Goal: Task Accomplishment & Management: Manage account settings

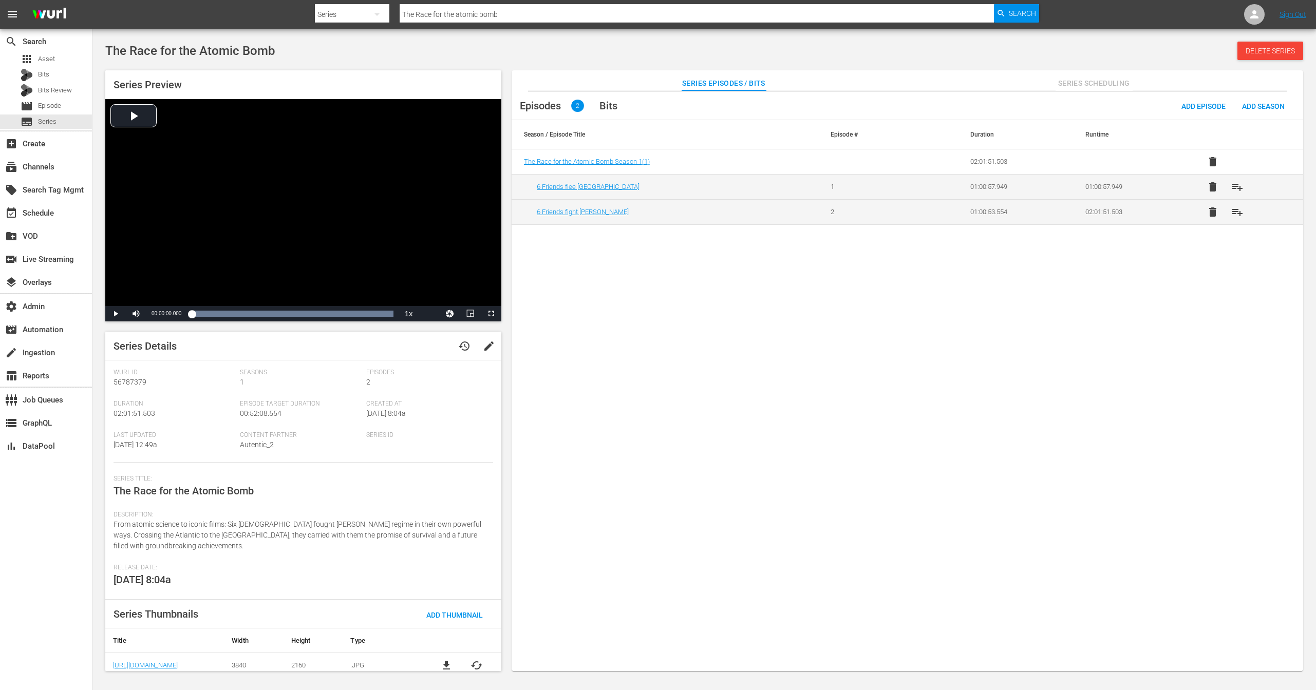
scroll to position [6, 0]
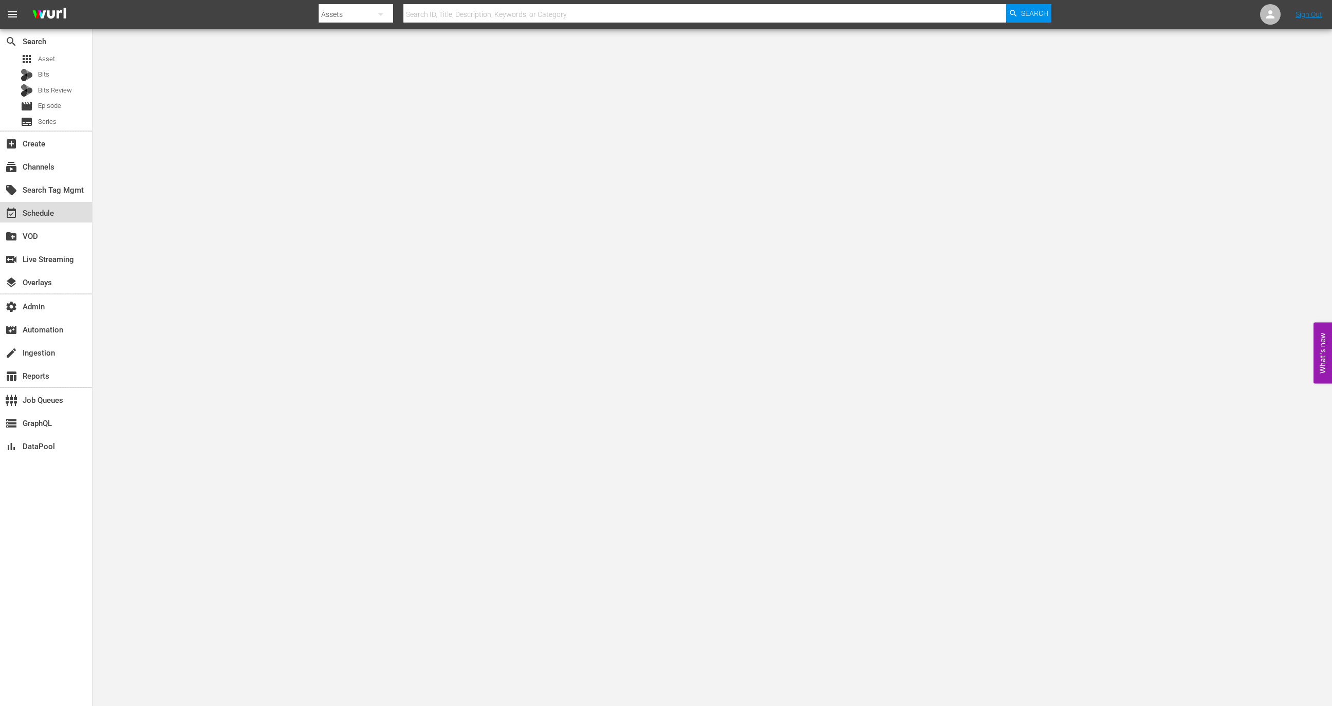
click at [52, 221] on div "event_available Schedule" at bounding box center [46, 212] width 92 height 21
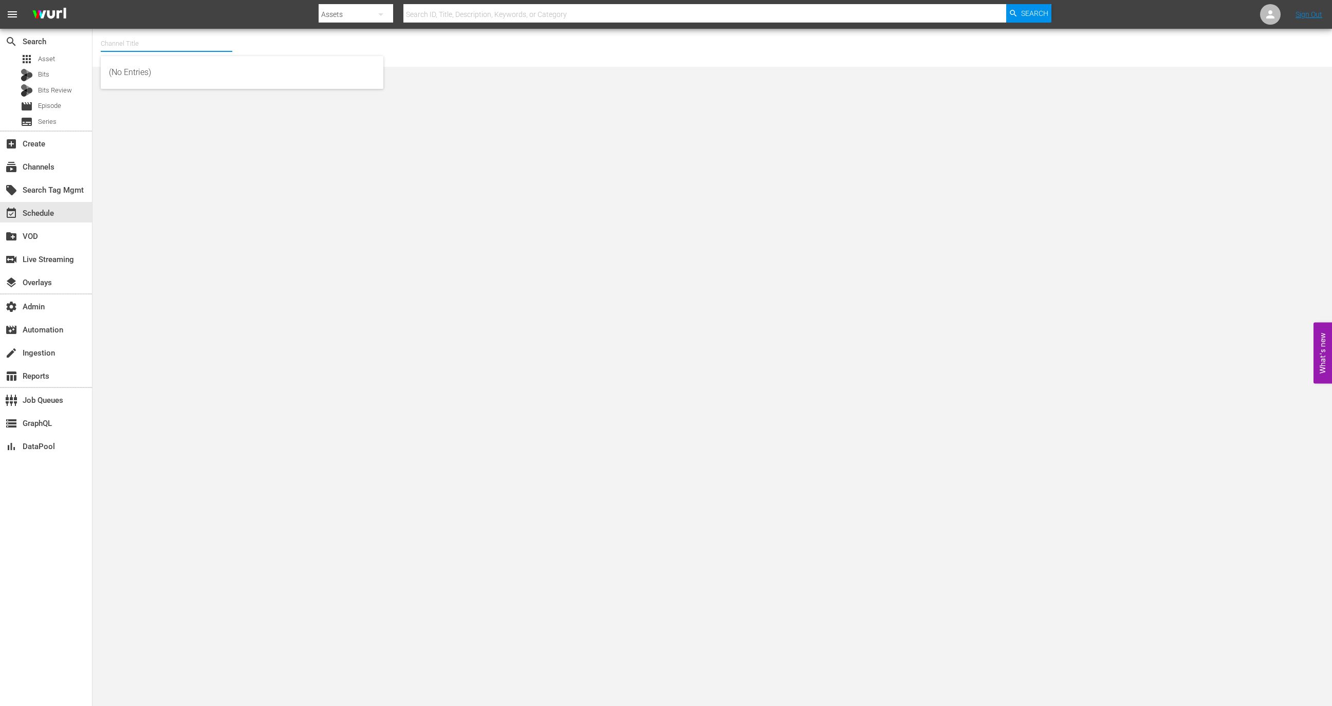
click at [175, 47] on input "text" at bounding box center [167, 43] width 132 height 25
click at [184, 67] on div "Wurl - External (1417 - wurl_external_1)" at bounding box center [242, 72] width 266 height 25
type input "Wurl - External (1417 - wurl_external_1)"
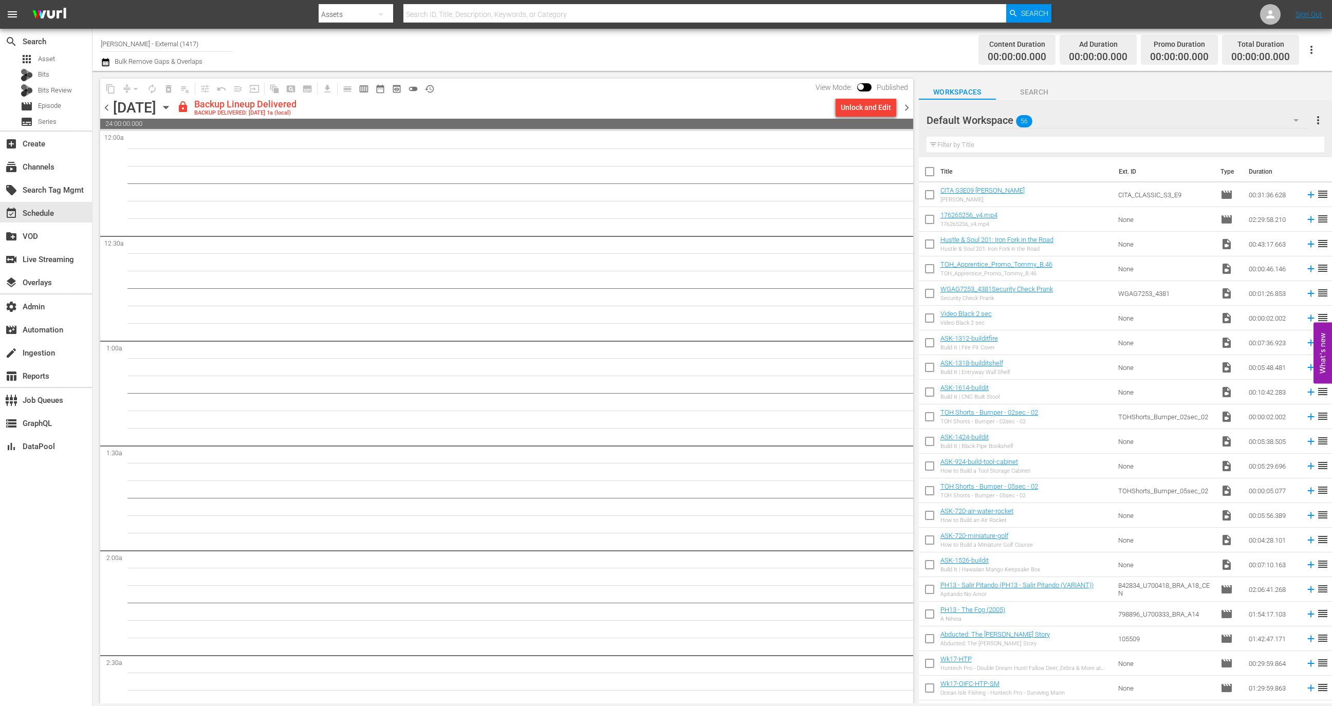
click at [999, 151] on input "text" at bounding box center [1125, 145] width 398 height 16
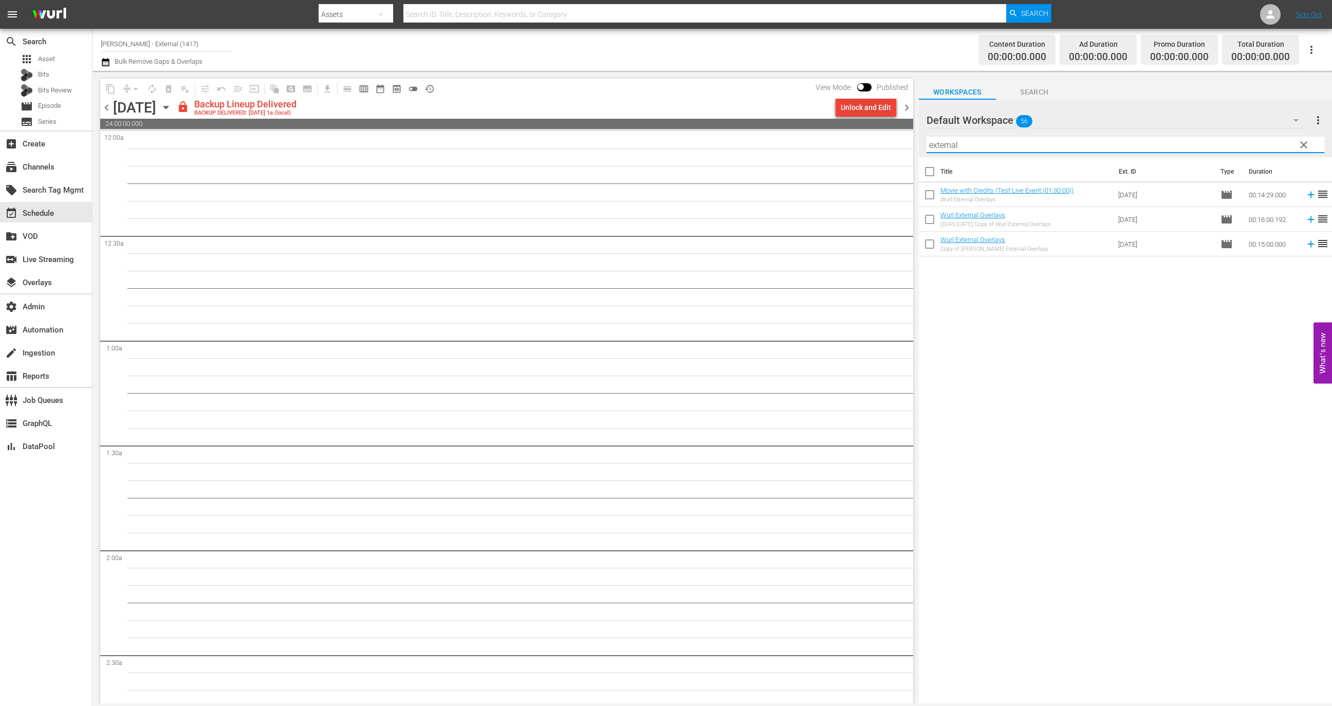
type input "external"
click at [864, 106] on div "Unlock and Edit" at bounding box center [866, 107] width 50 height 18
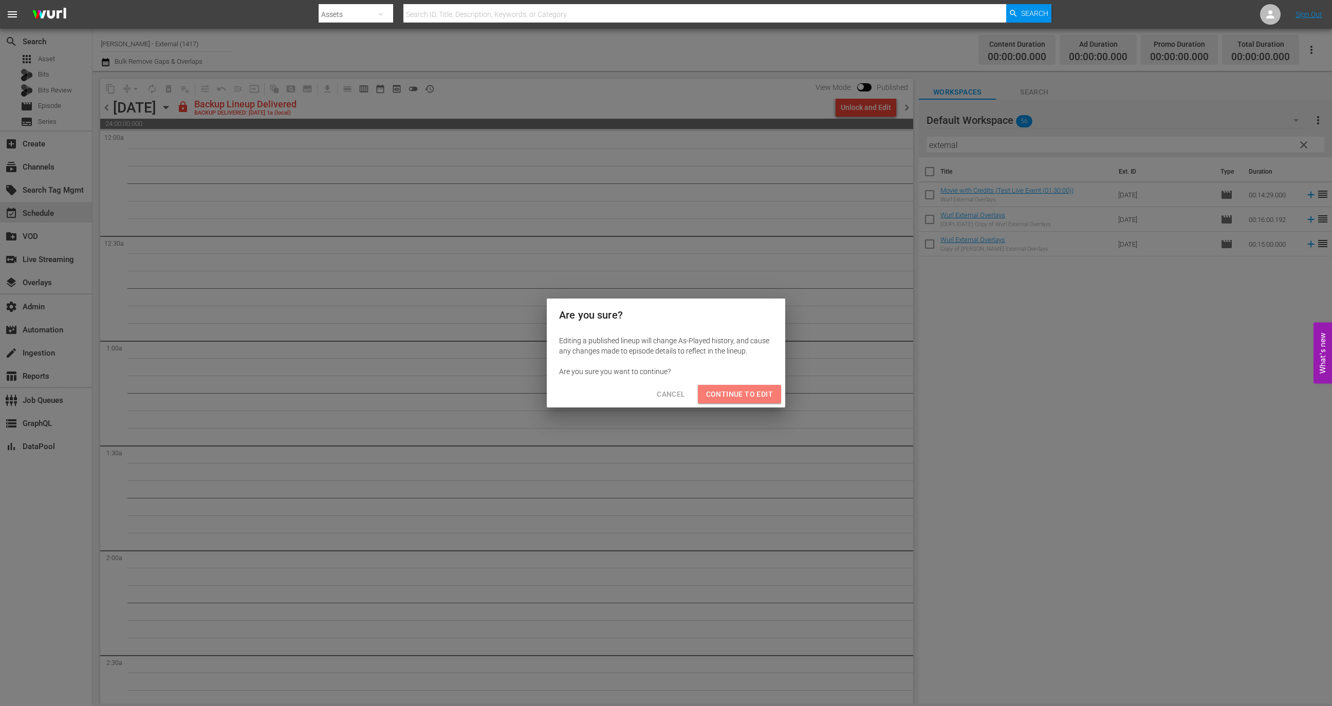
click at [761, 394] on span "Continue to Edit" at bounding box center [739, 394] width 67 height 13
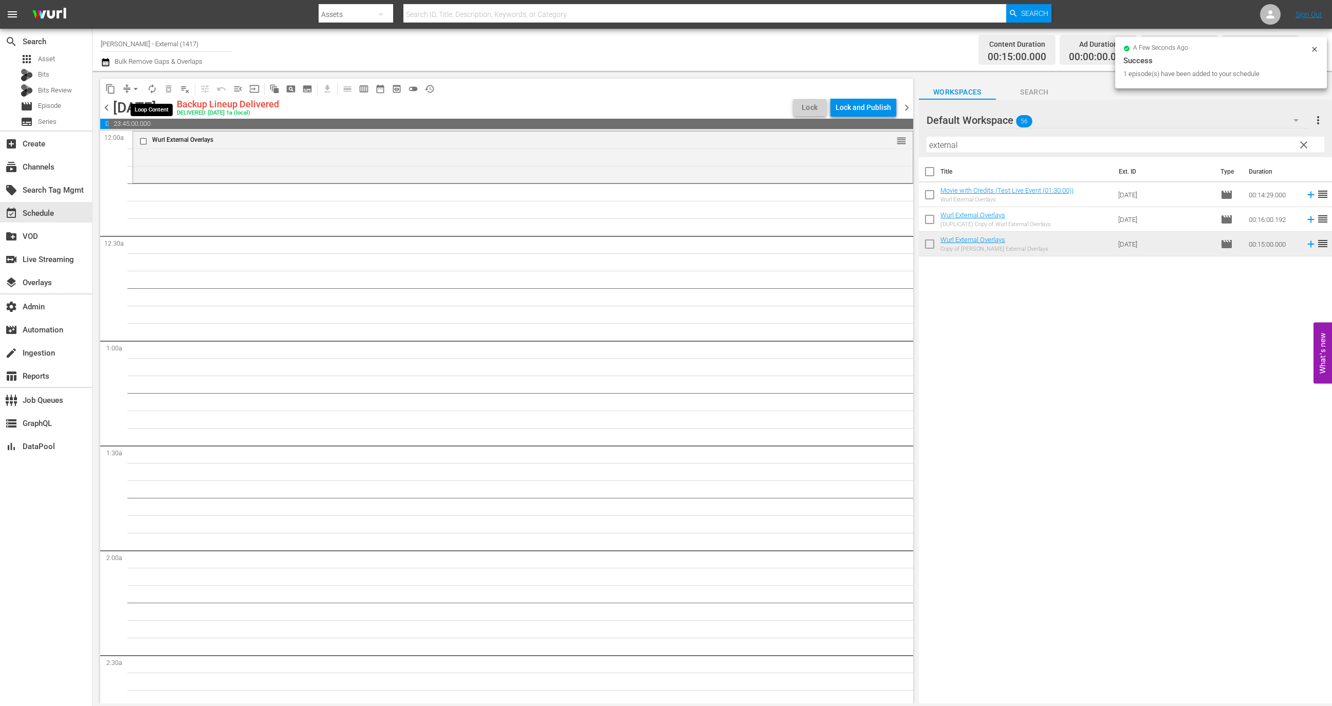
click at [156, 84] on span "autorenew_outlined" at bounding box center [152, 89] width 10 height 10
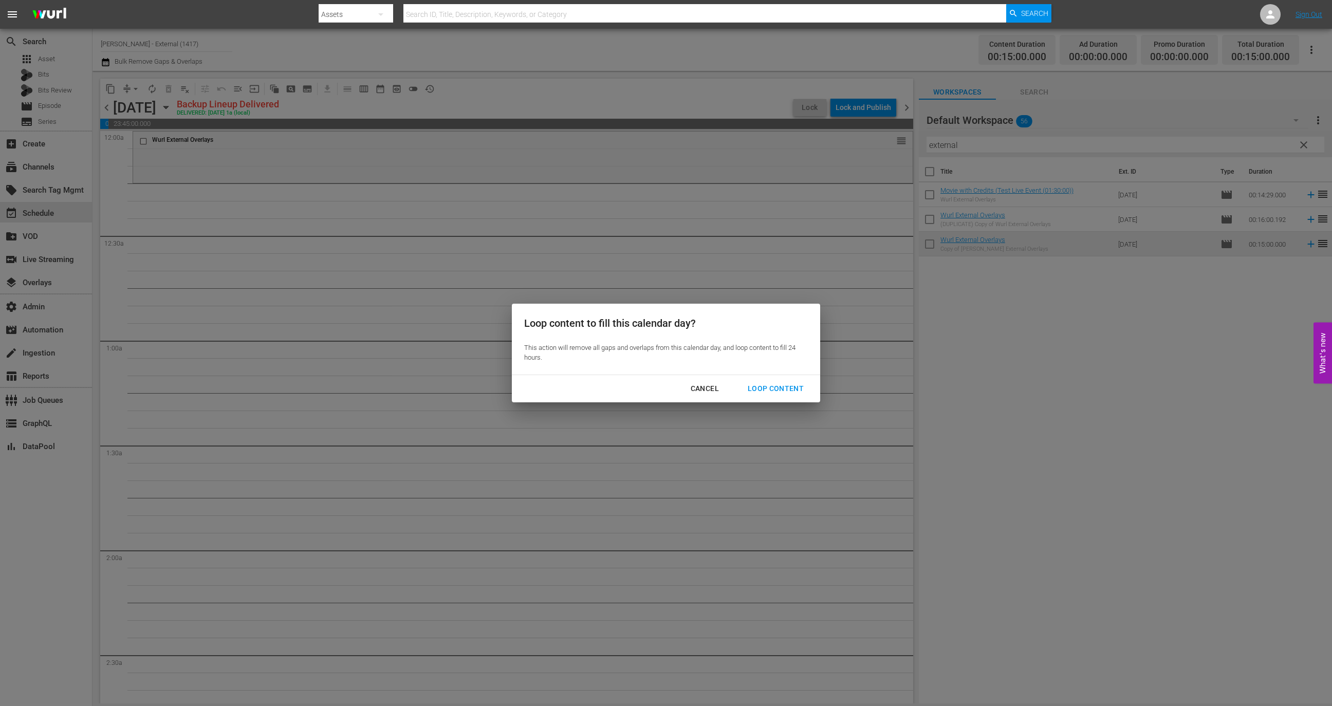
click at [785, 382] on button "Loop Content" at bounding box center [775, 388] width 81 height 19
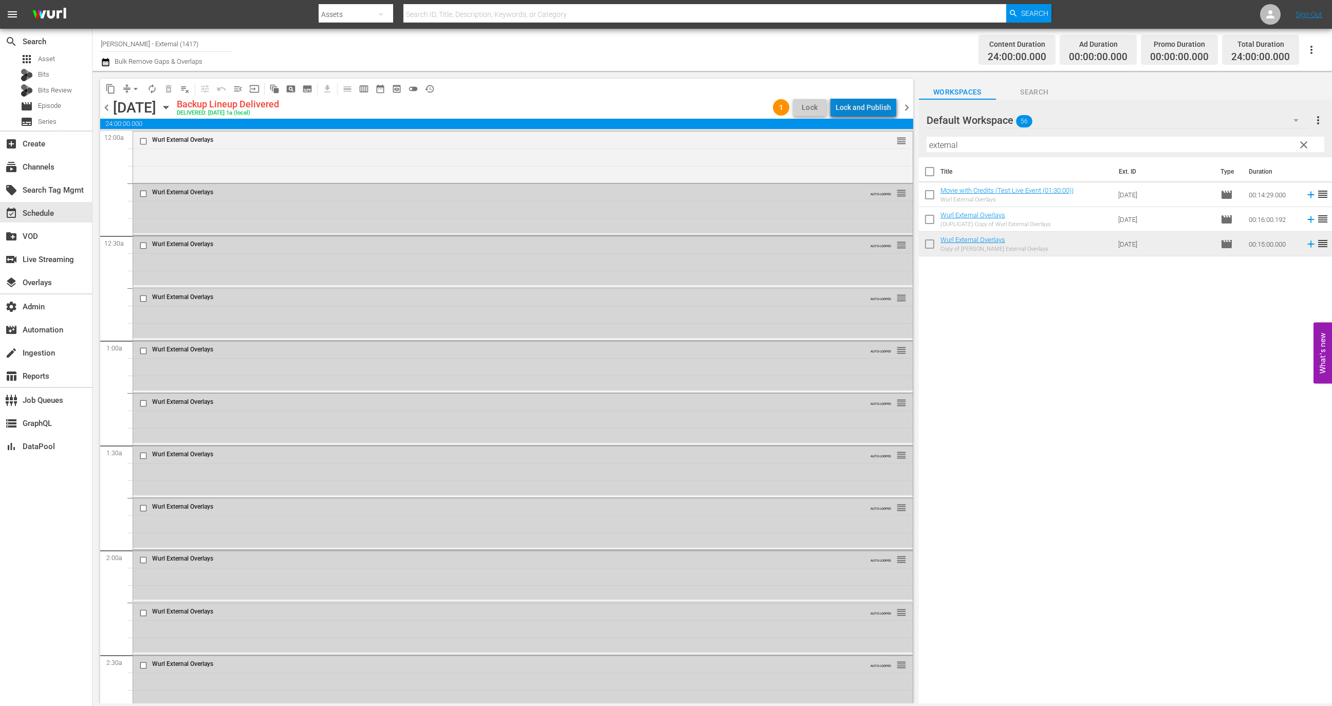
click at [869, 111] on div "Lock and Publish" at bounding box center [862, 107] width 55 height 18
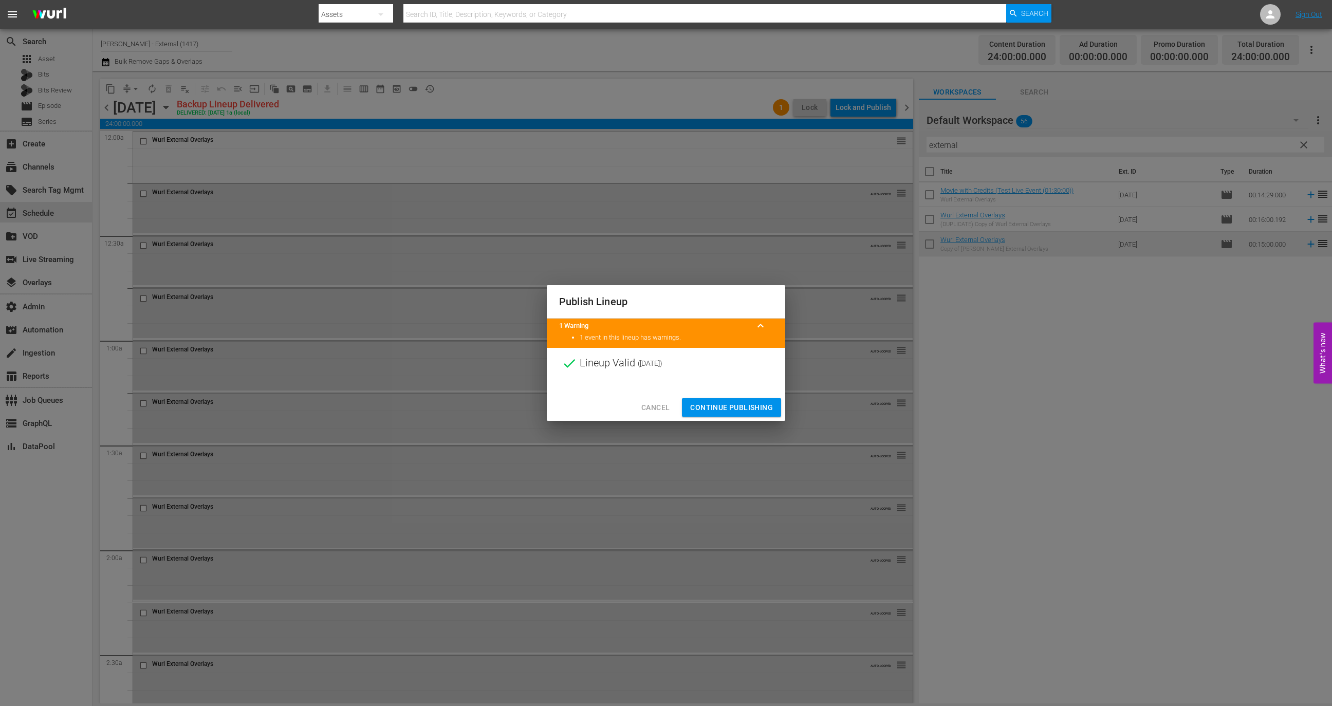
click at [756, 408] on span "Continue Publishing" at bounding box center [731, 407] width 83 height 13
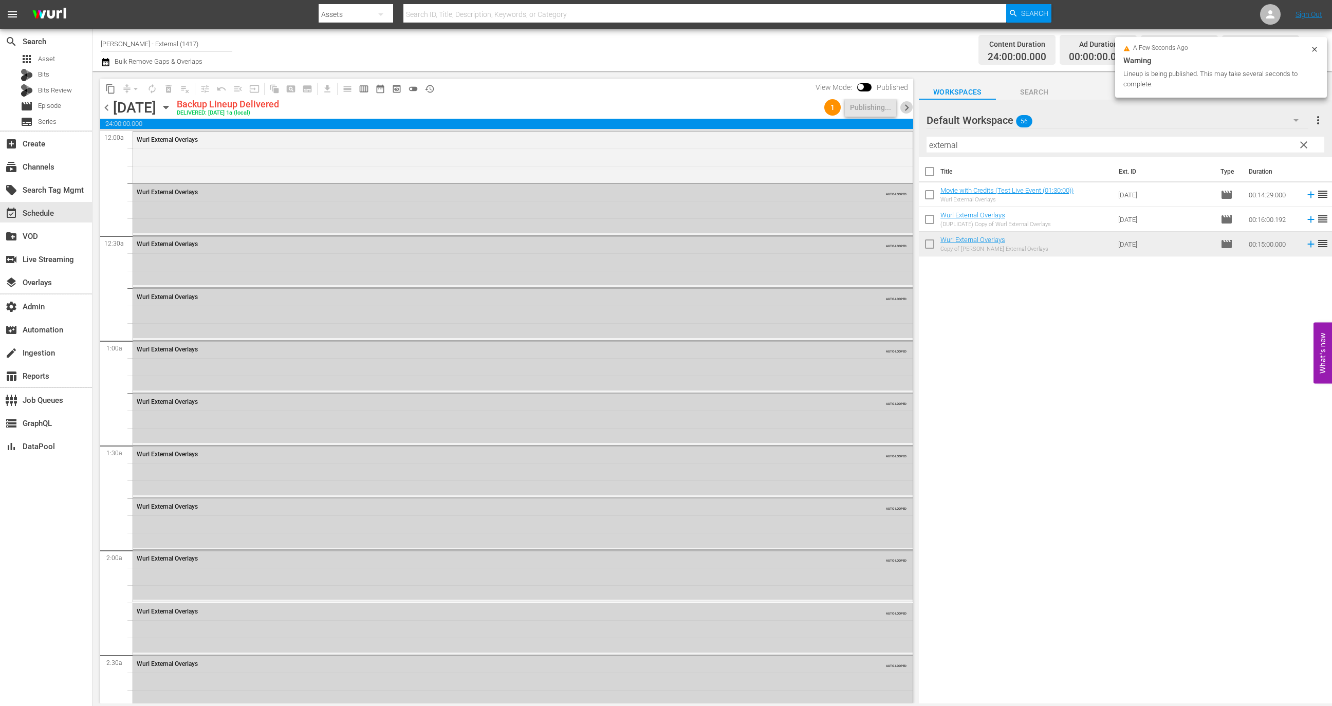
click at [907, 103] on span "chevron_right" at bounding box center [906, 107] width 13 height 13
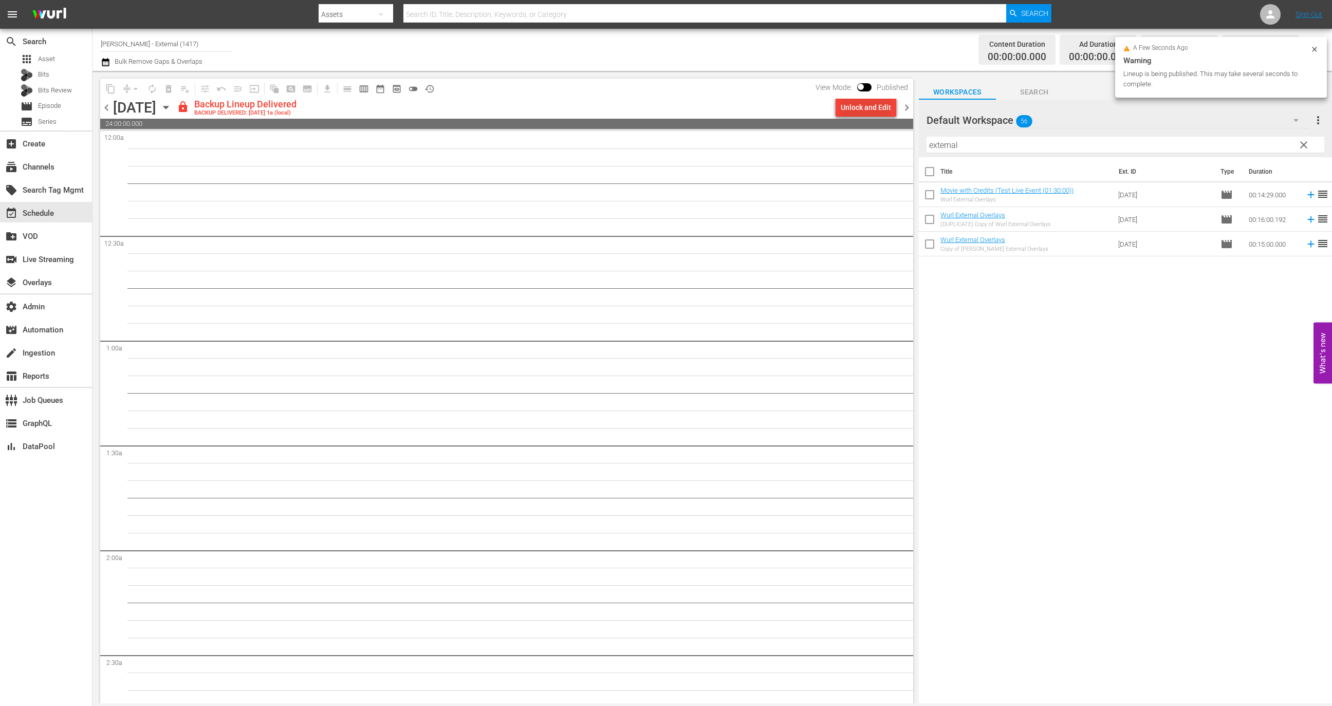
click at [864, 110] on div "Unlock and Edit" at bounding box center [866, 107] width 50 height 18
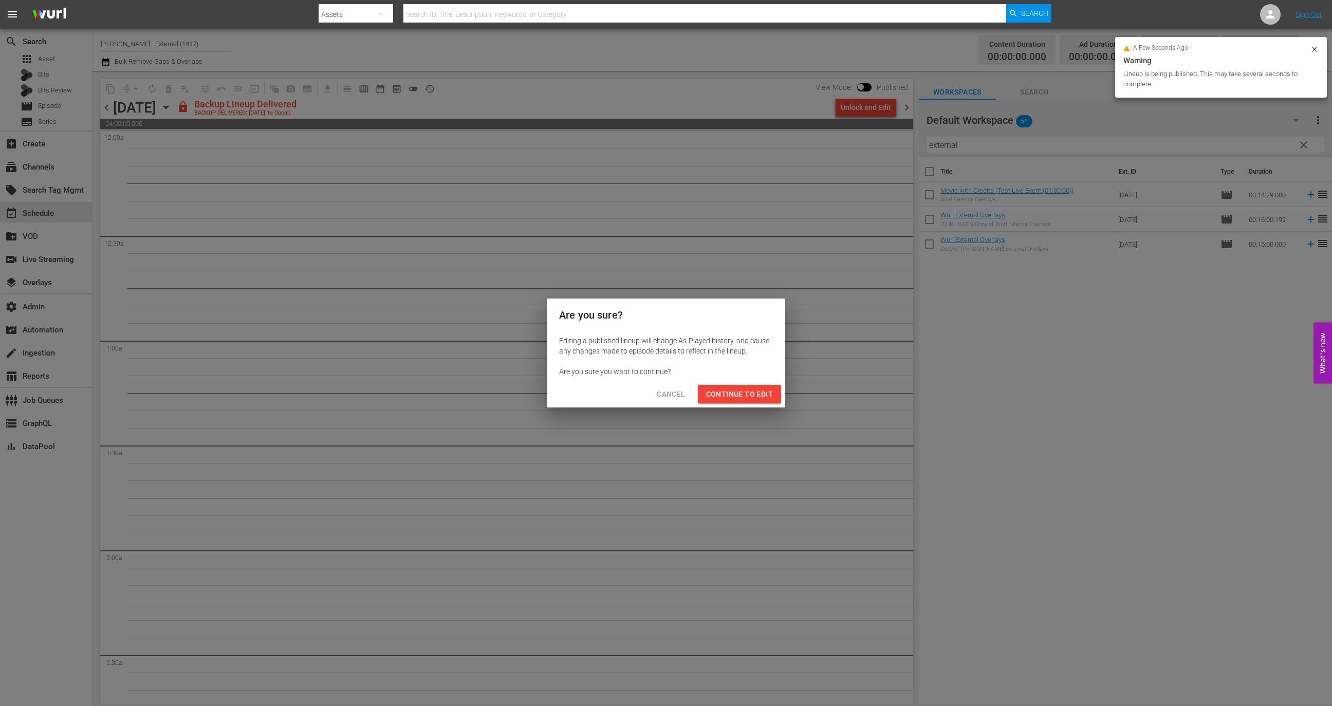
click at [754, 388] on span "Continue to Edit" at bounding box center [739, 394] width 67 height 13
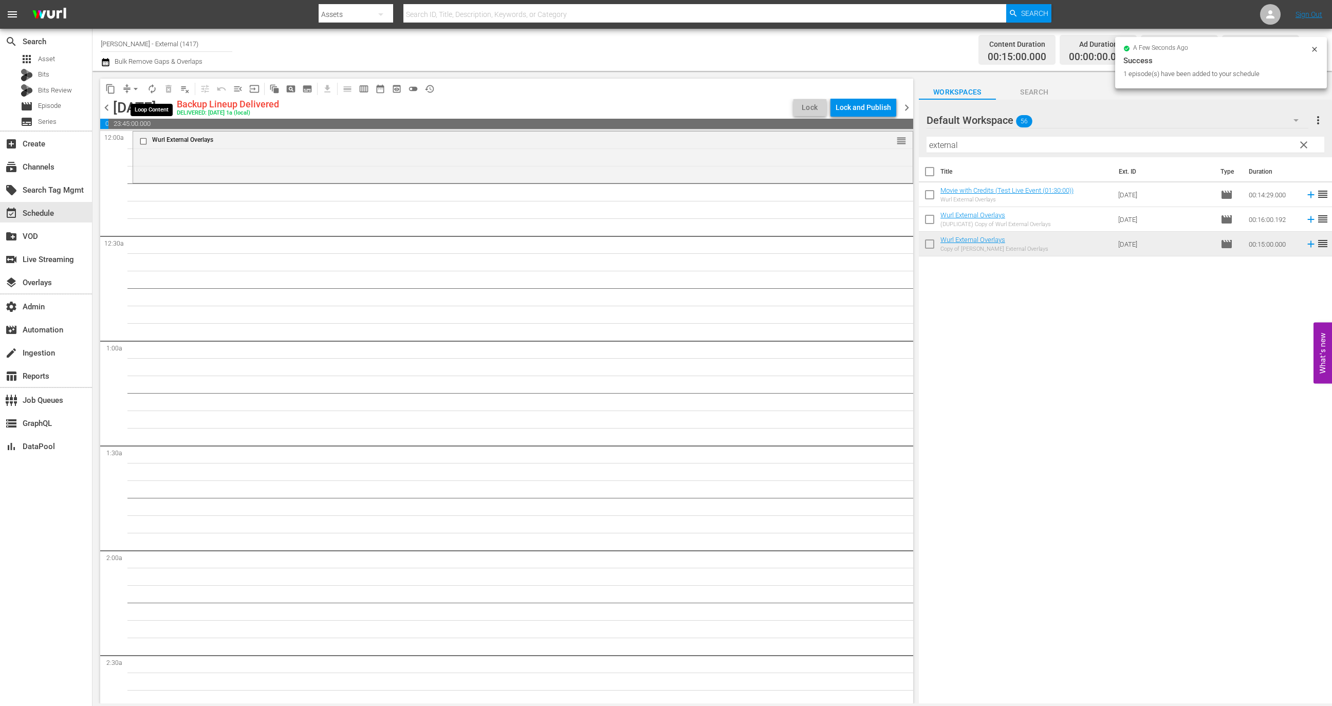
click at [154, 90] on span "autorenew_outlined" at bounding box center [152, 89] width 10 height 10
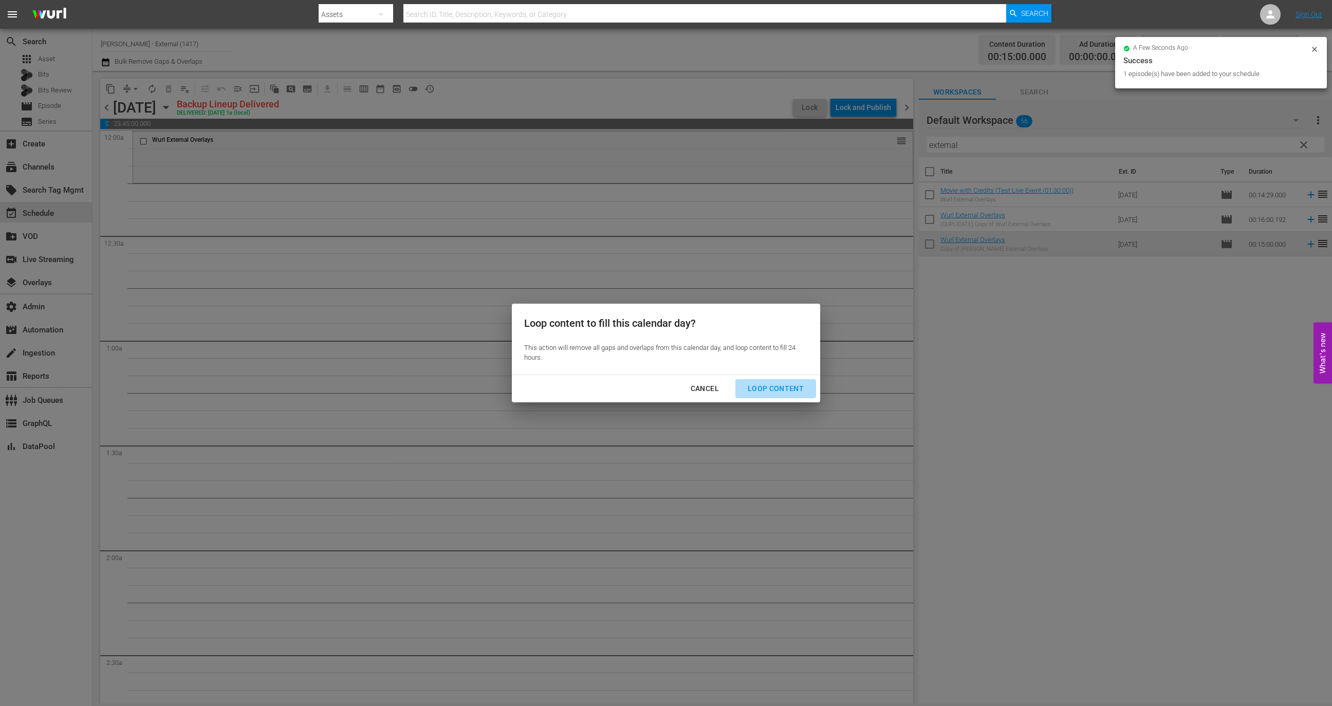
click at [794, 390] on div "Loop Content" at bounding box center [775, 388] width 72 height 13
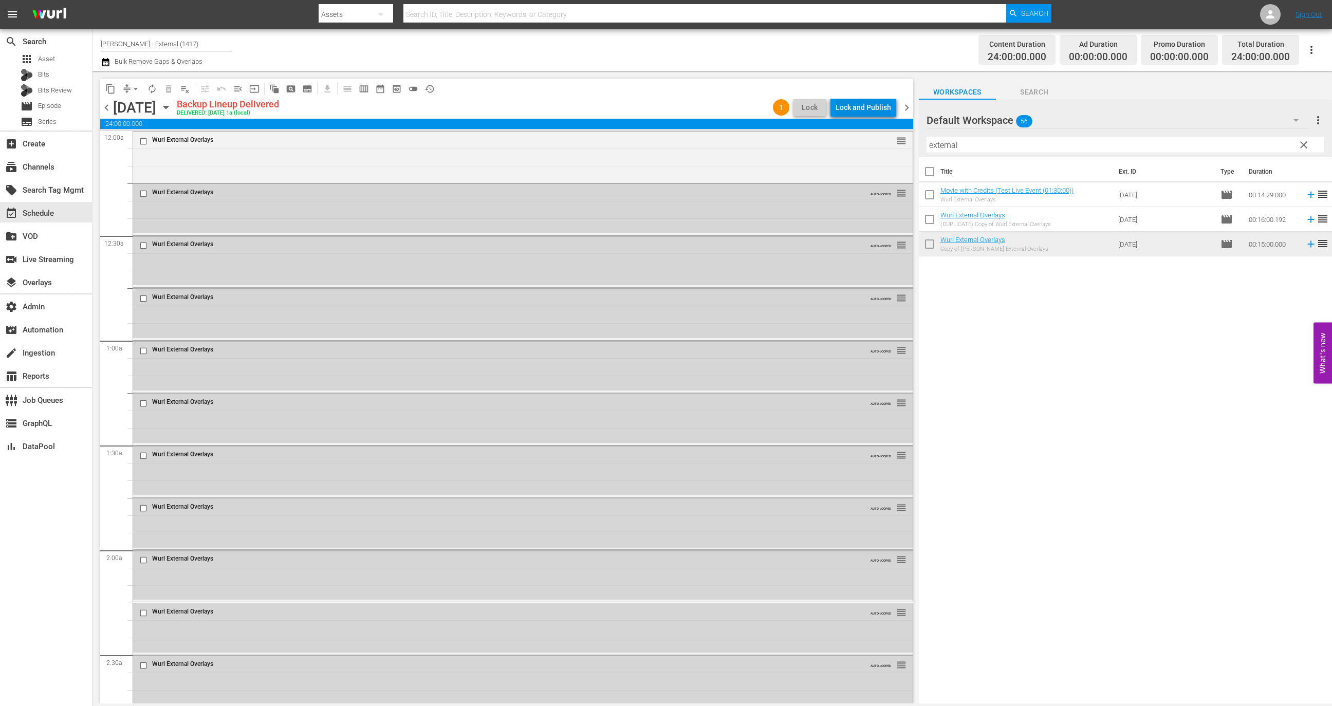
click at [873, 104] on div "Lock and Publish" at bounding box center [862, 107] width 55 height 18
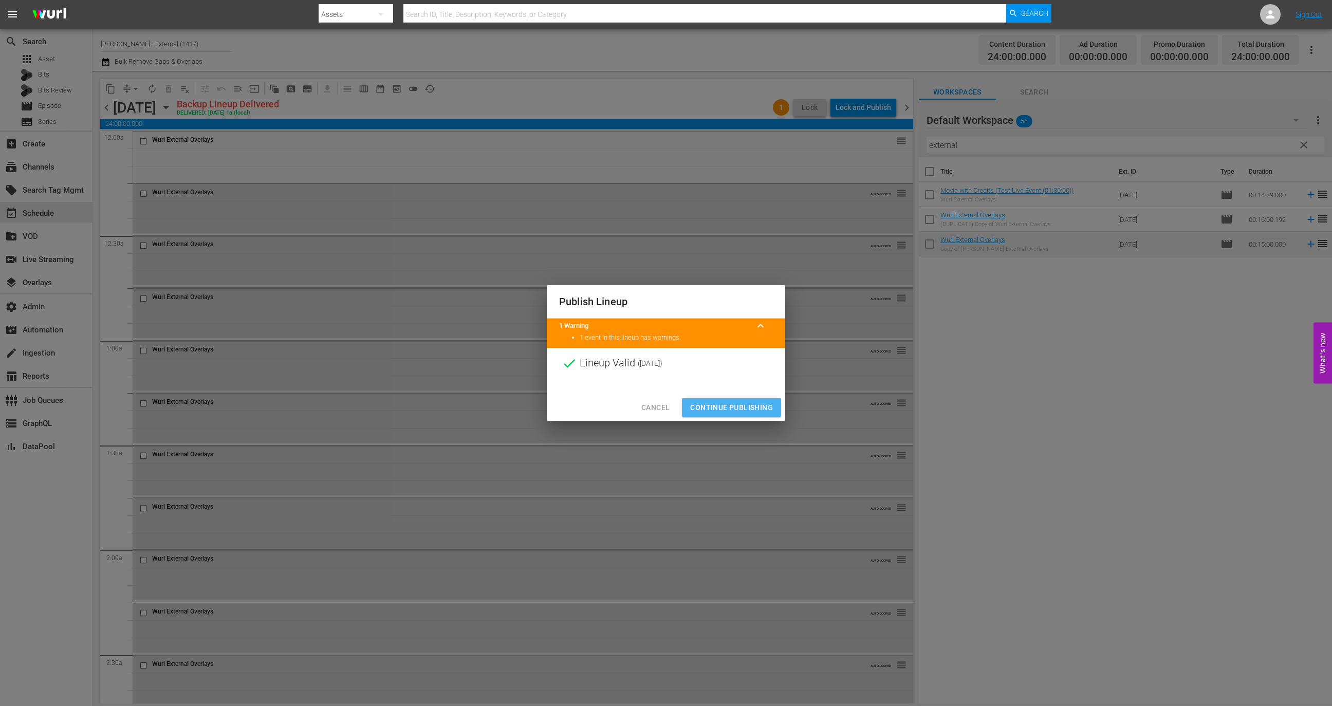
click at [755, 406] on span "Continue Publishing" at bounding box center [731, 407] width 83 height 13
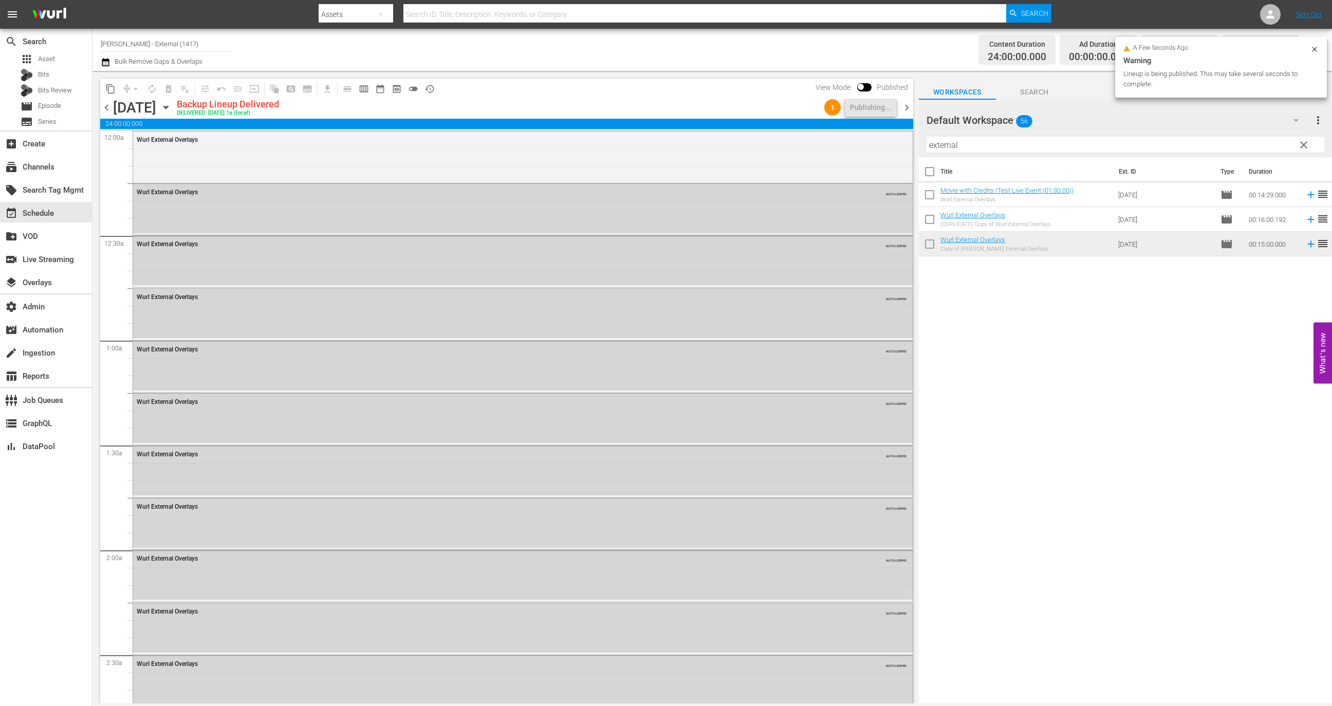
click at [912, 109] on span "chevron_right" at bounding box center [906, 107] width 13 height 13
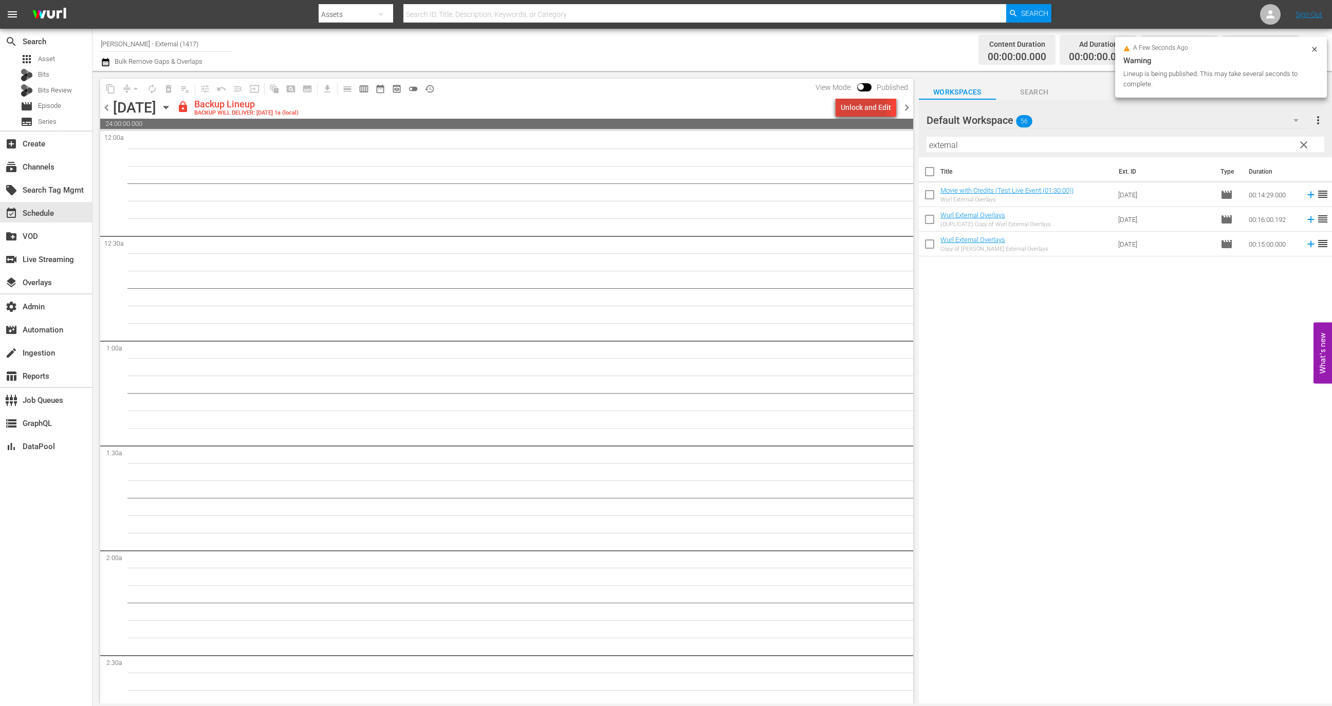
click at [854, 108] on div "Unlock and Edit" at bounding box center [866, 107] width 50 height 18
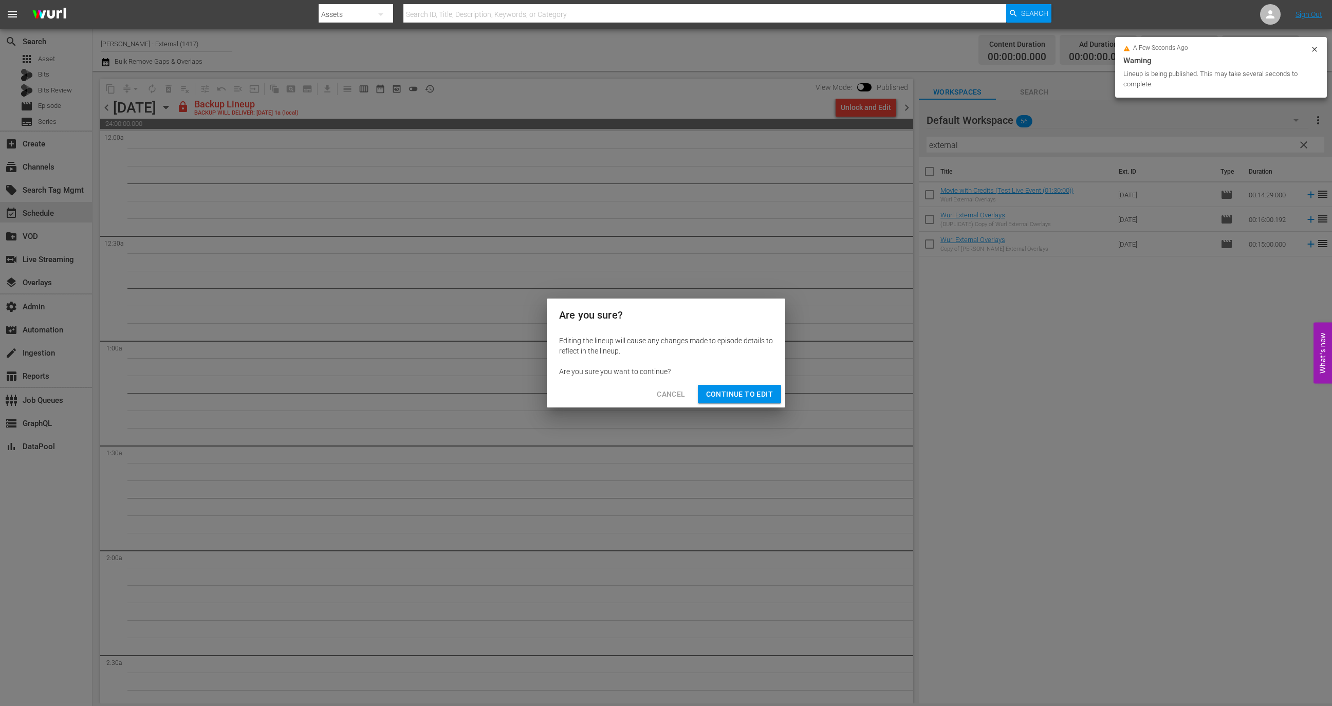
click at [755, 391] on span "Continue to Edit" at bounding box center [739, 394] width 67 height 13
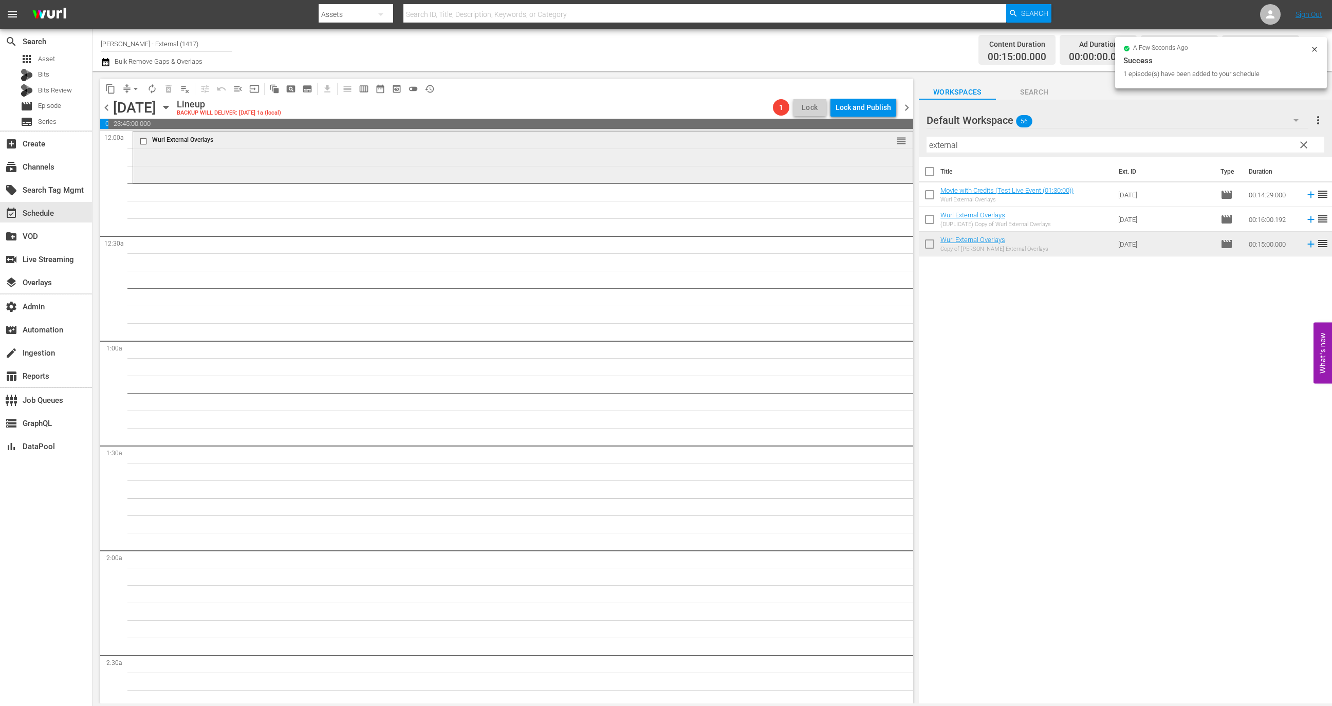
click at [732, 157] on div "Wurl External Overlays reorder" at bounding box center [522, 156] width 779 height 49
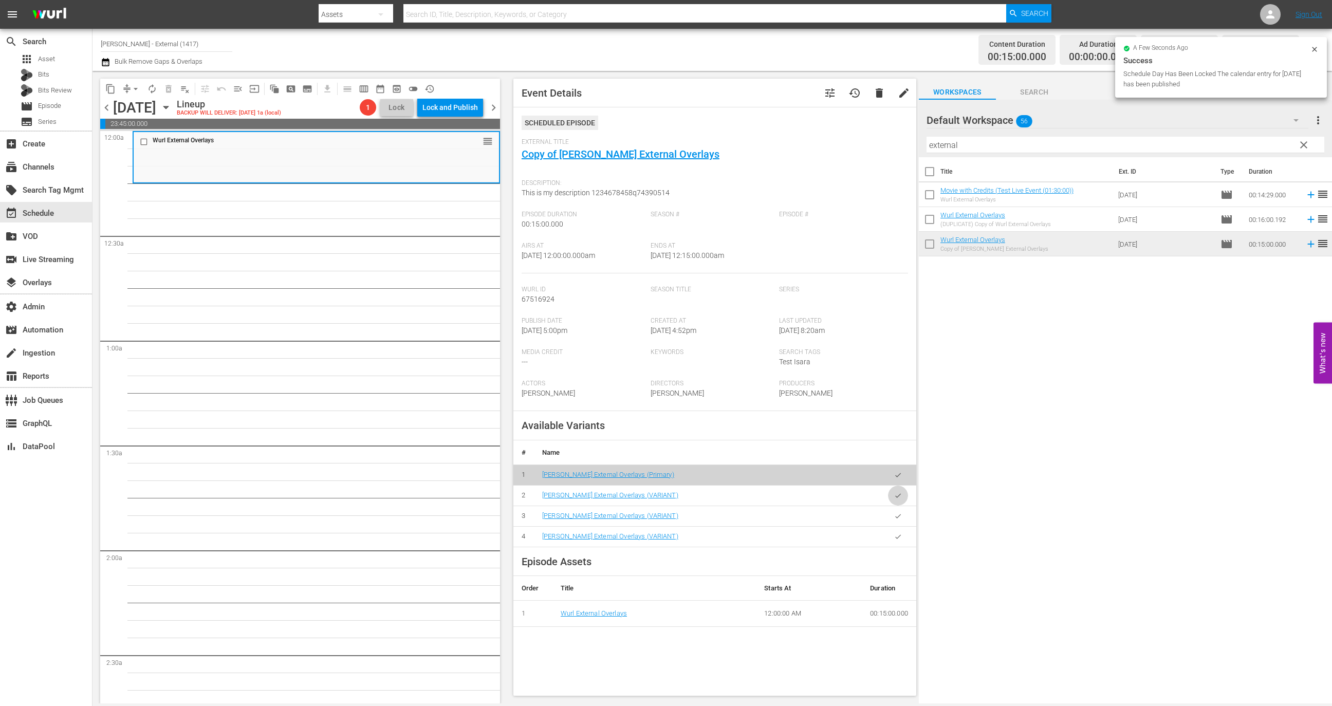
click at [890, 495] on button "button" at bounding box center [898, 496] width 20 height 20
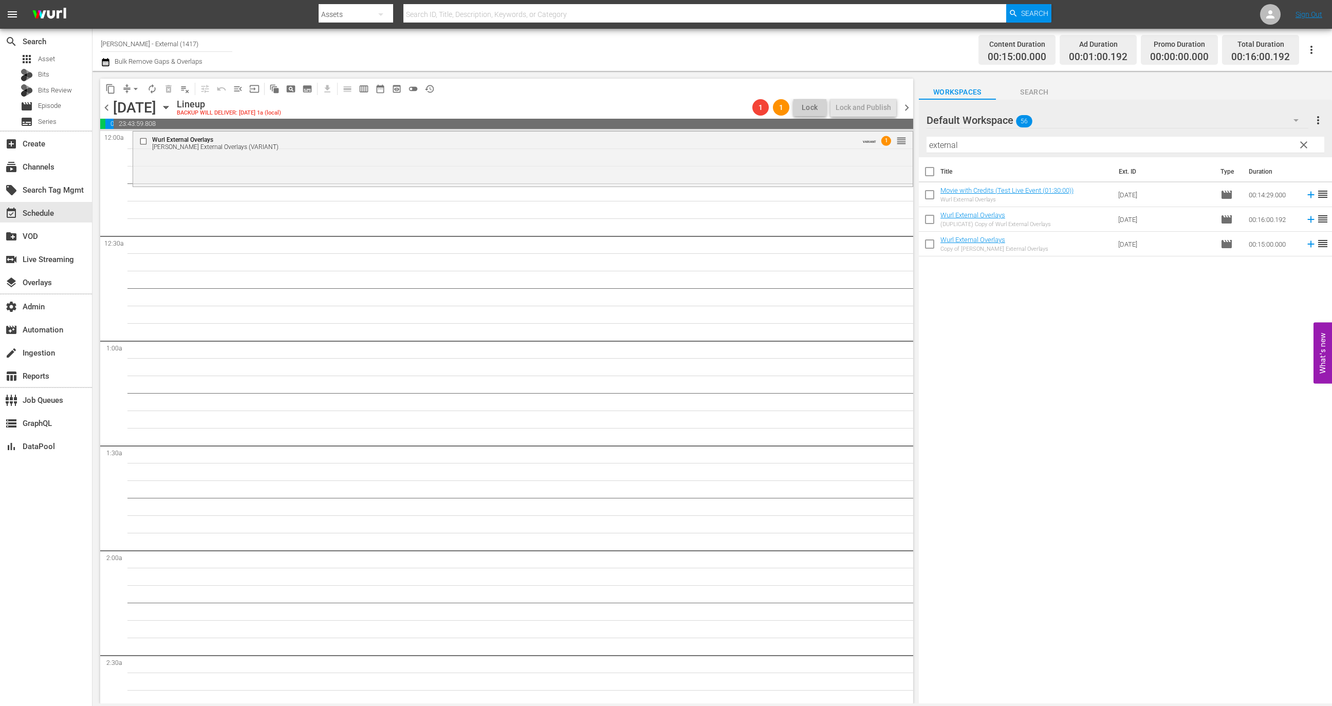
click at [818, 162] on div "Wurl External Overlays Wurl External Overlays (VARIANT) VARIANT 1 reorder" at bounding box center [522, 158] width 779 height 53
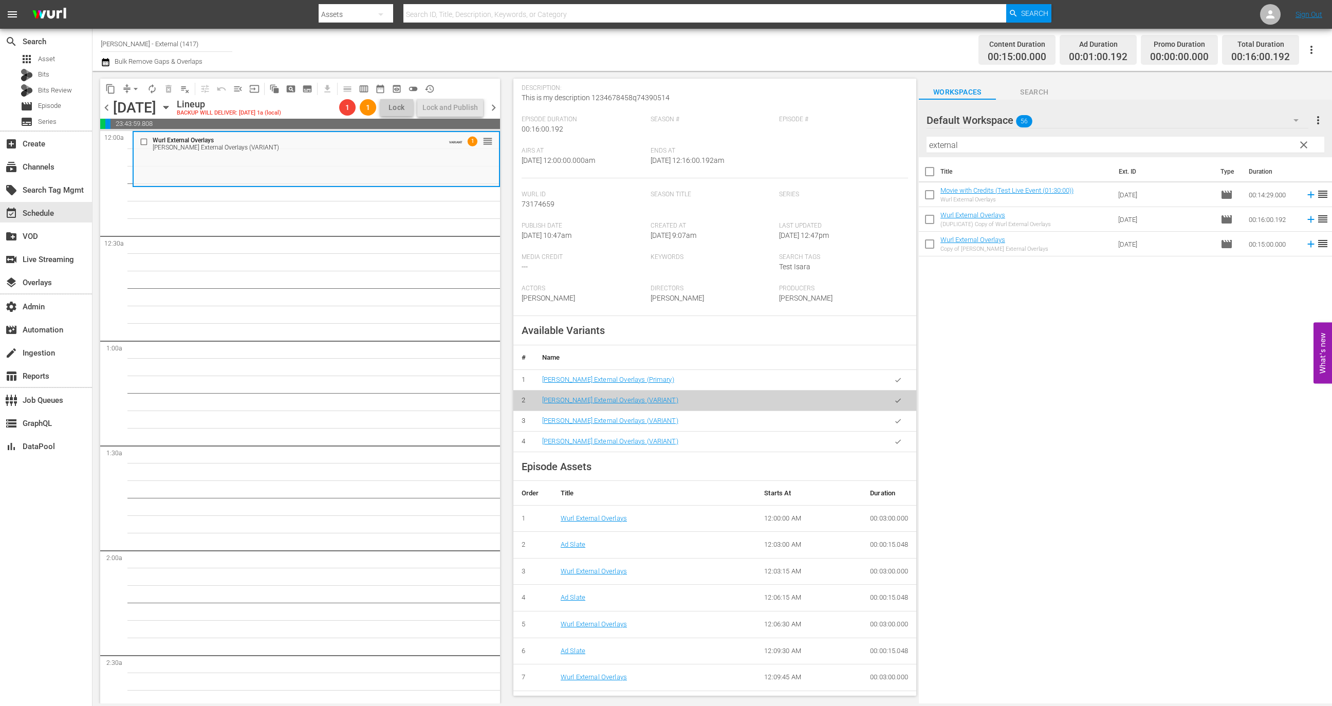
scroll to position [179, 0]
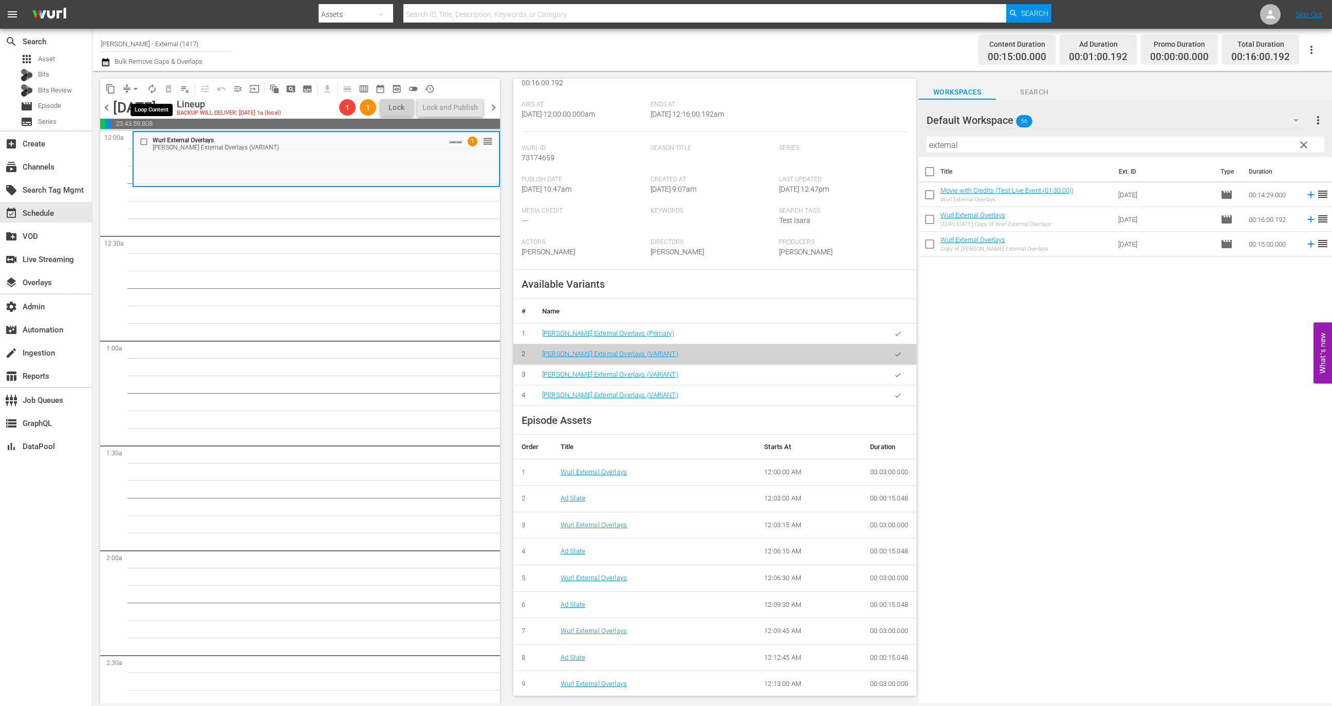
click at [154, 91] on span "autorenew_outlined" at bounding box center [152, 89] width 10 height 10
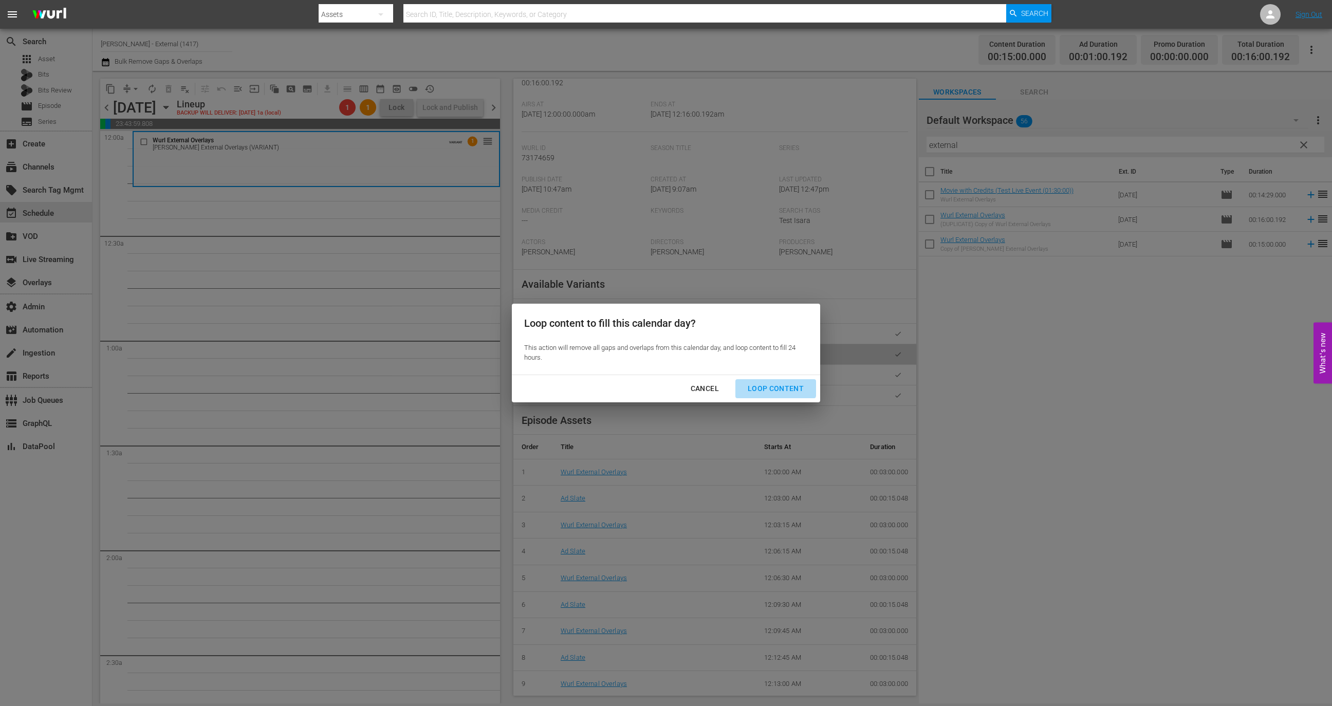
click at [775, 383] on div "Loop Content" at bounding box center [775, 388] width 72 height 13
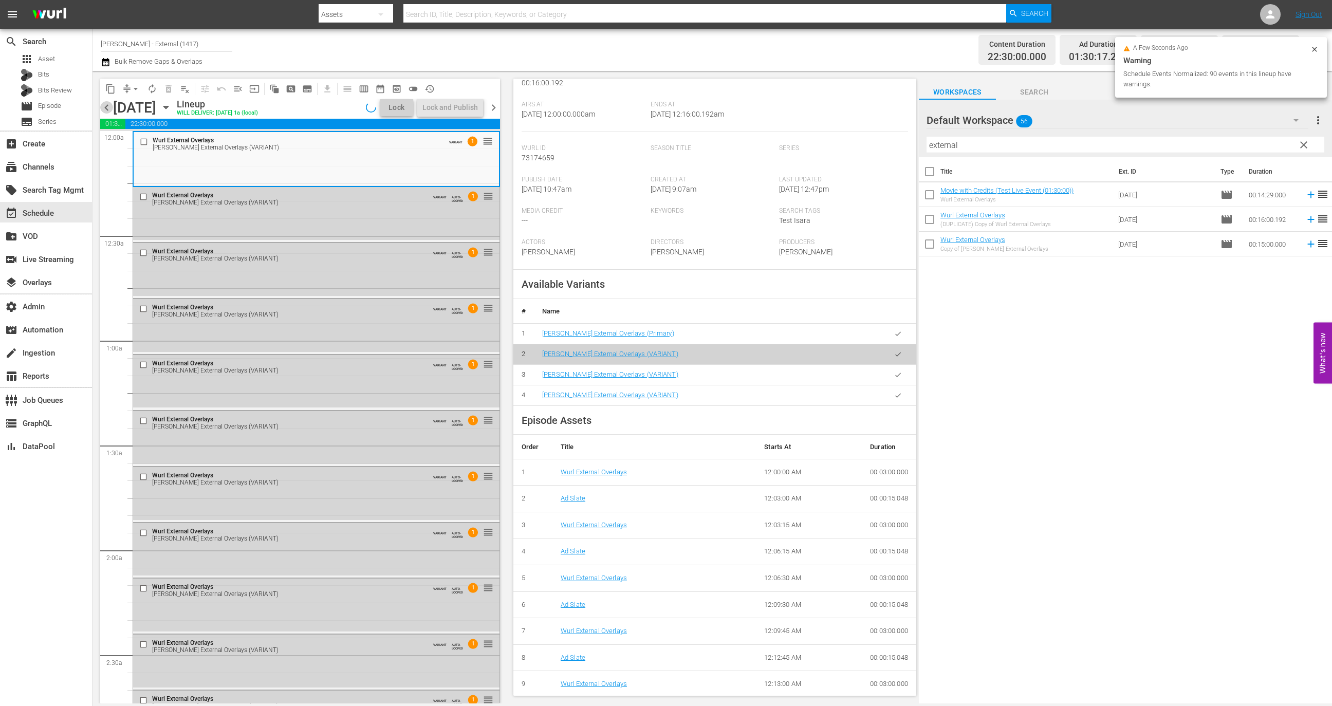
click at [107, 107] on span "chevron_left" at bounding box center [106, 107] width 13 height 13
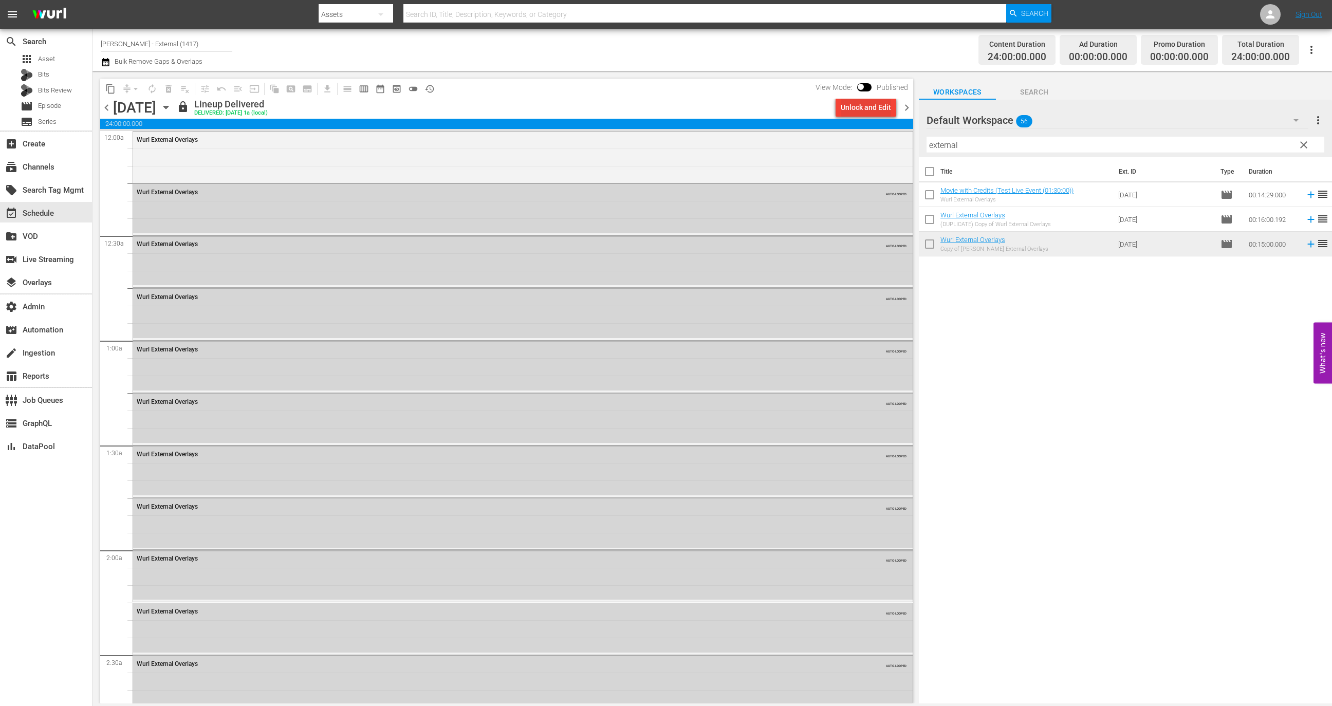
click at [856, 111] on div "Unlock and Edit" at bounding box center [866, 107] width 50 height 18
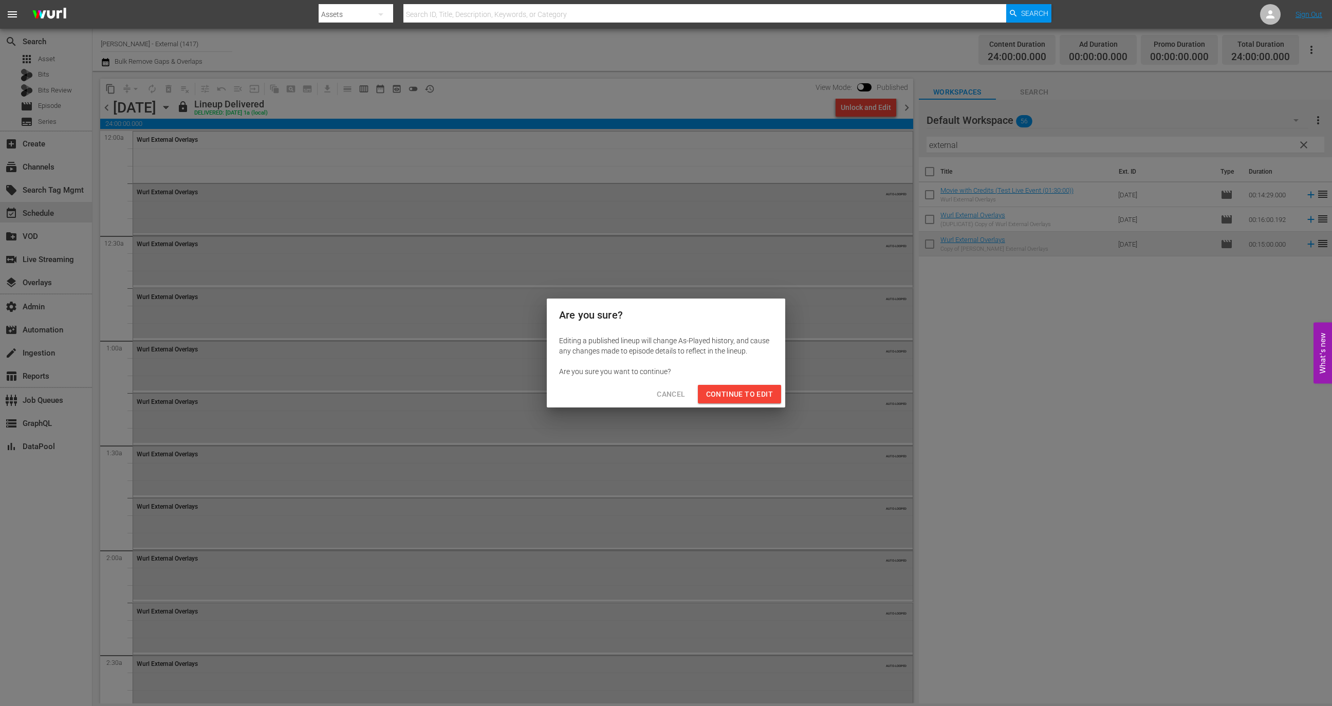
click at [737, 399] on span "Continue to Edit" at bounding box center [739, 394] width 67 height 13
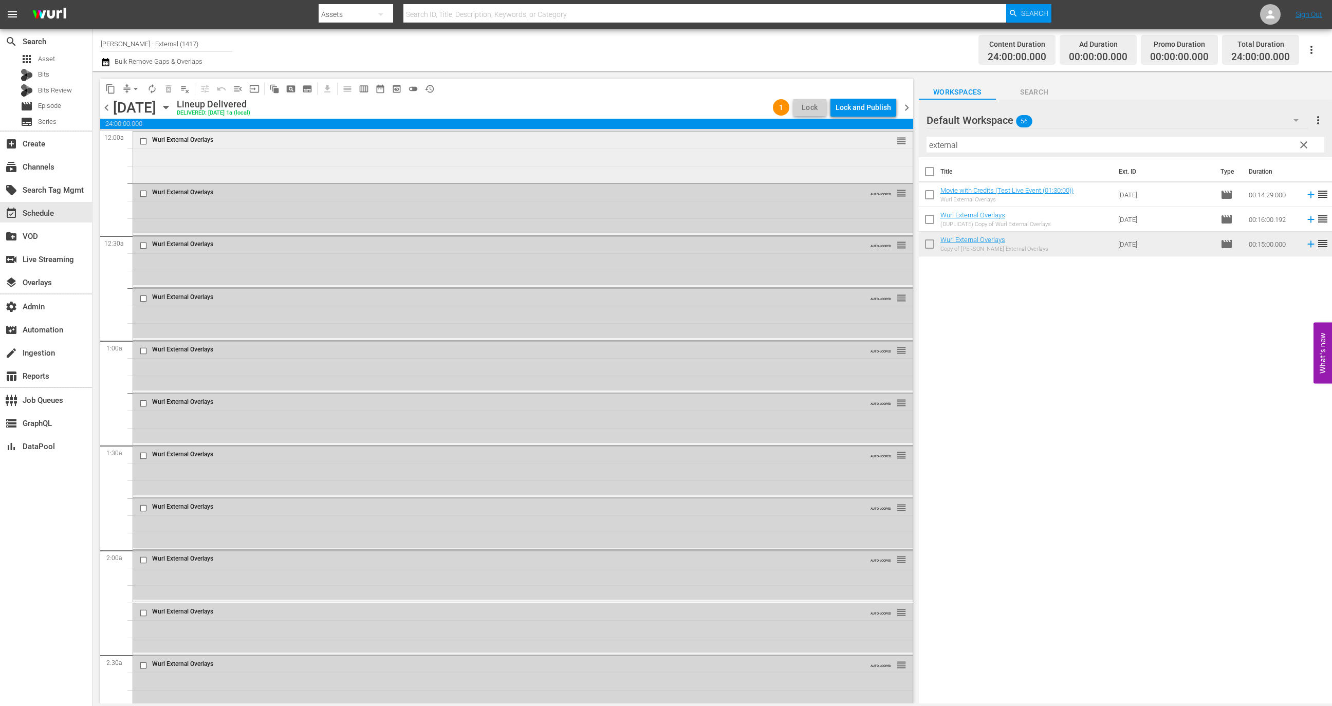
click at [628, 156] on div "Wurl External Overlays reorder" at bounding box center [522, 156] width 779 height 49
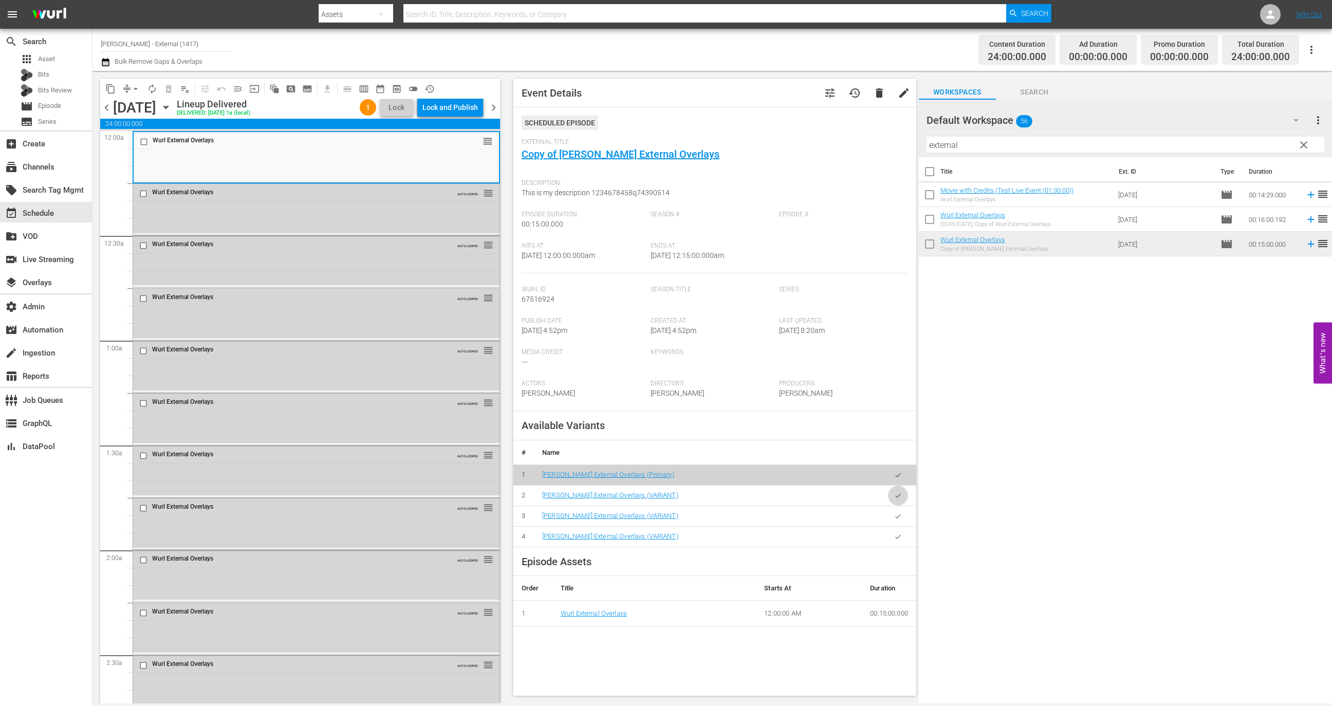
click at [888, 491] on button "button" at bounding box center [898, 496] width 20 height 20
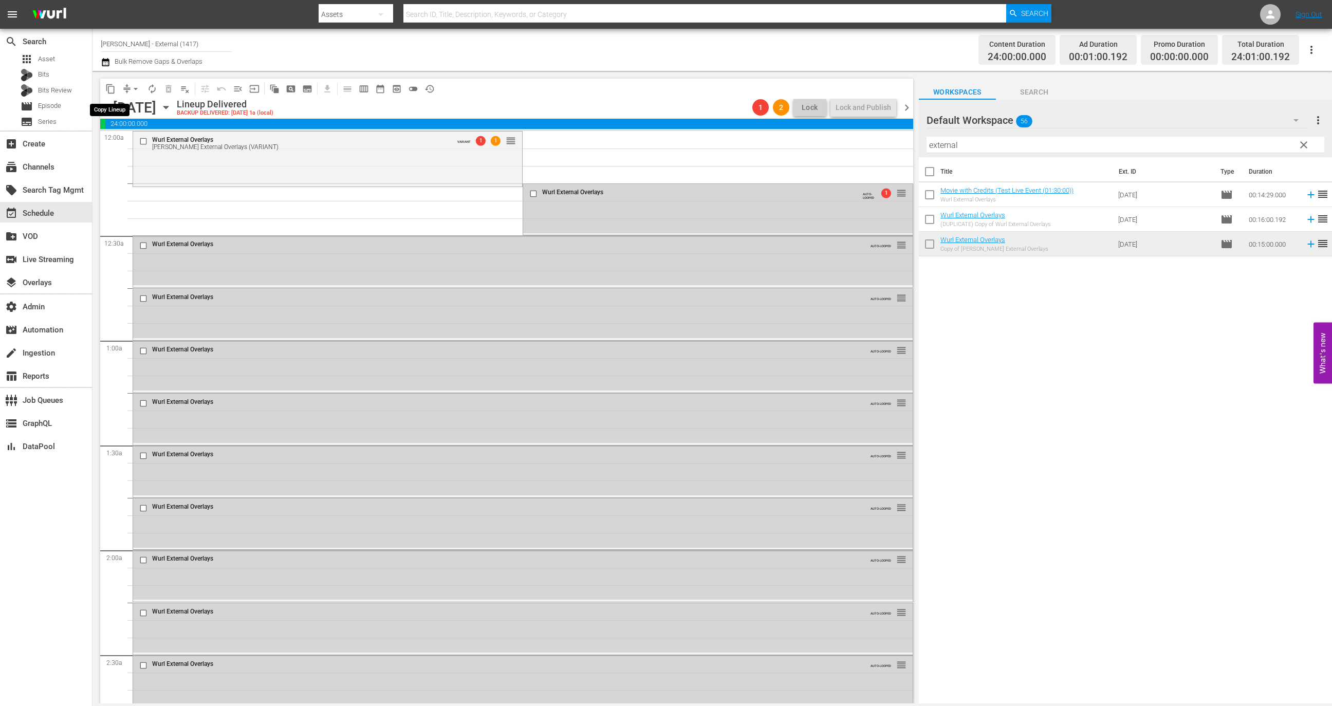
click at [112, 94] on button "content_copy" at bounding box center [110, 89] width 16 height 16
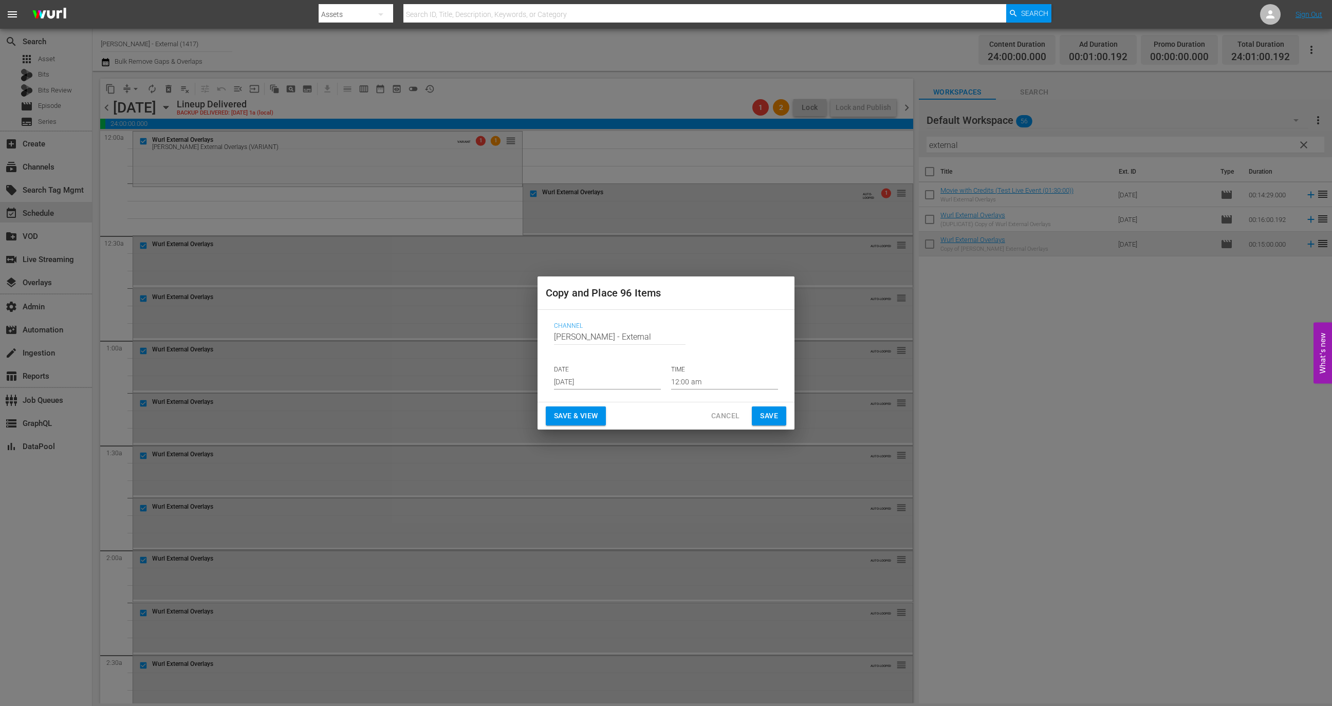
click at [121, 164] on div "Copy and Place 96 Items Channel Channel Title Wurl - External DATE Sep 7th 2025…" at bounding box center [666, 353] width 1332 height 706
click at [709, 413] on button "Cancel" at bounding box center [725, 415] width 45 height 19
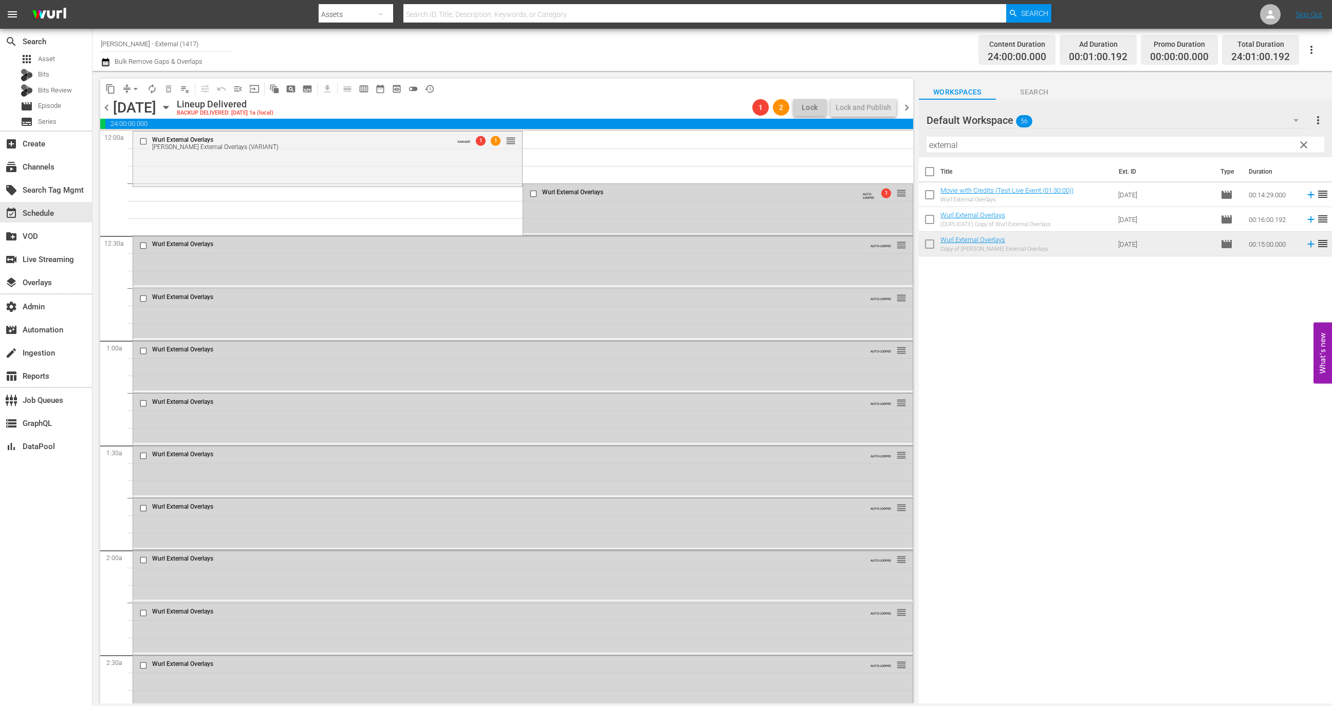
click at [110, 87] on span "content_copy" at bounding box center [110, 89] width 10 height 10
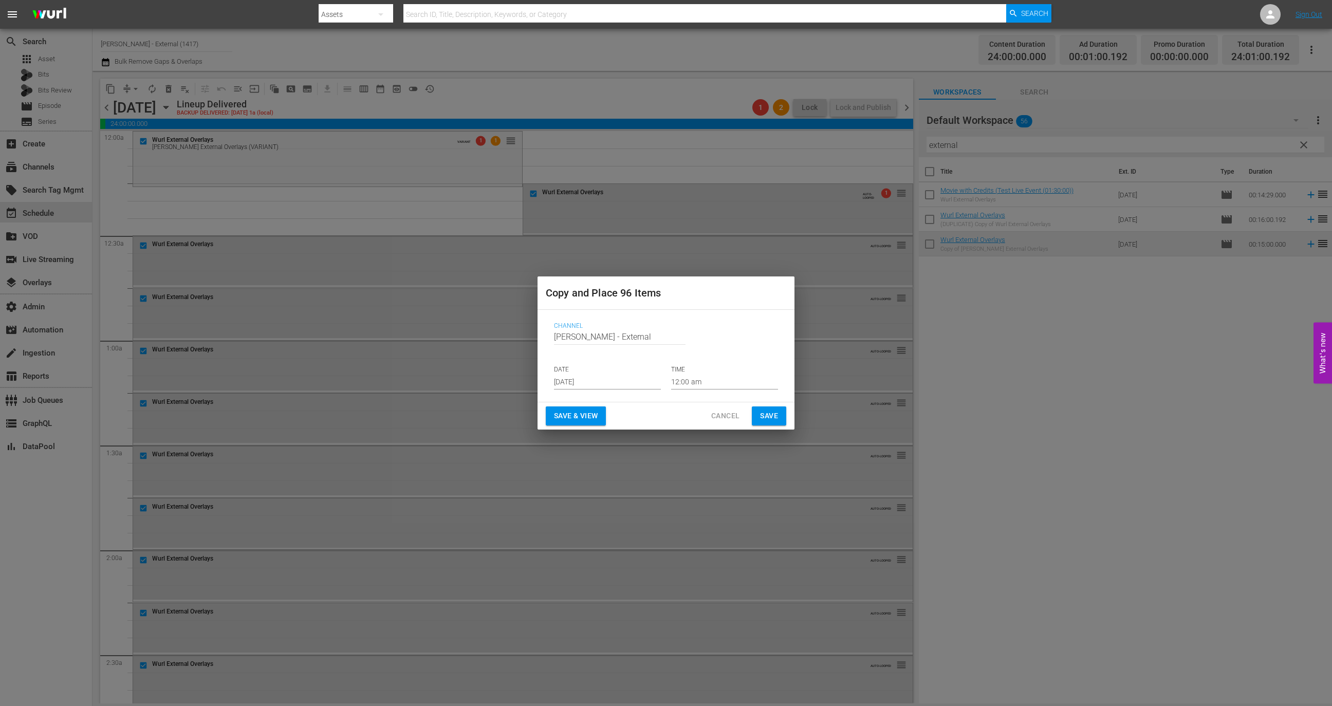
click at [107, 155] on div "Copy and Place 96 Items Channel Channel Title Wurl - External DATE Sep 7th 2025…" at bounding box center [666, 353] width 1332 height 706
click at [114, 173] on div "Copy and Place 96 Items Channel Channel Title Wurl - External DATE Sep 7th 2025…" at bounding box center [666, 353] width 1332 height 706
click at [135, 199] on div "Copy and Place 96 Items Channel Channel Title Wurl - External DATE Sep 7th 2025…" at bounding box center [666, 353] width 1332 height 706
click at [141, 229] on div "Copy and Place 96 Items Channel Channel Title Wurl - External DATE Sep 7th 2025…" at bounding box center [666, 353] width 1332 height 706
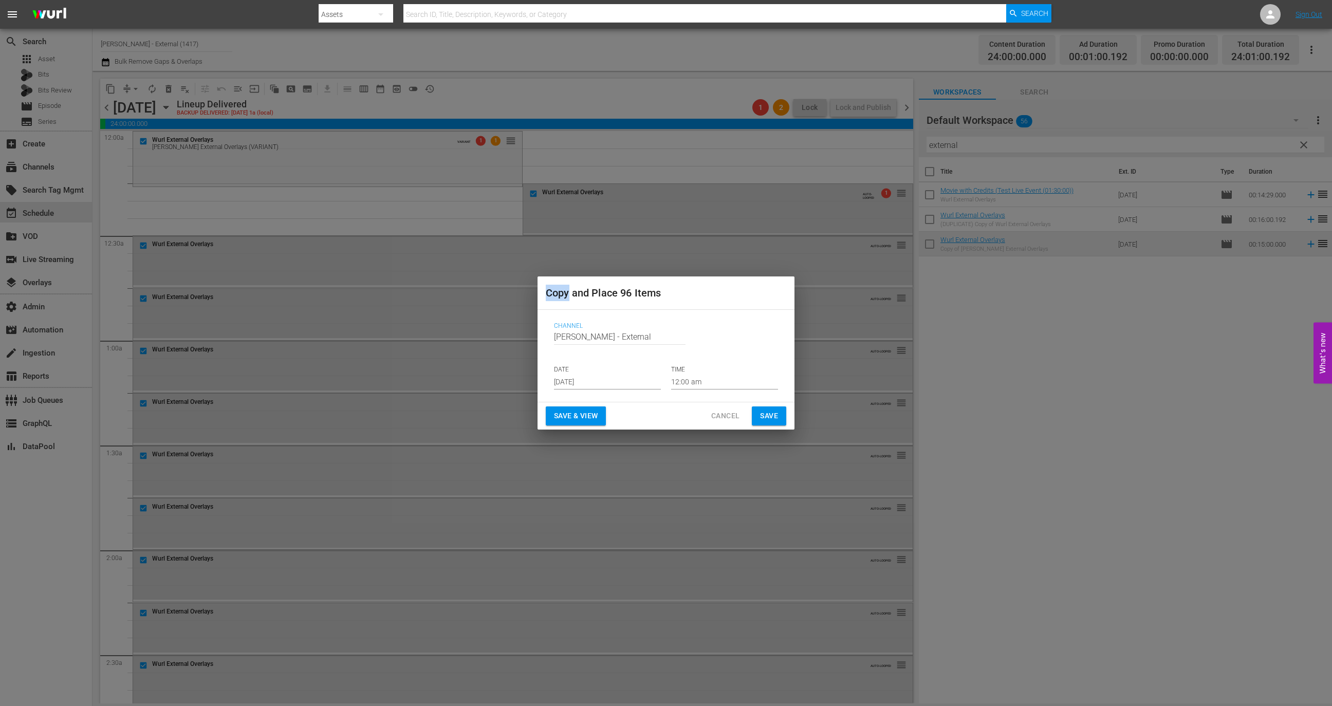
click at [151, 162] on div "Copy and Place 96 Items Channel Channel Title Wurl - External DATE Sep 7th 2025…" at bounding box center [666, 353] width 1332 height 706
click at [732, 413] on span "Cancel" at bounding box center [725, 415] width 28 height 13
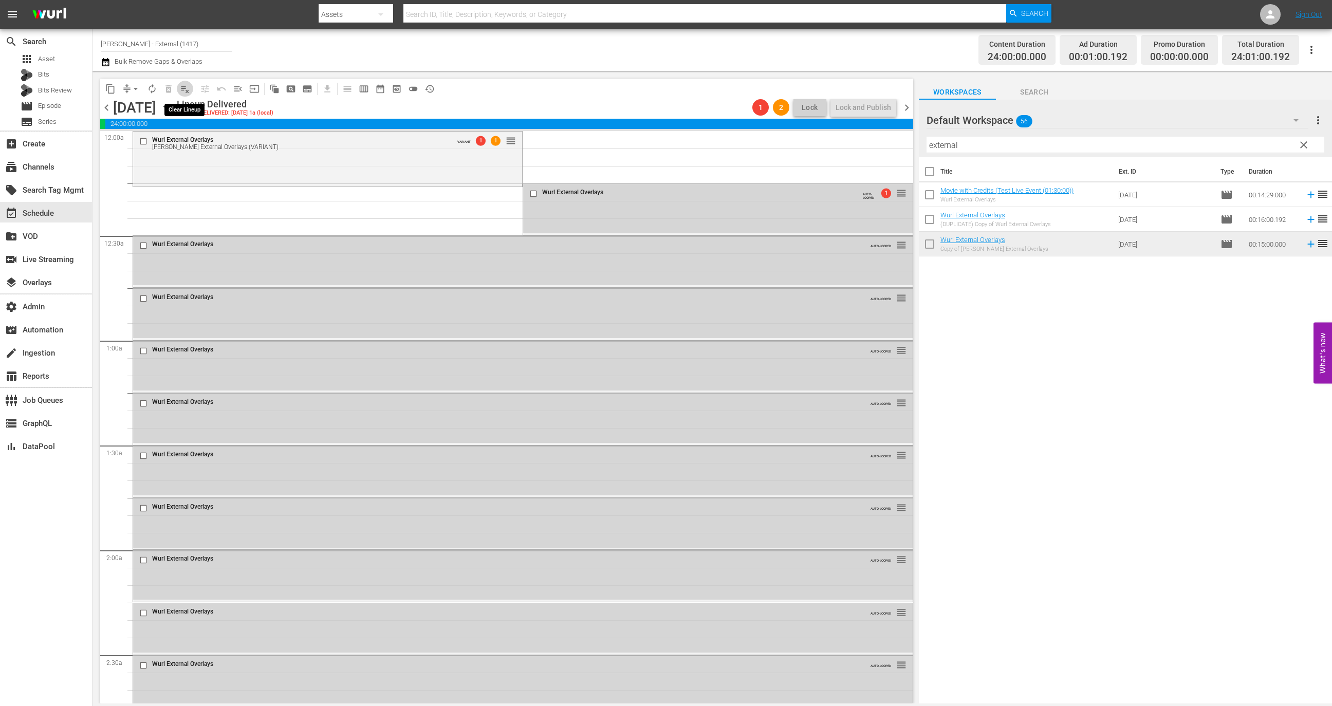
click at [182, 89] on span "playlist_remove_outlined" at bounding box center [185, 89] width 10 height 10
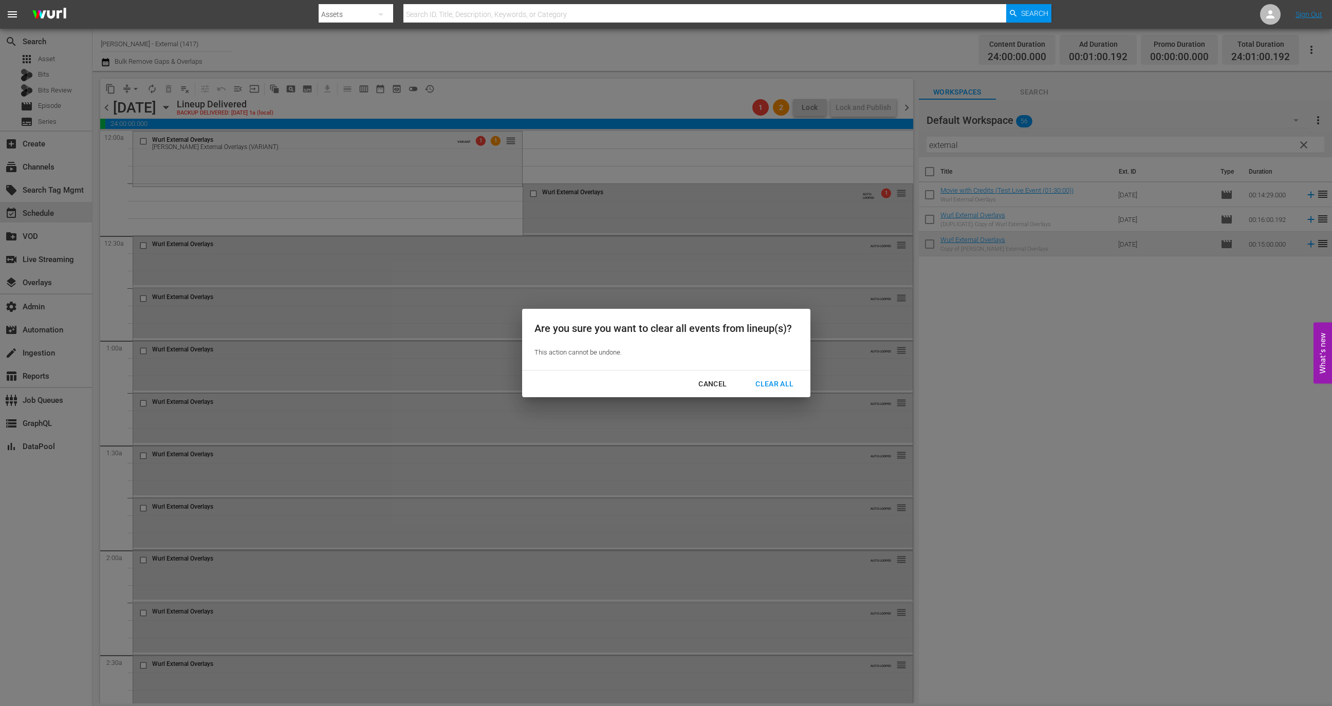
click at [799, 390] on button "Clear All" at bounding box center [774, 384] width 63 height 19
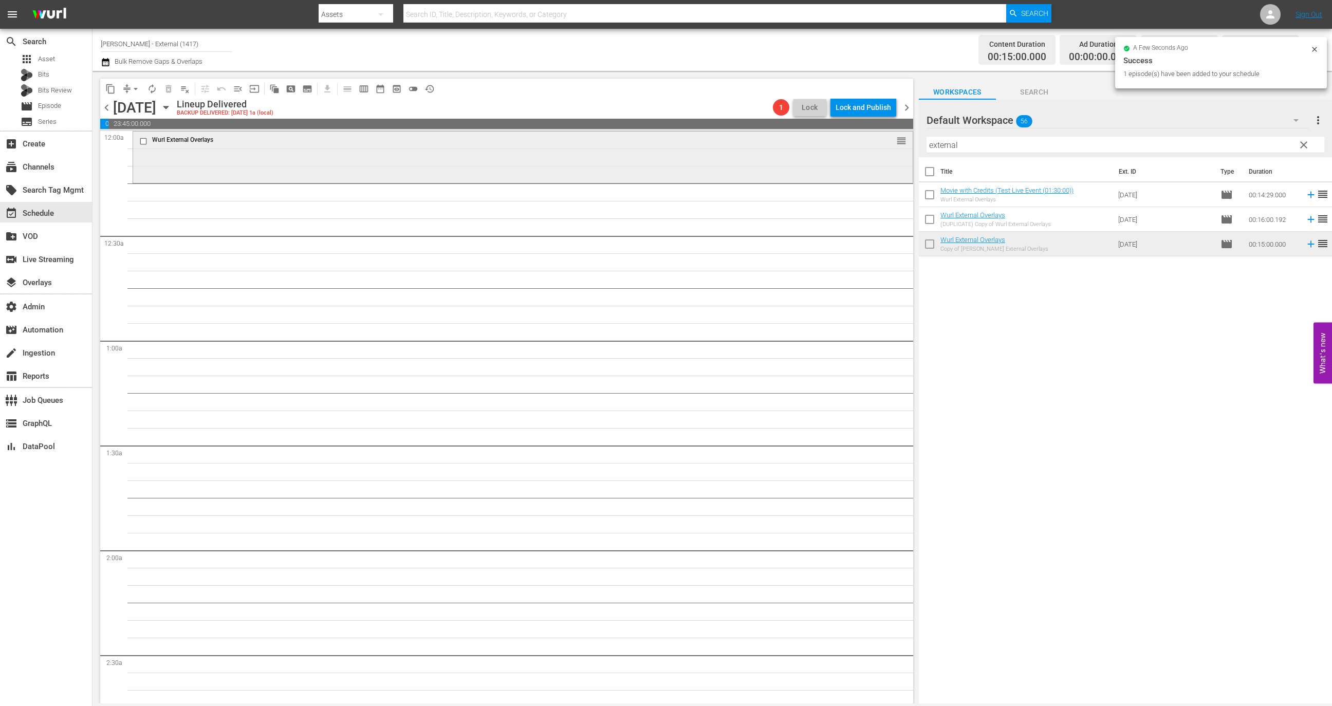
click at [791, 147] on div "Wurl External Overlays reorder" at bounding box center [522, 142] width 779 height 20
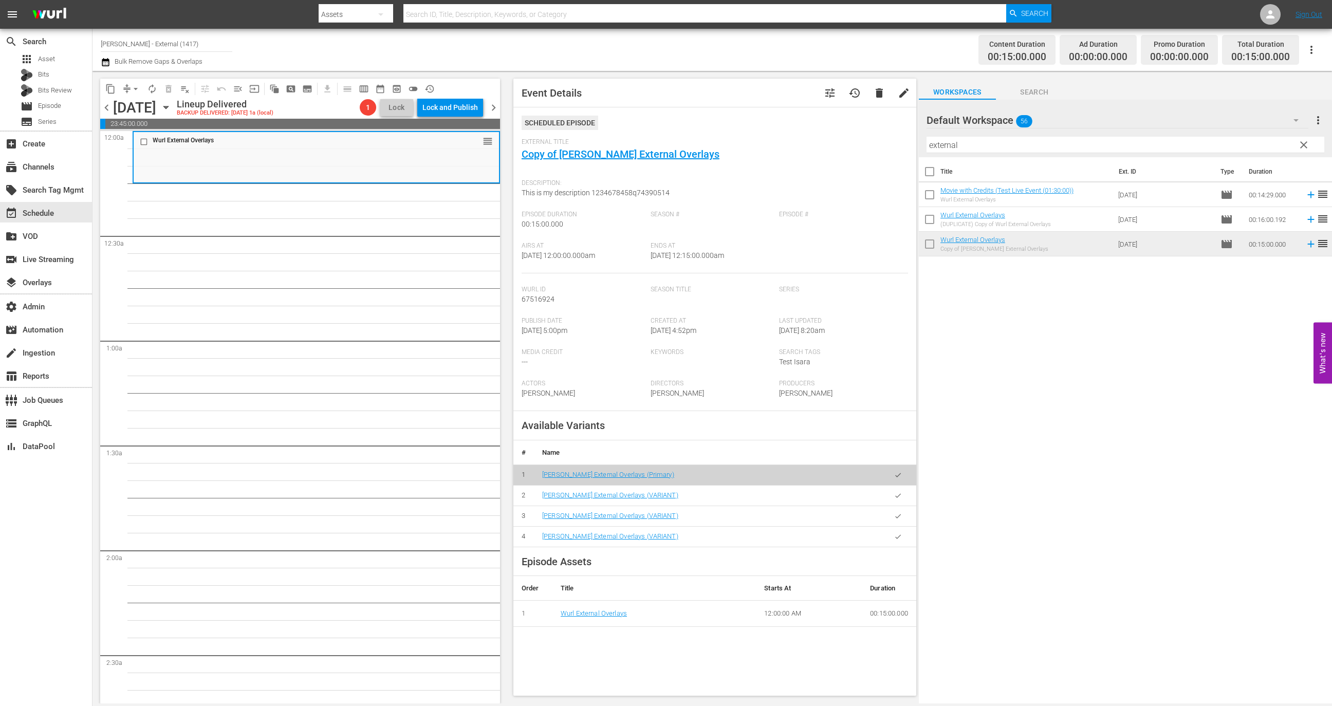
click at [891, 495] on button "button" at bounding box center [898, 496] width 20 height 20
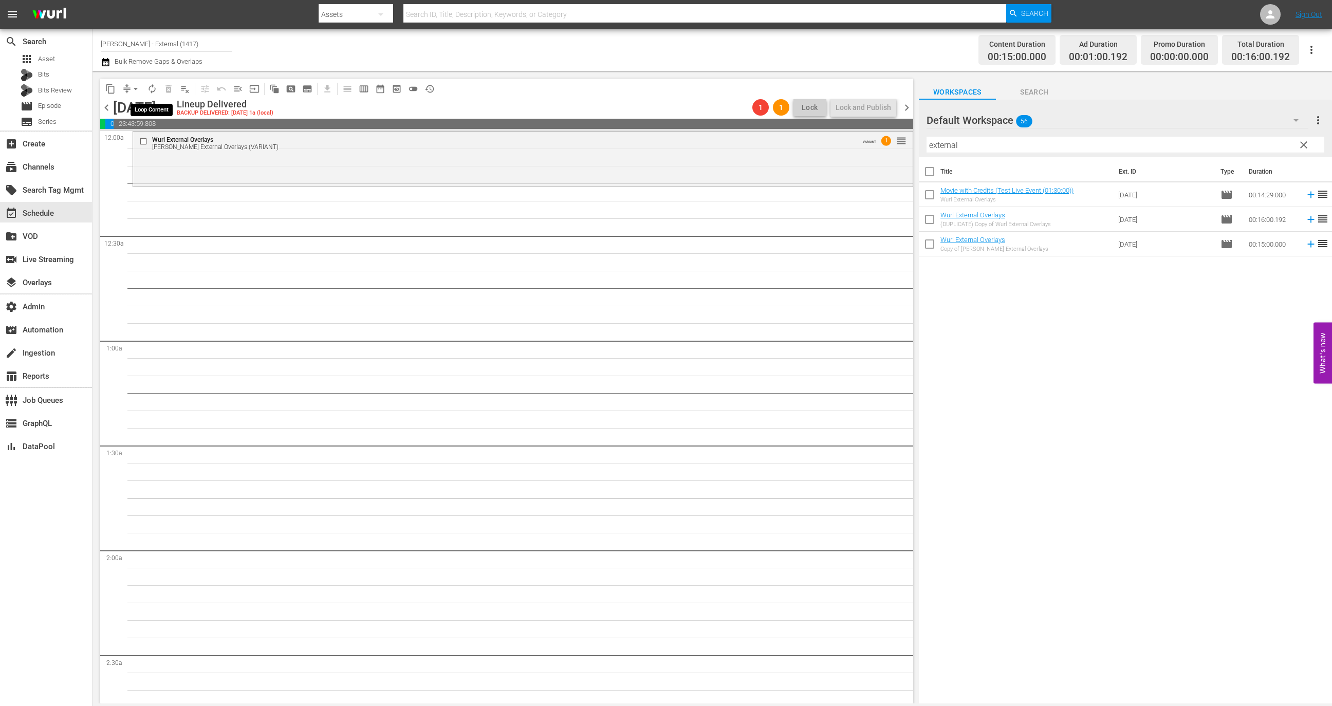
click at [154, 87] on span "autorenew_outlined" at bounding box center [152, 89] width 10 height 10
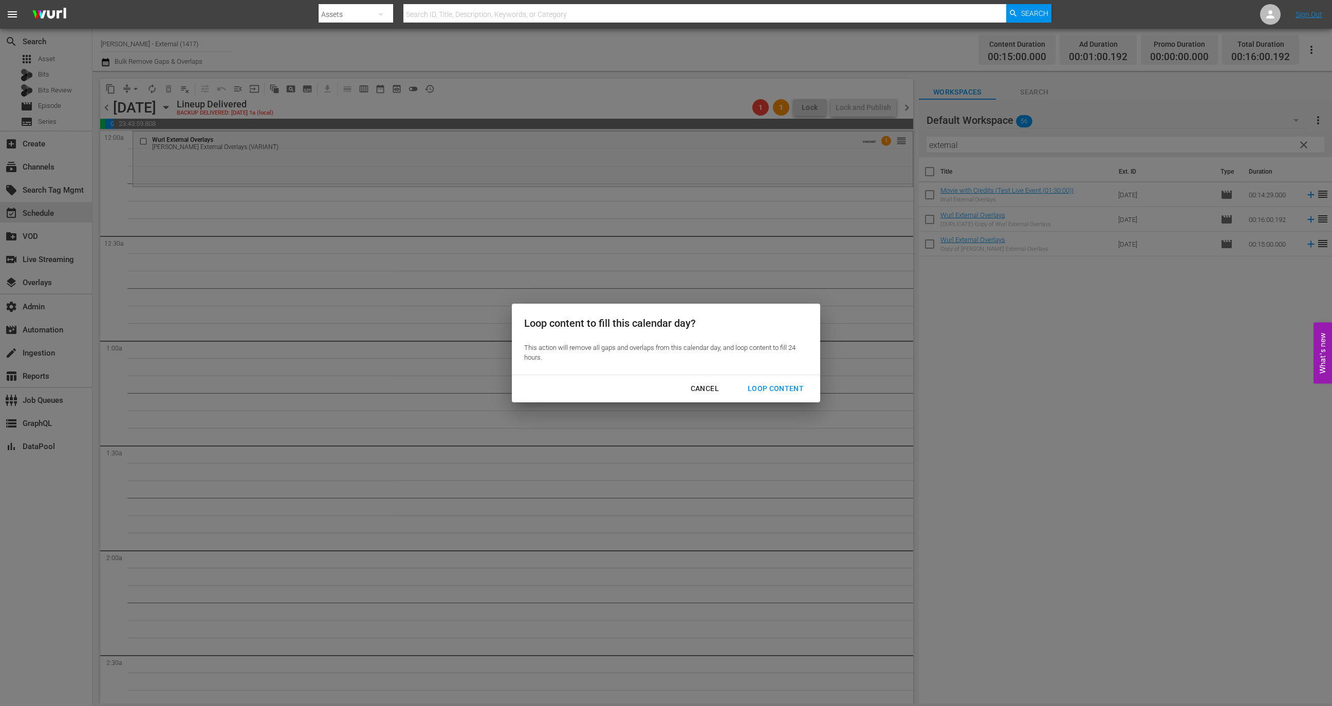
click at [792, 384] on div "Loop Content" at bounding box center [775, 388] width 72 height 13
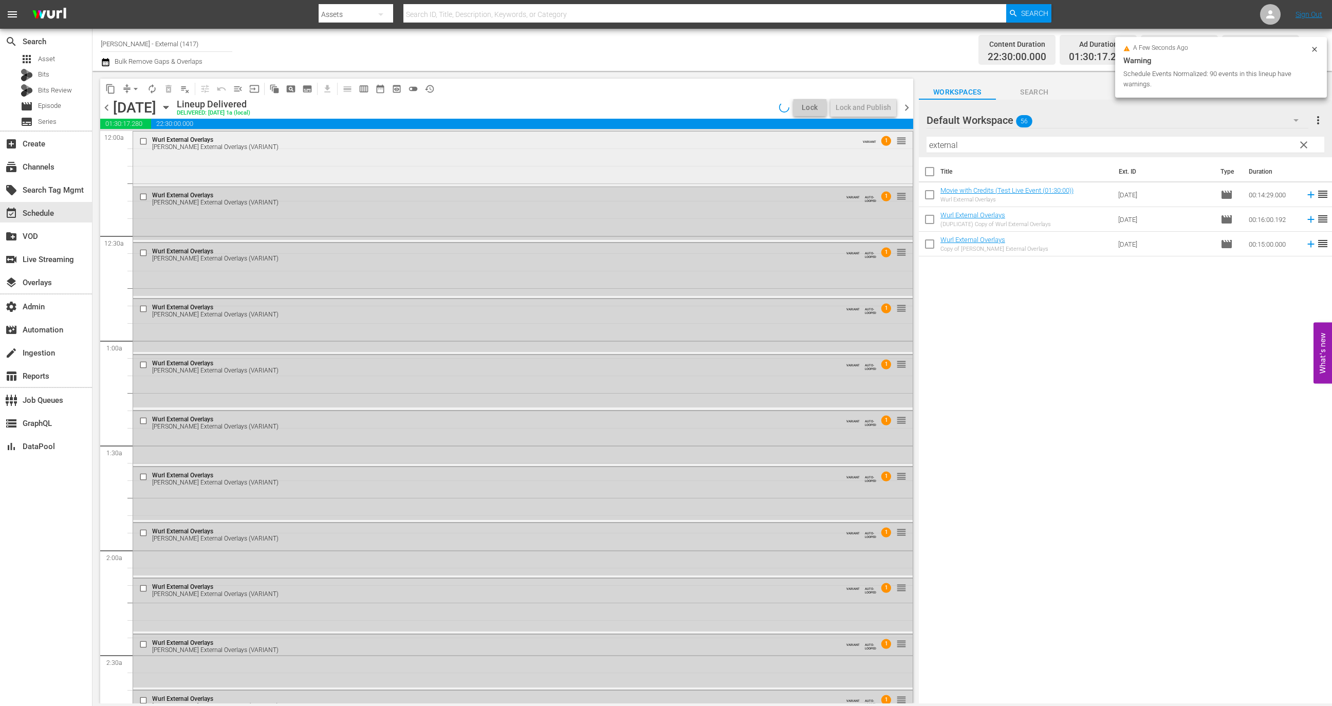
click at [703, 154] on div "Wurl External Overlays Wurl External Overlays (VARIANT) VARIANT 1 reorder" at bounding box center [522, 158] width 779 height 53
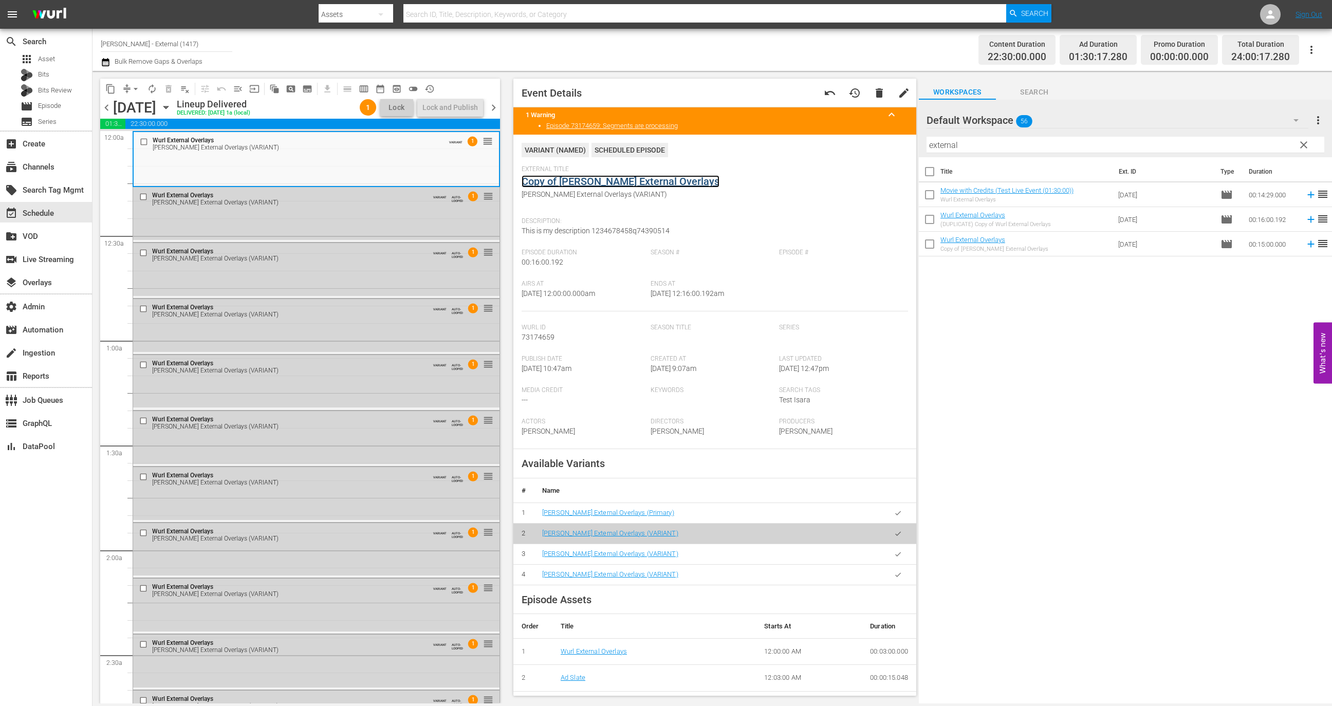
click at [577, 183] on link "Copy of Wurl External Overlays" at bounding box center [620, 181] width 198 height 12
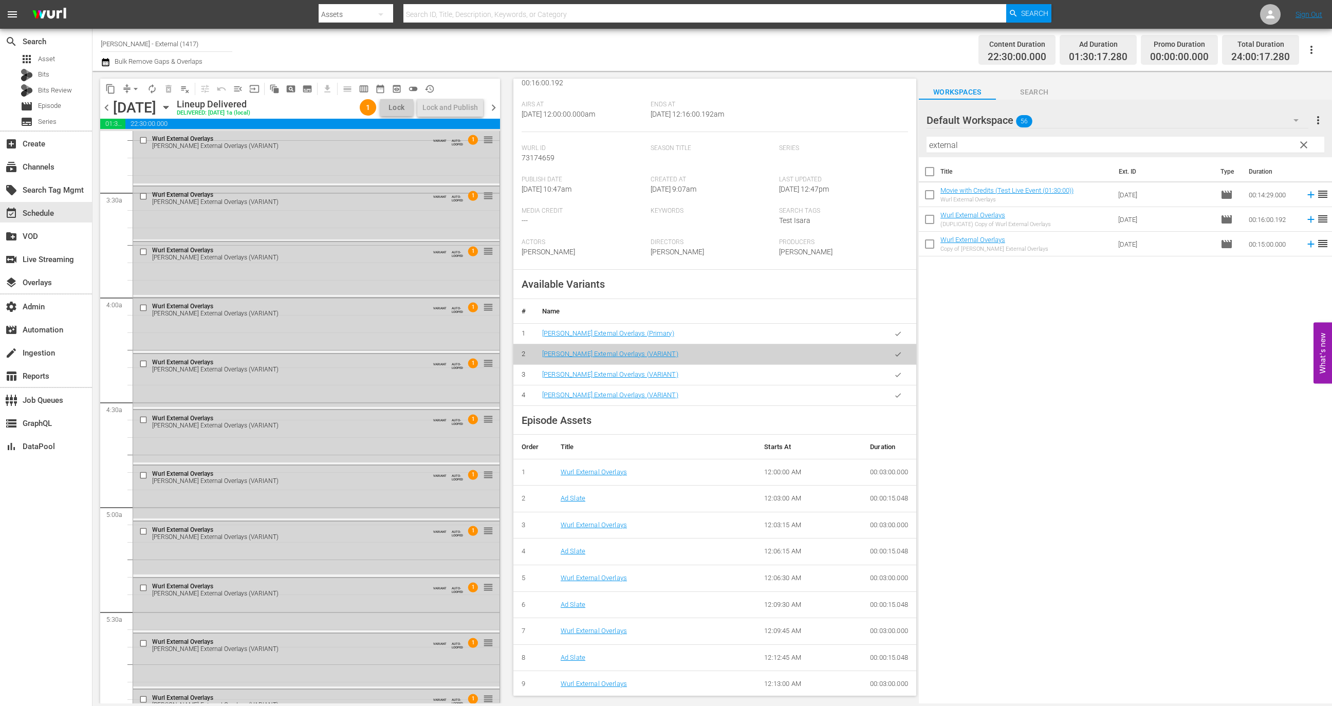
scroll to position [475, 0]
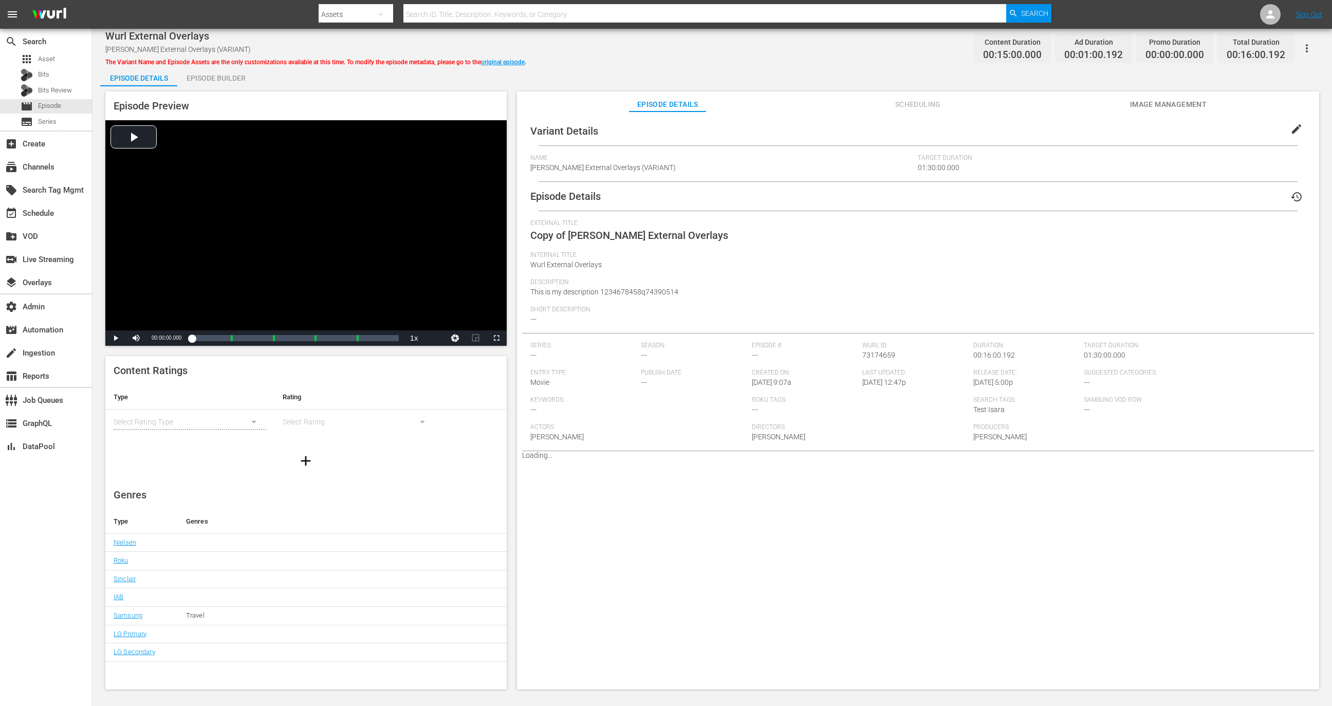
click at [1303, 50] on icon "button" at bounding box center [1306, 48] width 12 height 12
click at [1277, 76] on div "Segmentation Clips" at bounding box center [1261, 76] width 99 height 25
click at [1316, 50] on button "button" at bounding box center [1306, 48] width 25 height 25
click at [1257, 82] on div "Segmentation Clips" at bounding box center [1261, 76] width 99 height 25
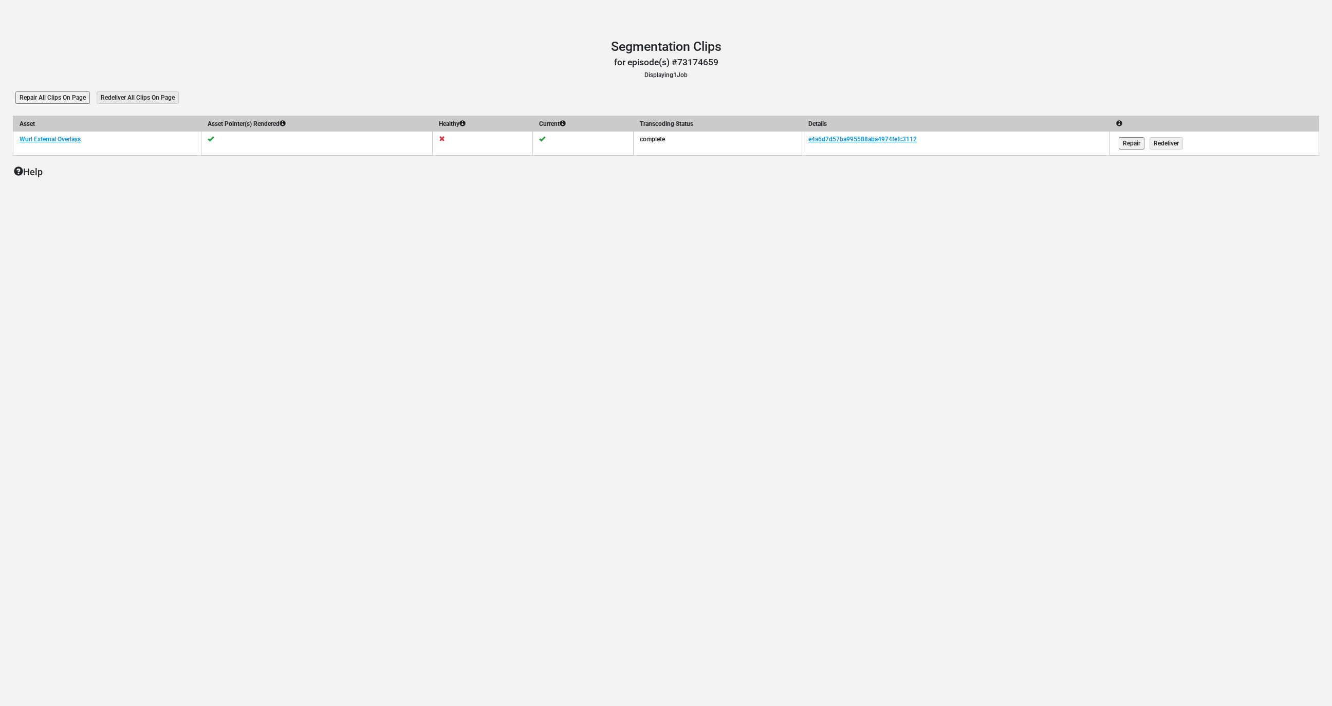
click at [949, 138] on td "e4a6d7d57ba995588aba4974fefc3112" at bounding box center [955, 144] width 308 height 24
copy tr "e4a6d7d57ba995588aba4974fefc3112"
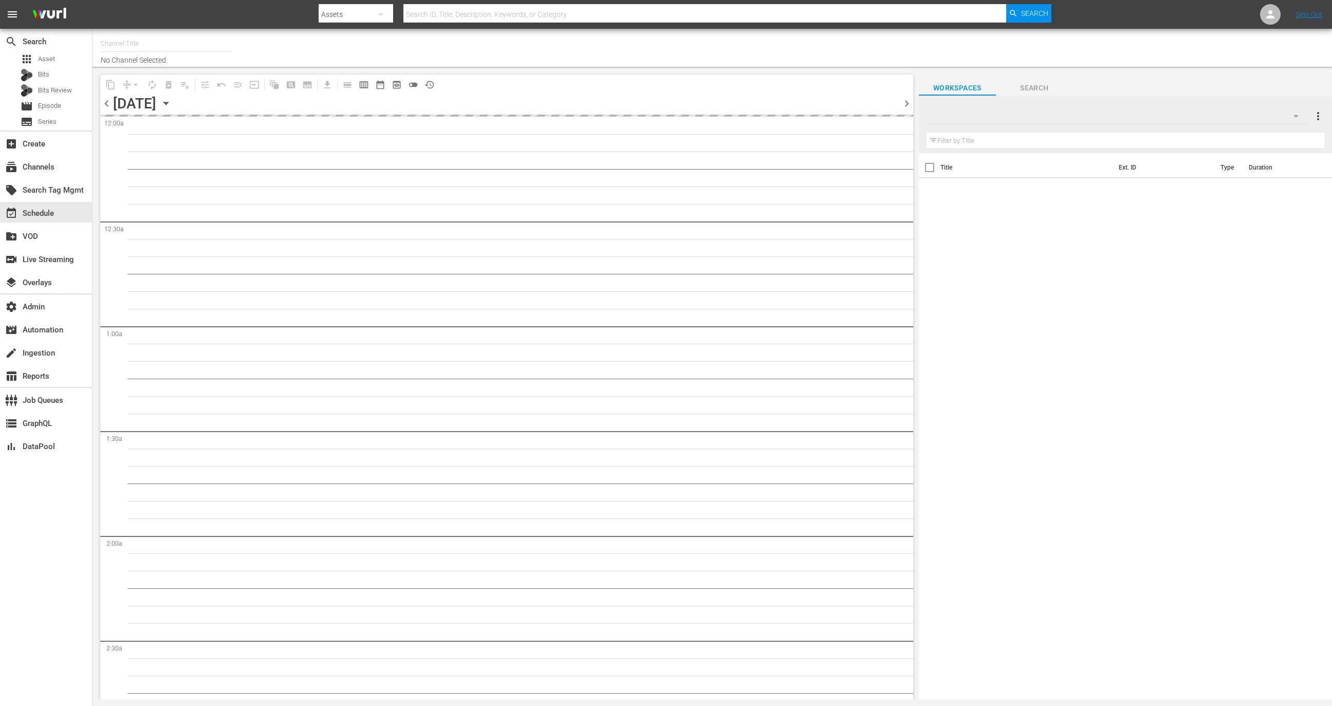
type input "[PERSON_NAME] - External (1417)"
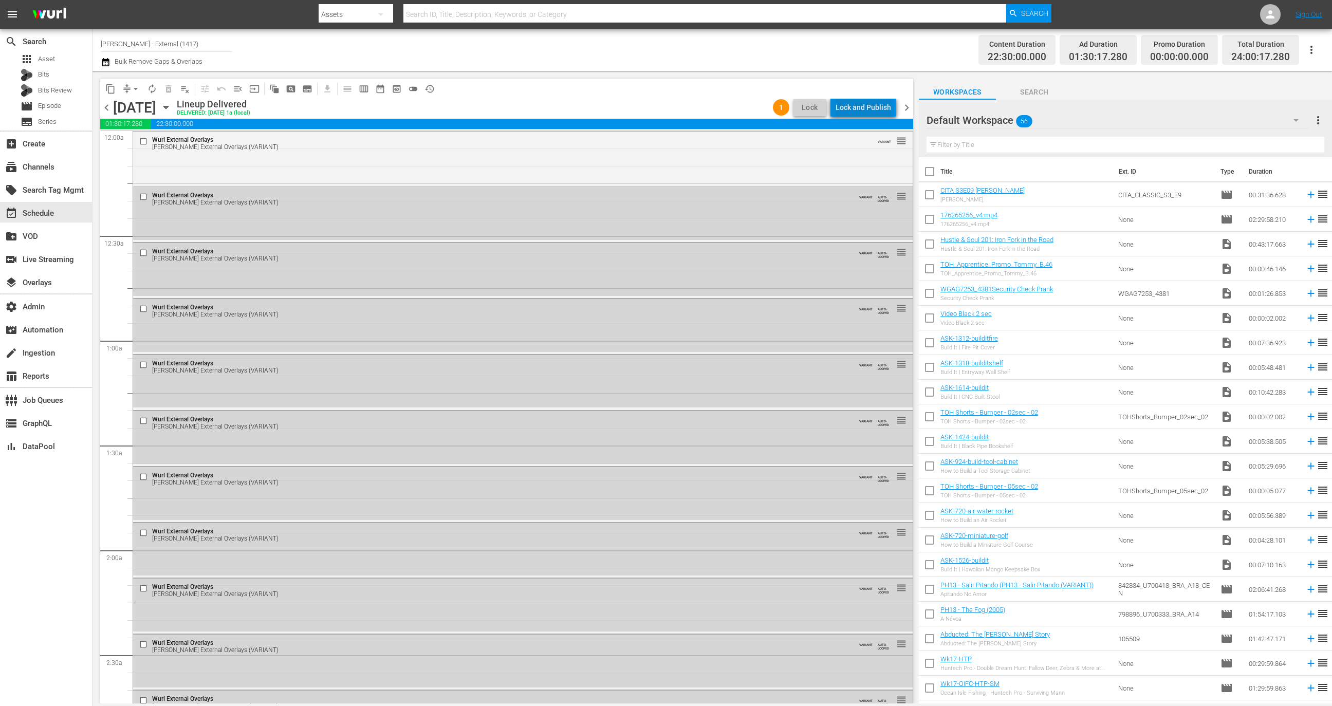
click at [867, 106] on div "Lock and Publish" at bounding box center [862, 107] width 55 height 18
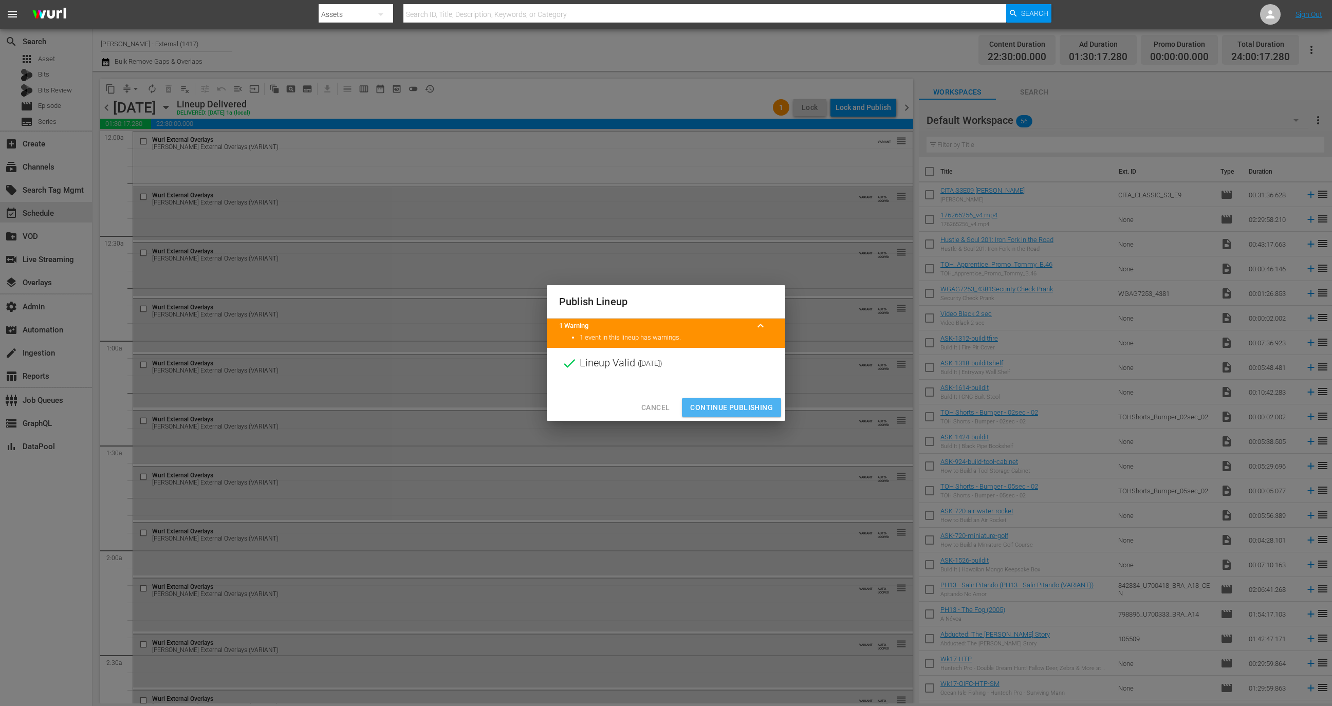
click at [746, 401] on span "Continue Publishing" at bounding box center [731, 407] width 83 height 13
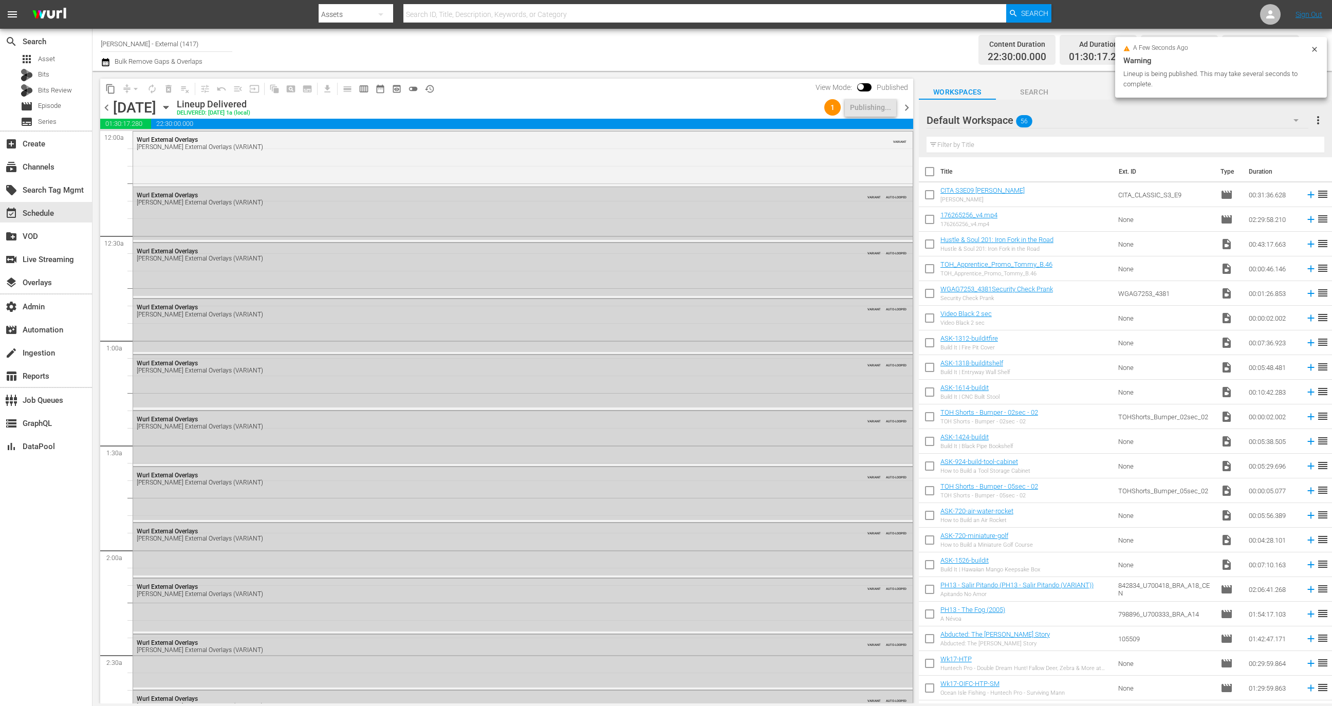
click at [905, 99] on div "chevron_left Saturday, September 6th September 6th Lineup Delivered DELIVERED: …" at bounding box center [506, 109] width 813 height 20
click at [907, 104] on span "chevron_right" at bounding box center [906, 107] width 13 height 13
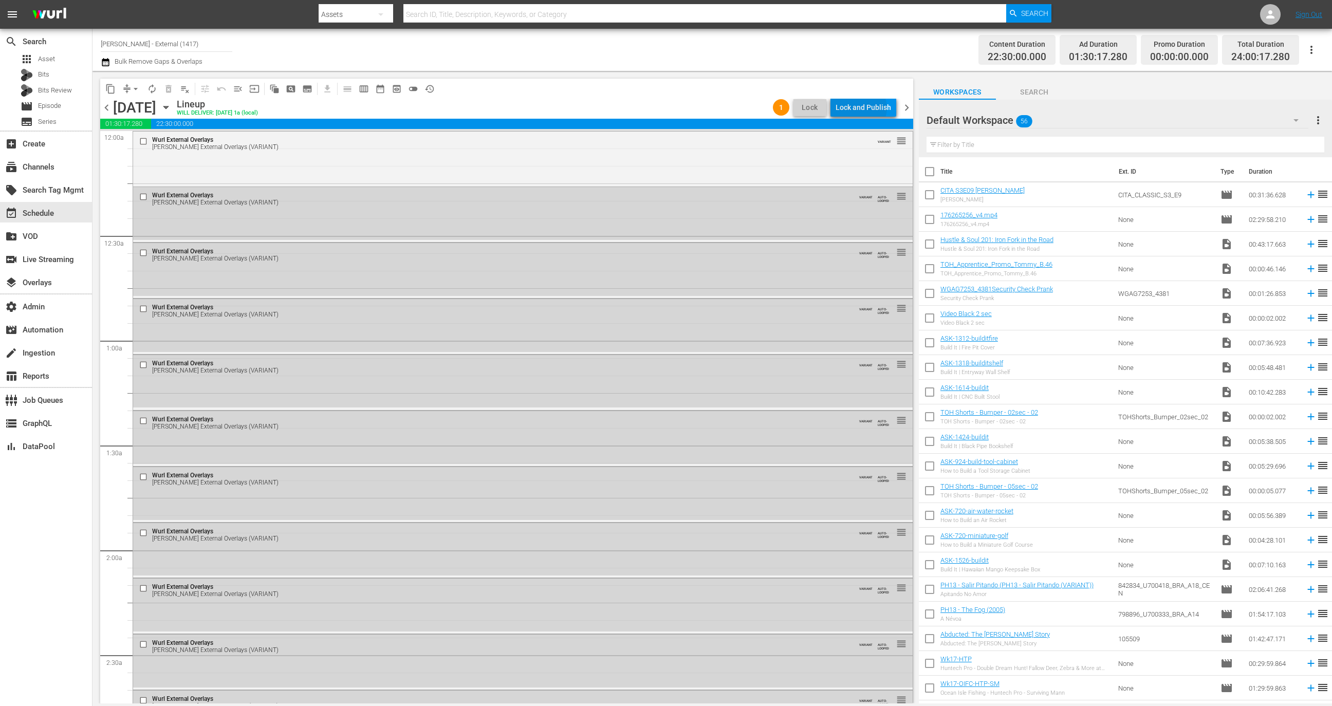
click at [863, 108] on div "Lock and Publish" at bounding box center [862, 107] width 55 height 18
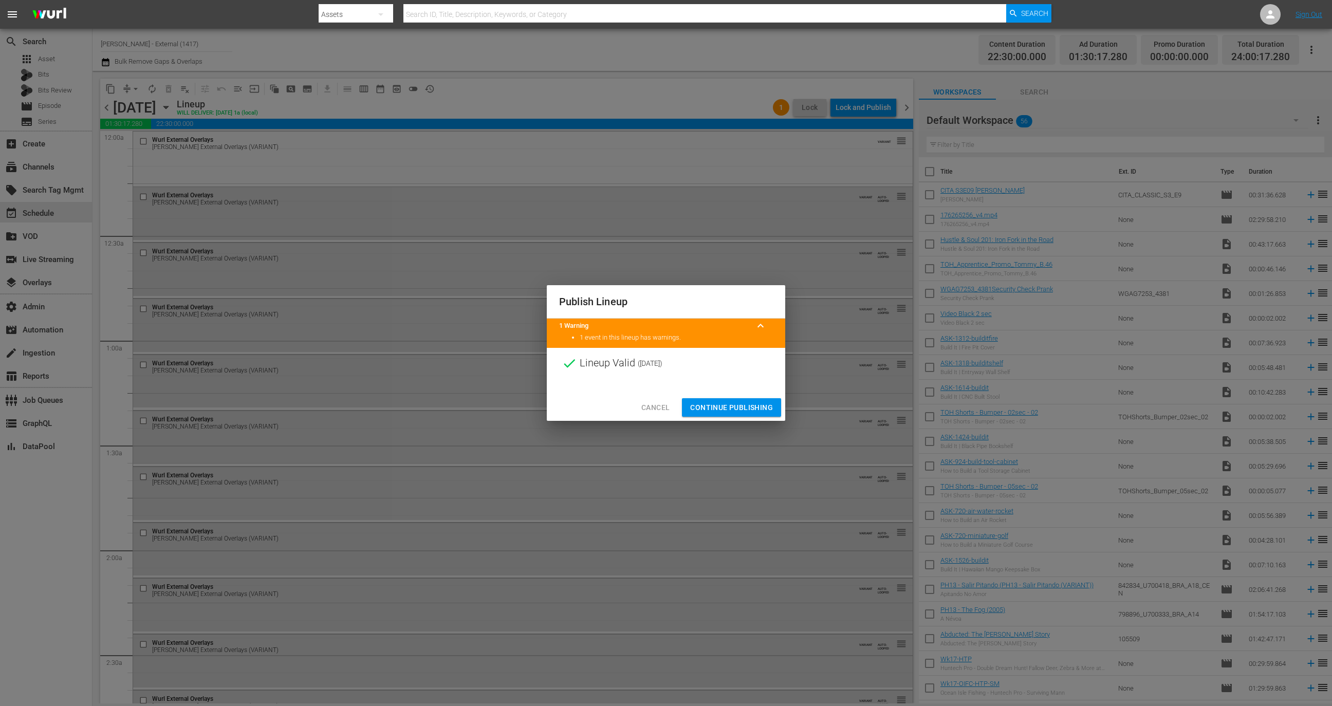
click at [738, 405] on span "Continue Publishing" at bounding box center [731, 407] width 83 height 13
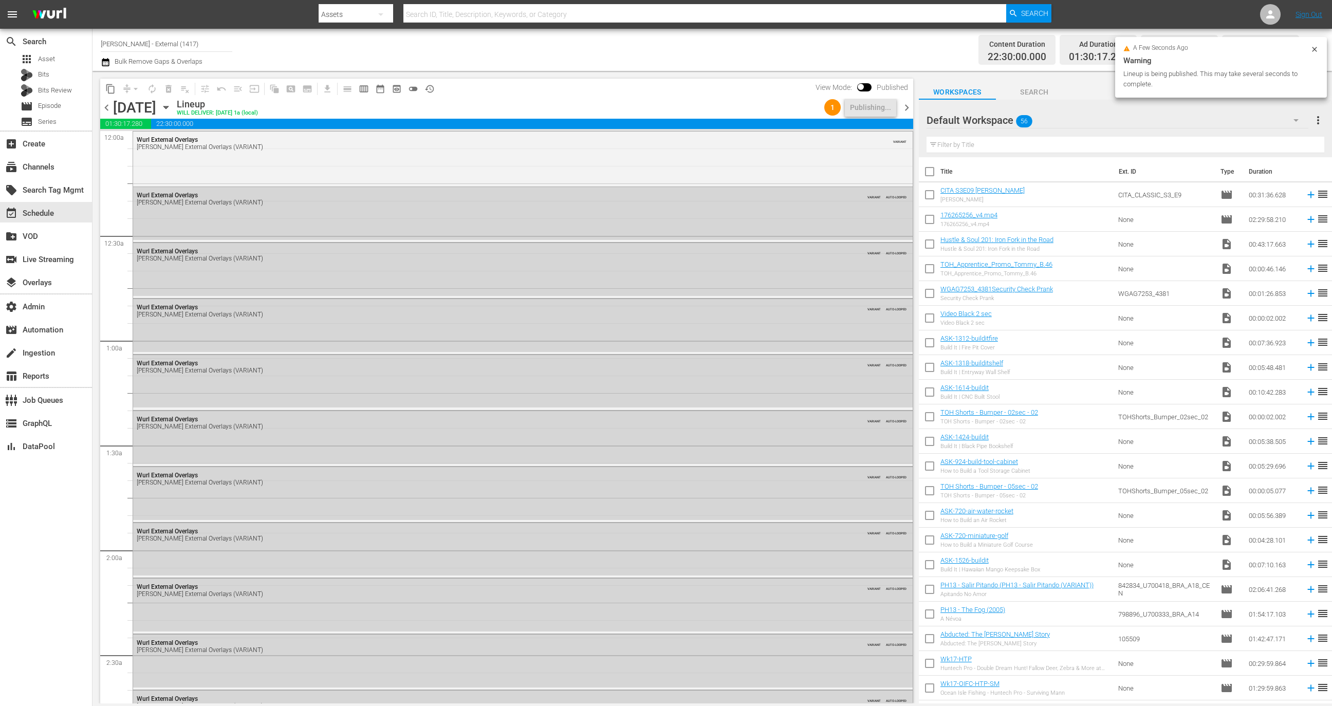
click at [906, 102] on span "chevron_right" at bounding box center [906, 107] width 13 height 13
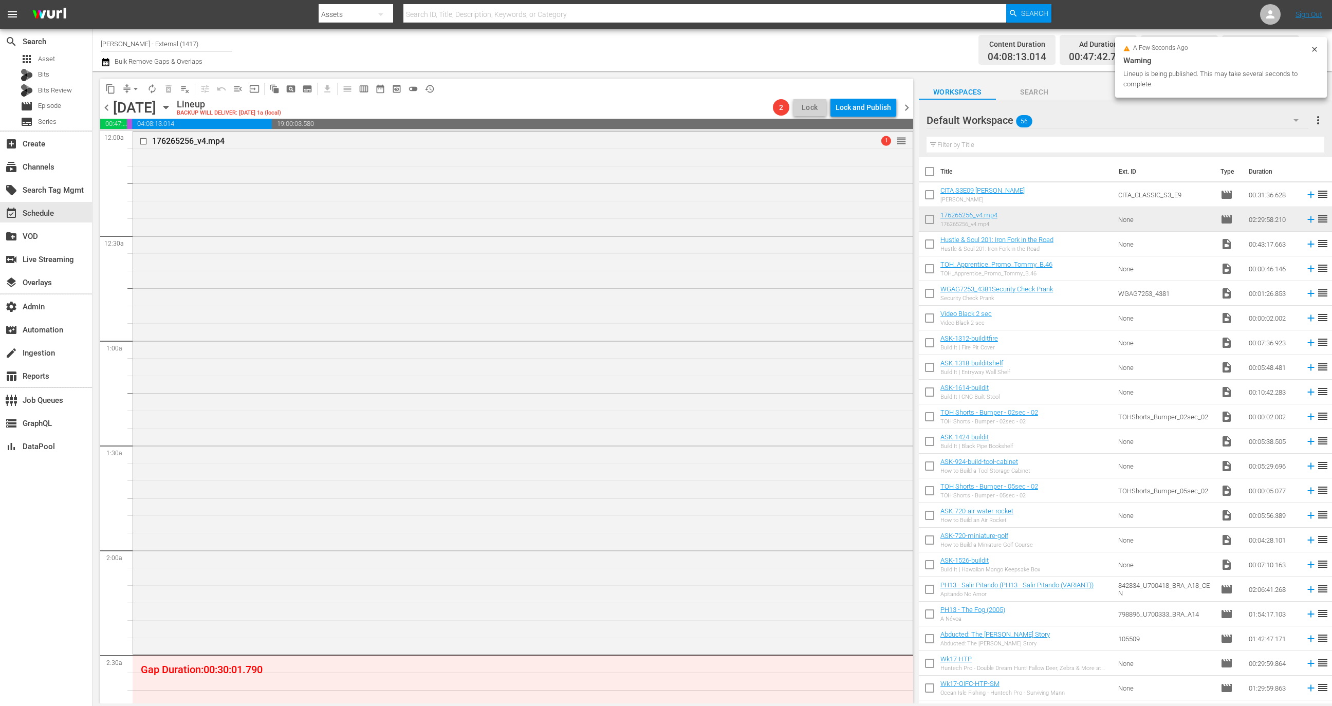
click at [1023, 149] on input "text" at bounding box center [1125, 145] width 398 height 16
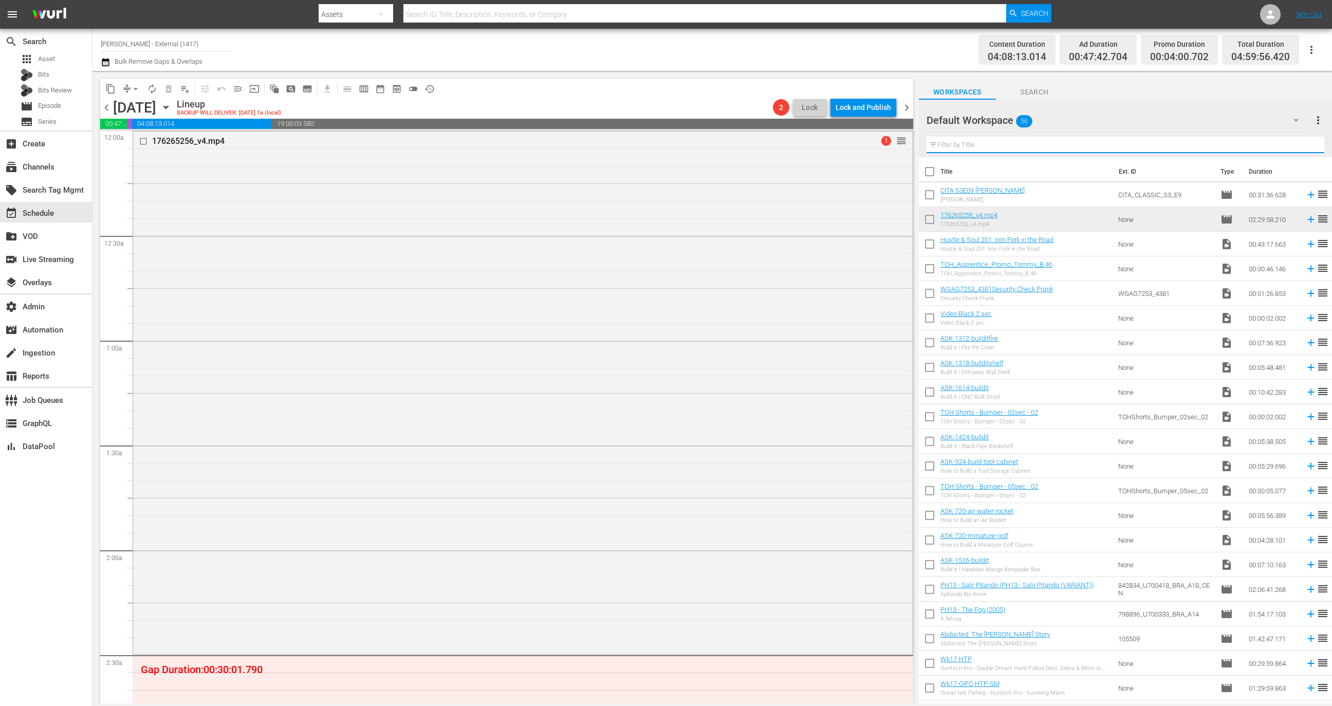
click at [904, 109] on span "chevron_right" at bounding box center [906, 107] width 13 height 13
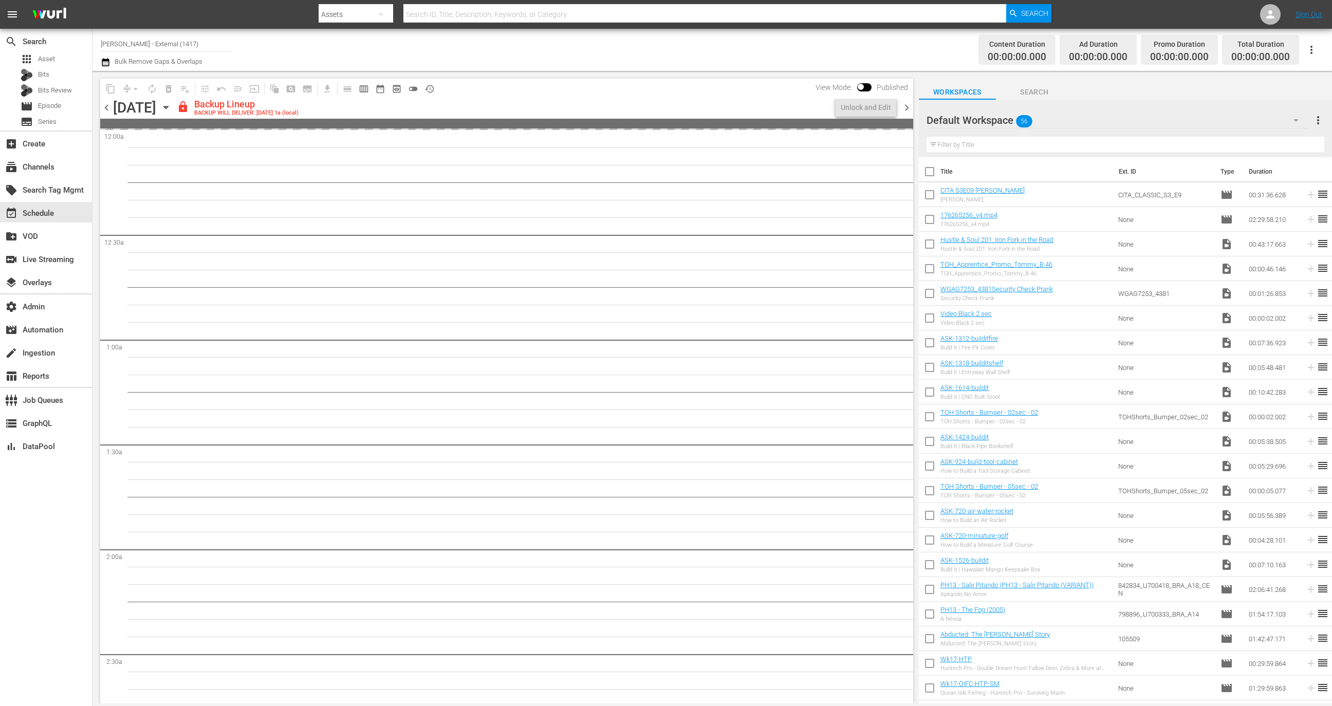
click at [994, 143] on input "text" at bounding box center [1125, 145] width 398 height 16
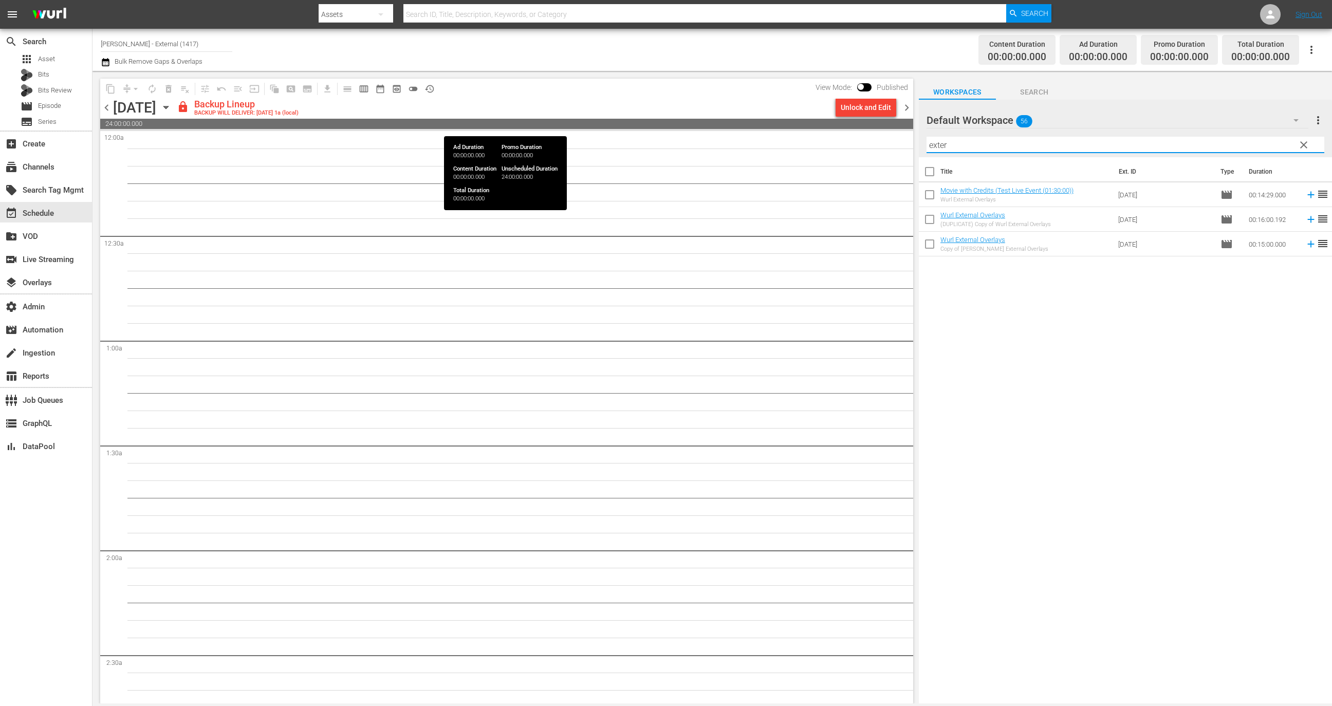
type input "exter"
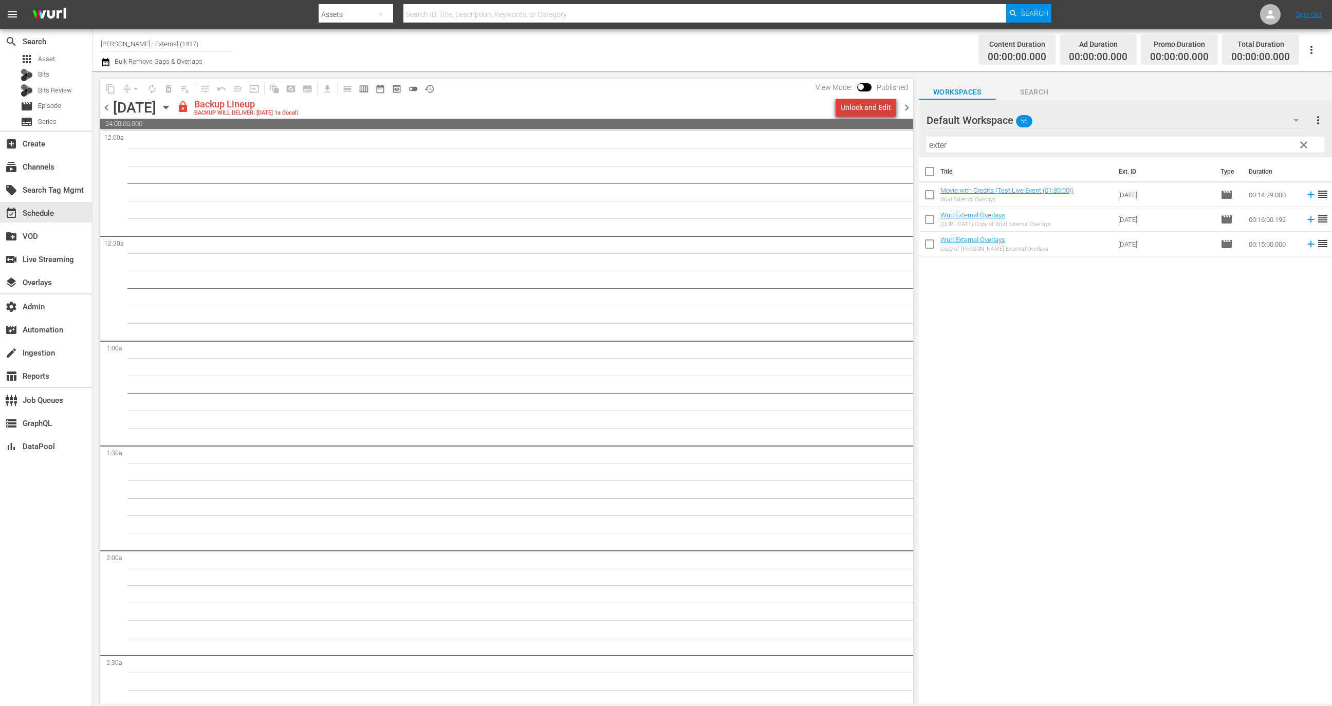
click at [890, 115] on div "Unlock and Edit" at bounding box center [866, 107] width 50 height 18
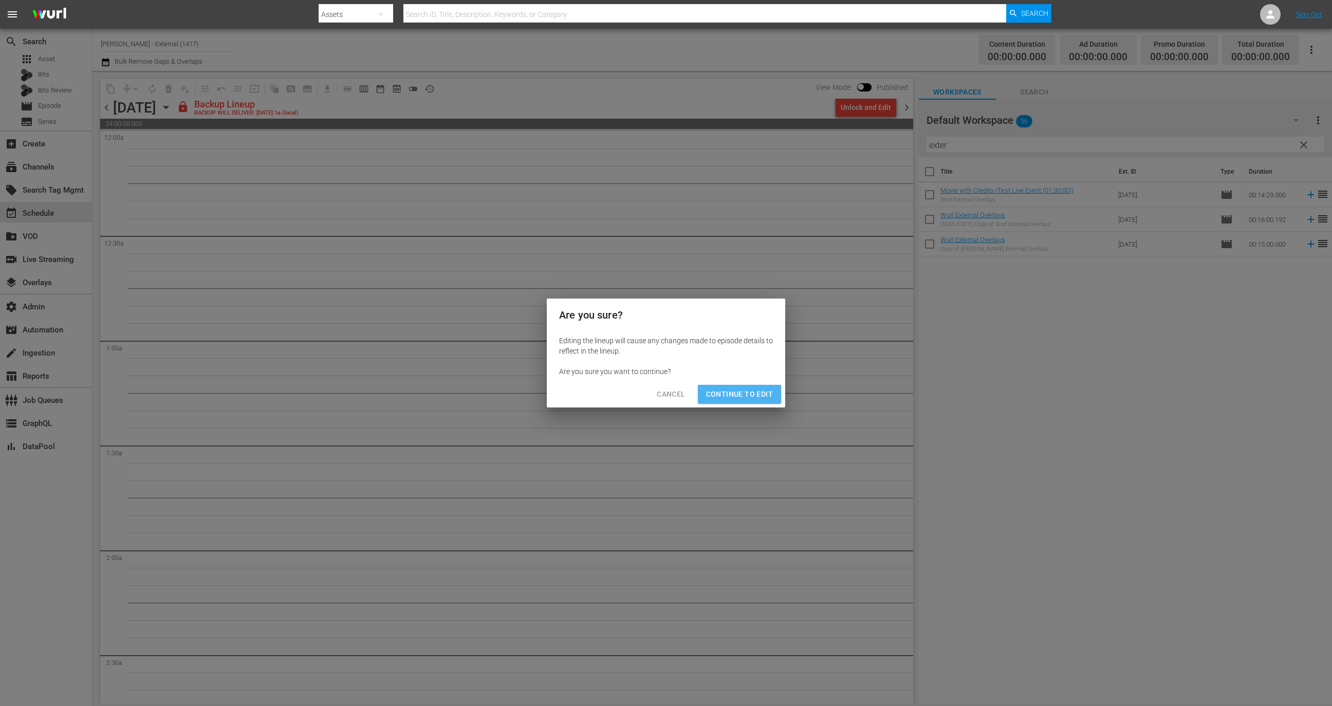
click at [758, 395] on span "Continue to Edit" at bounding box center [739, 394] width 67 height 13
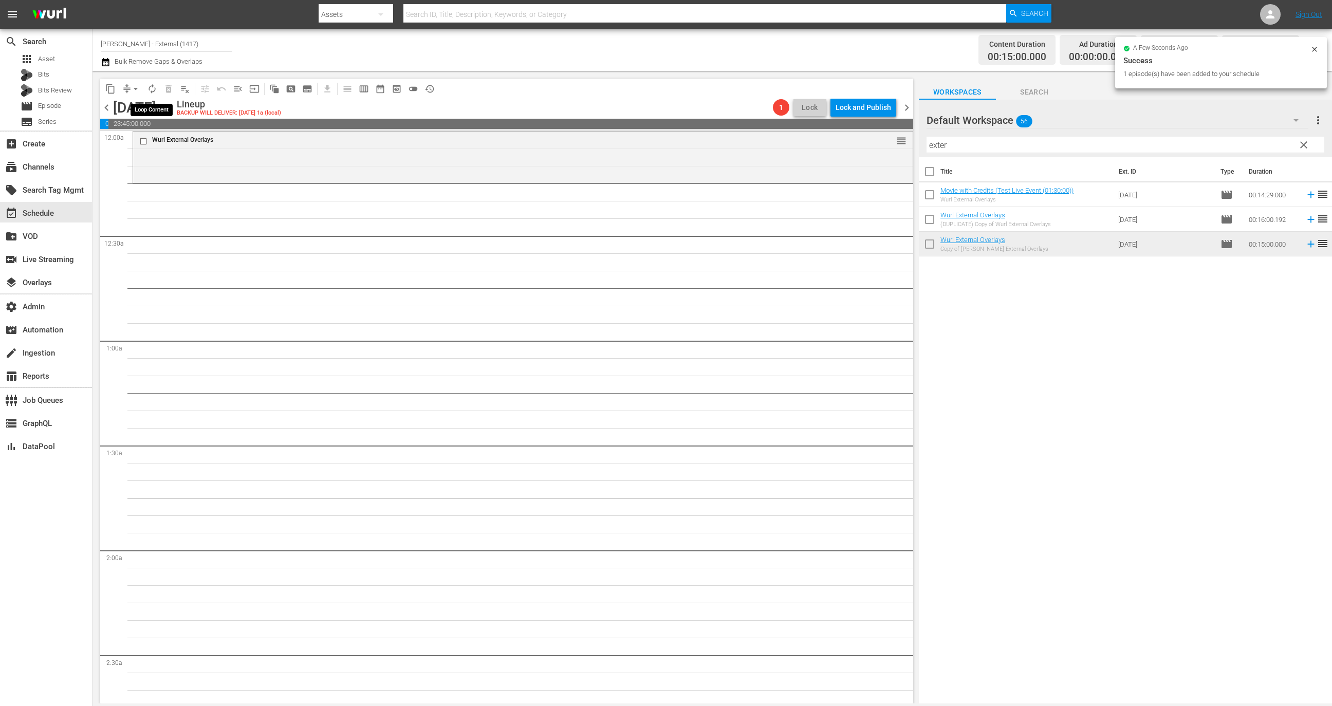
click at [150, 86] on span "autorenew_outlined" at bounding box center [152, 89] width 10 height 10
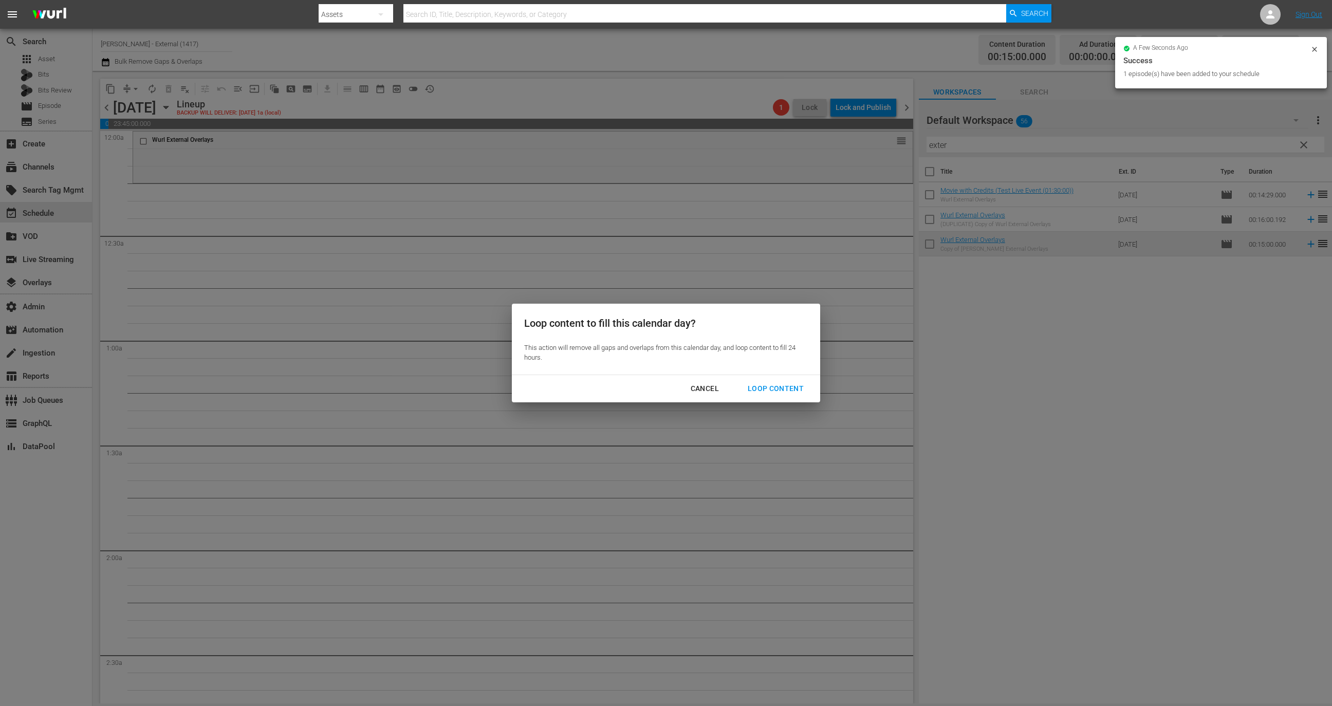
click at [544, 191] on div "Loop content to fill this calendar day? This action will remove all gaps and ov…" at bounding box center [666, 353] width 1332 height 706
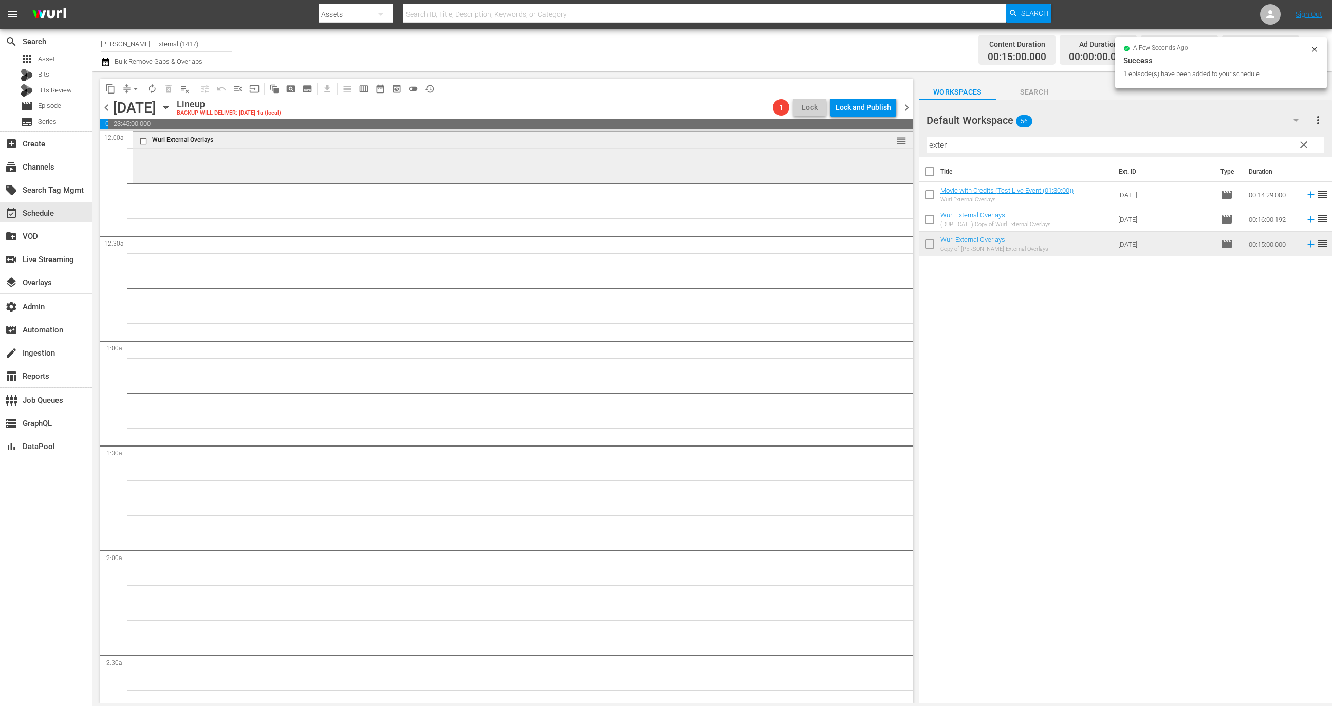
click at [555, 152] on div "Wurl External Overlays reorder" at bounding box center [522, 156] width 779 height 49
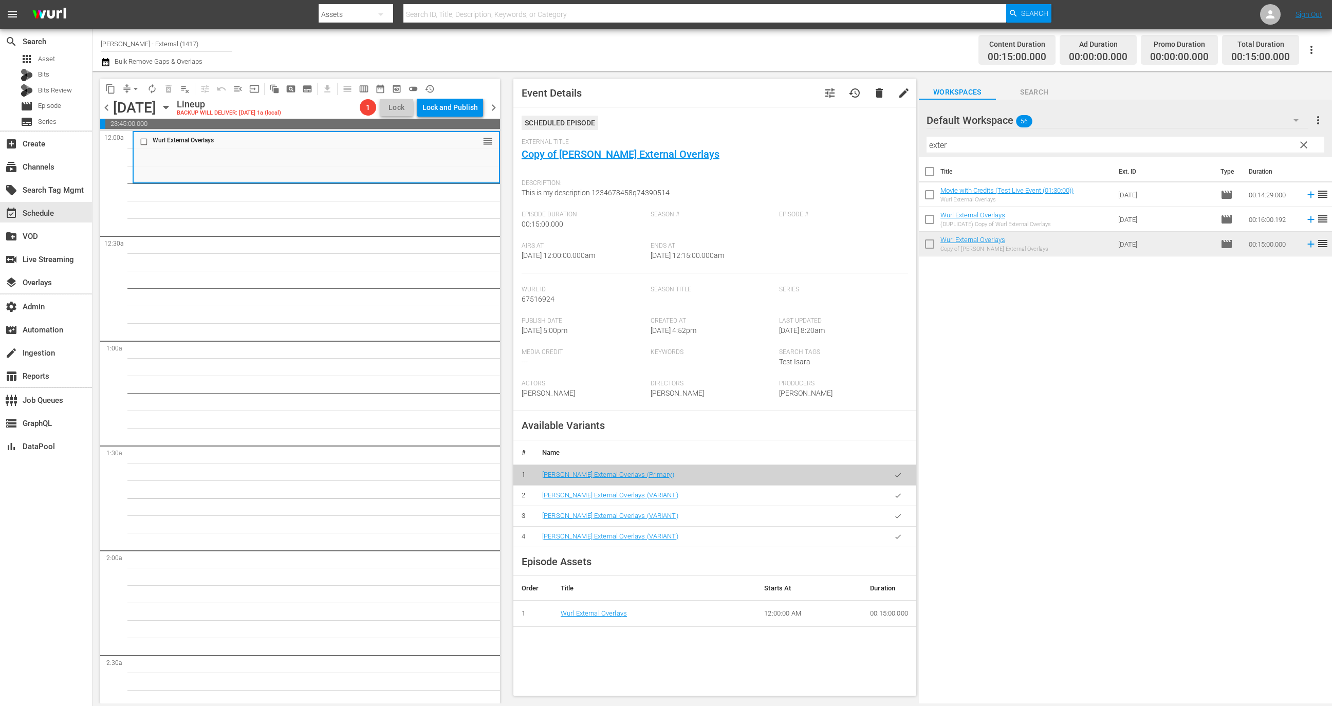
click at [888, 500] on button "button" at bounding box center [898, 496] width 20 height 20
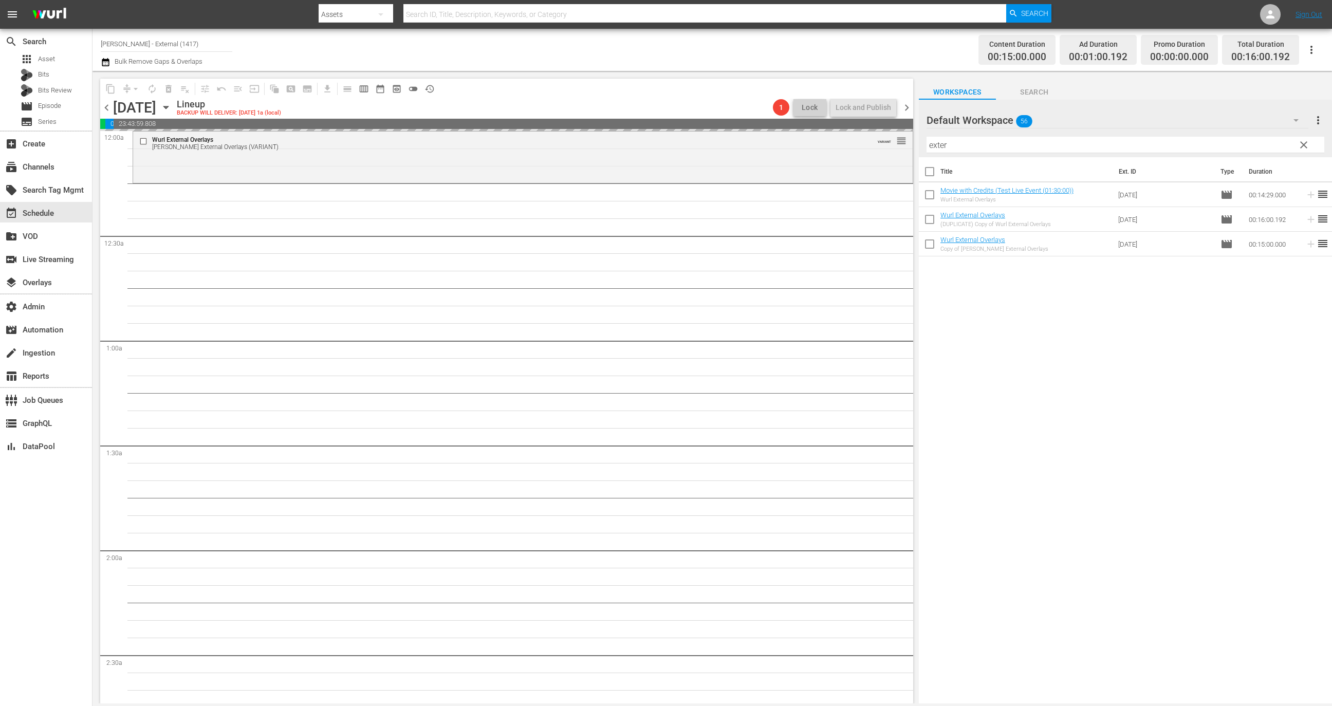
click at [147, 92] on span "autorenew_outlined" at bounding box center [152, 89] width 10 height 10
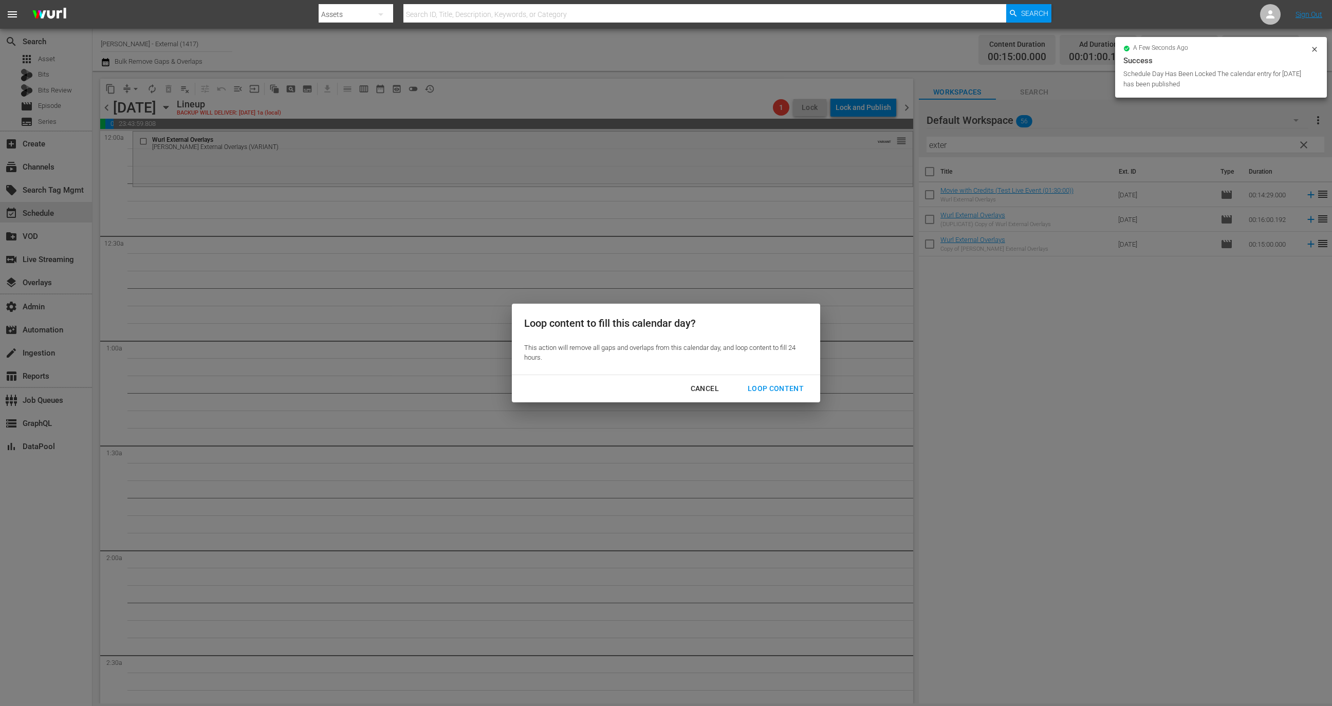
click at [791, 383] on div "Loop Content" at bounding box center [775, 388] width 72 height 13
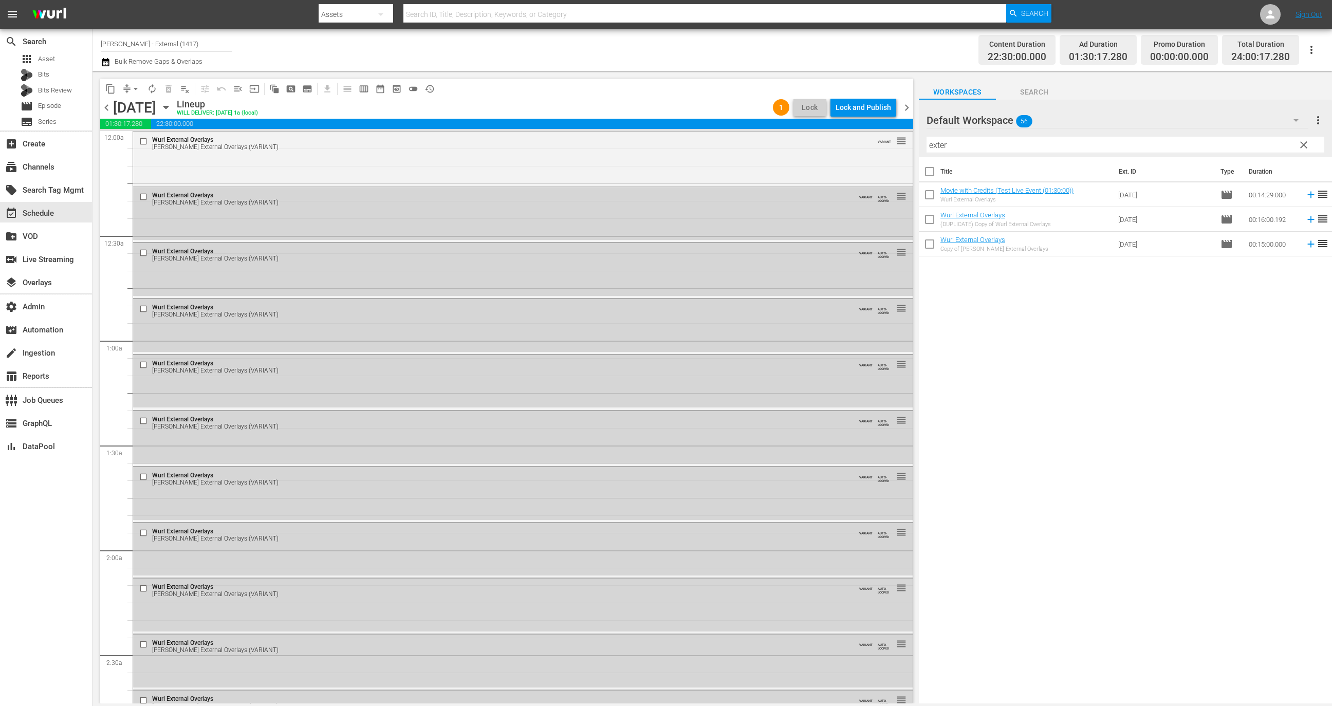
click at [859, 111] on div "Lock and Publish" at bounding box center [862, 107] width 55 height 18
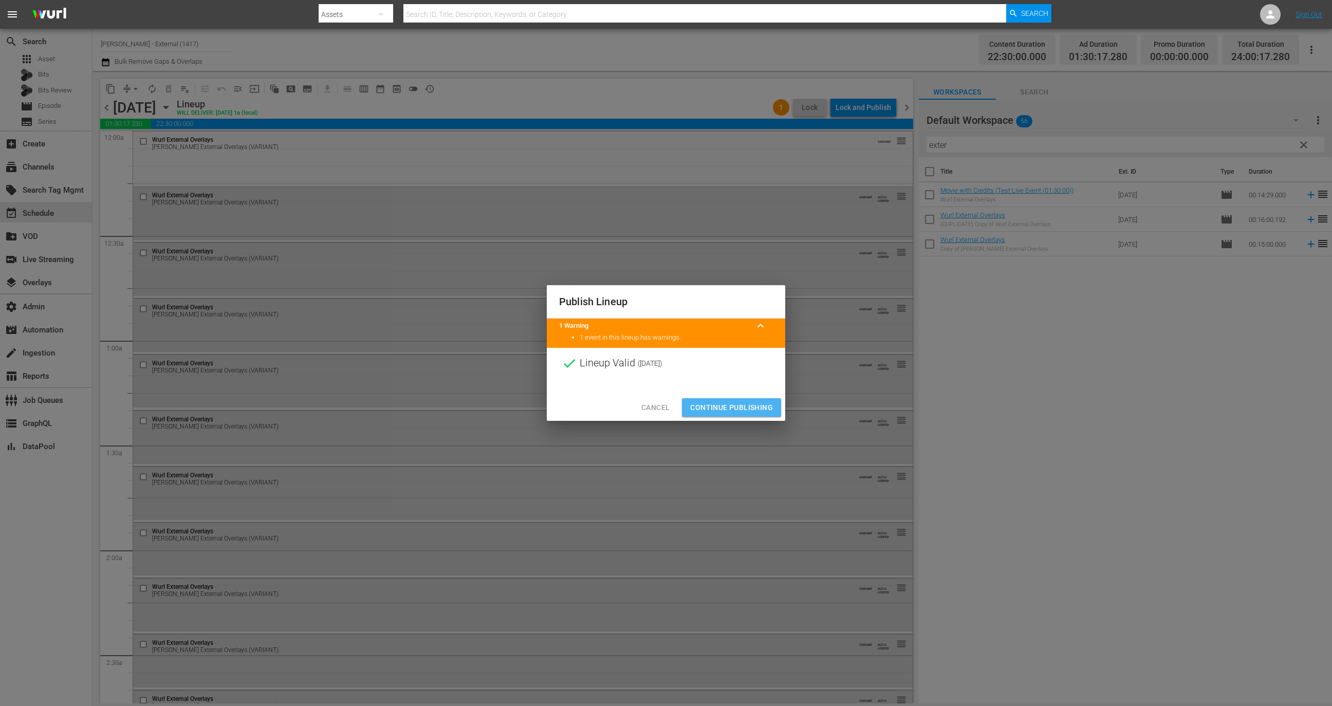
click at [747, 406] on span "Continue Publishing" at bounding box center [731, 407] width 83 height 13
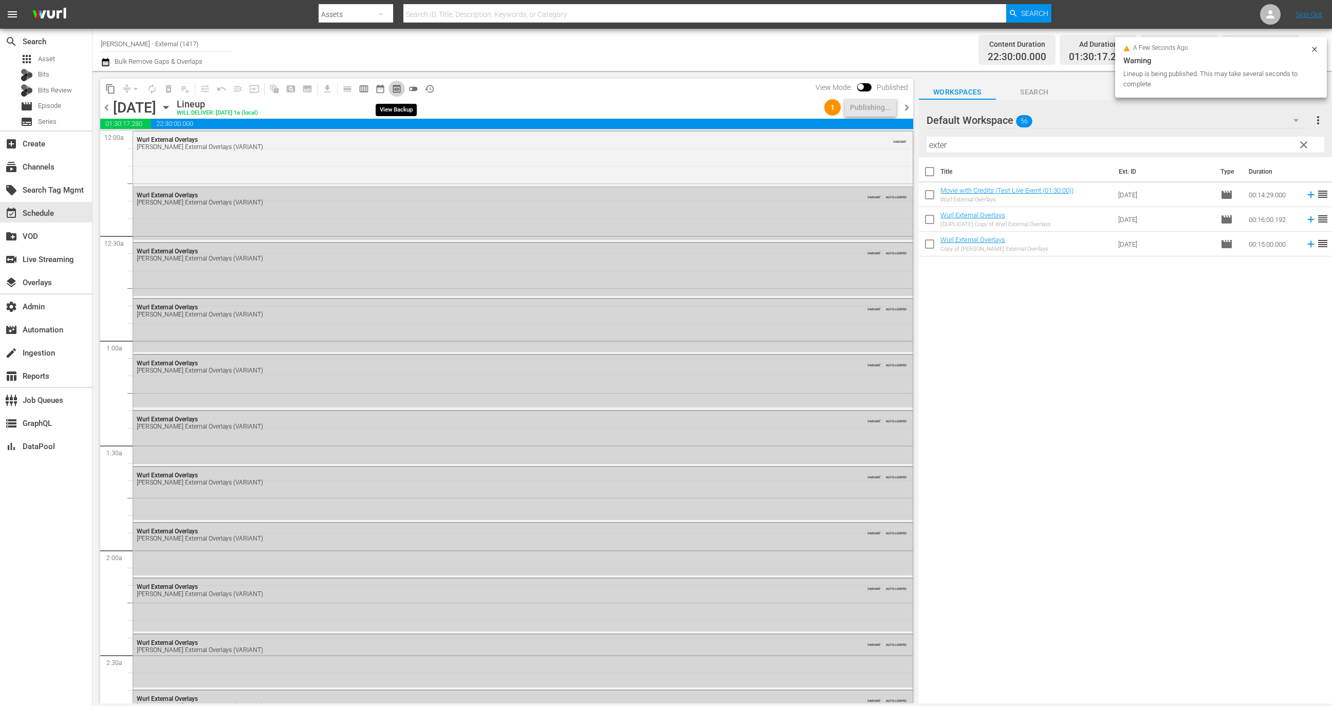
click at [402, 88] on button "preview_outlined" at bounding box center [396, 89] width 16 height 16
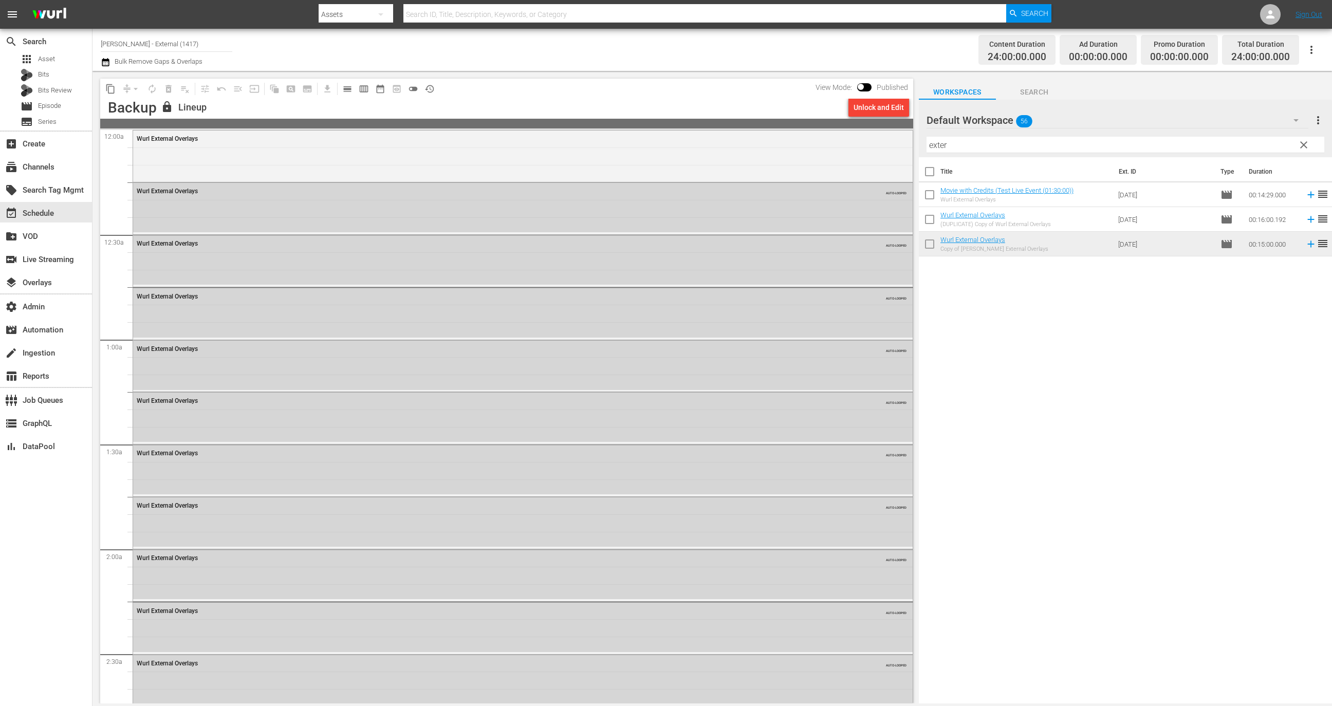
click at [868, 105] on div "Unlock and Edit" at bounding box center [878, 107] width 50 height 18
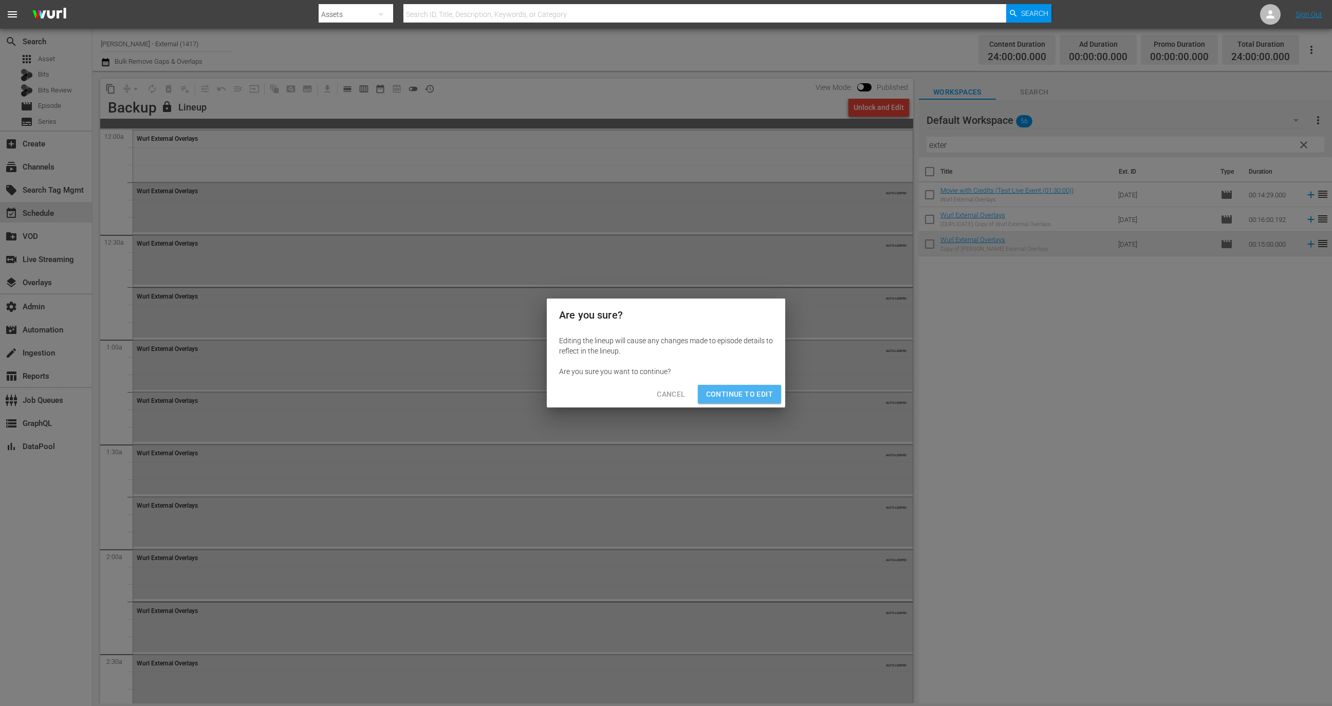
click at [760, 391] on span "Continue to Edit" at bounding box center [739, 394] width 67 height 13
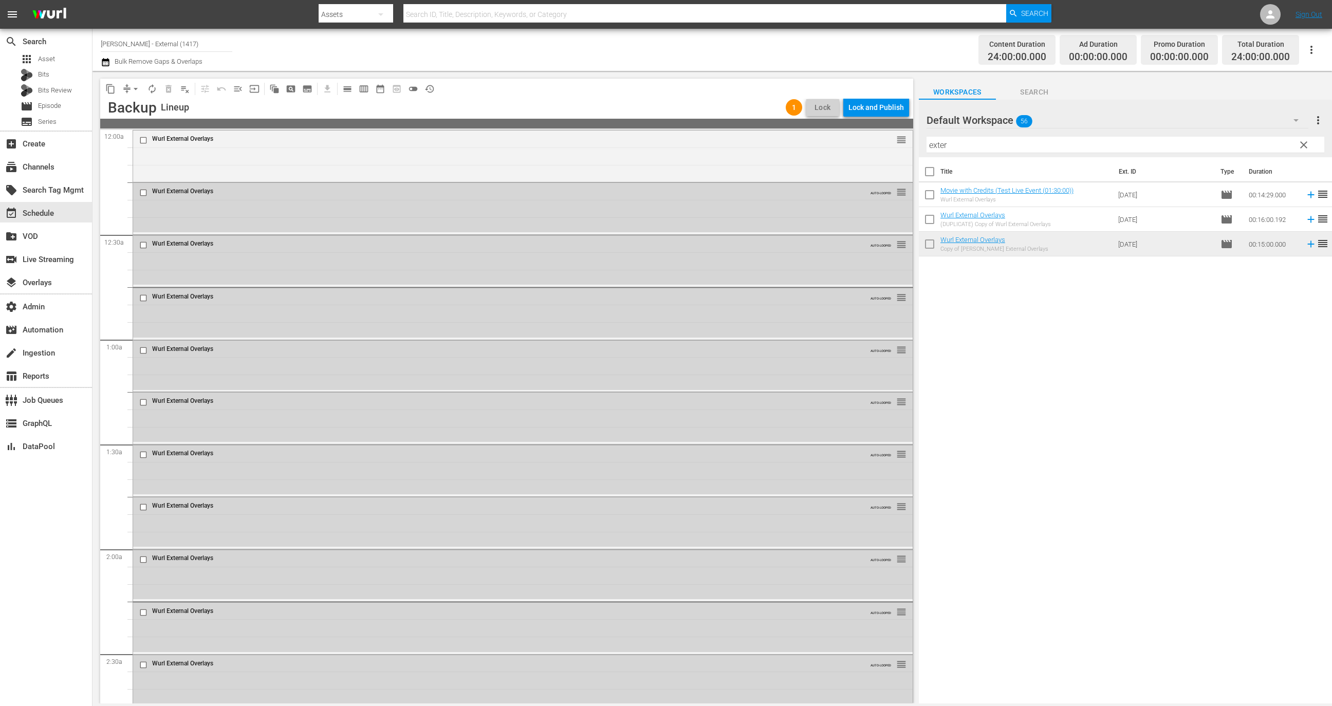
click at [618, 156] on div "Wurl External Overlays reorder" at bounding box center [522, 154] width 779 height 49
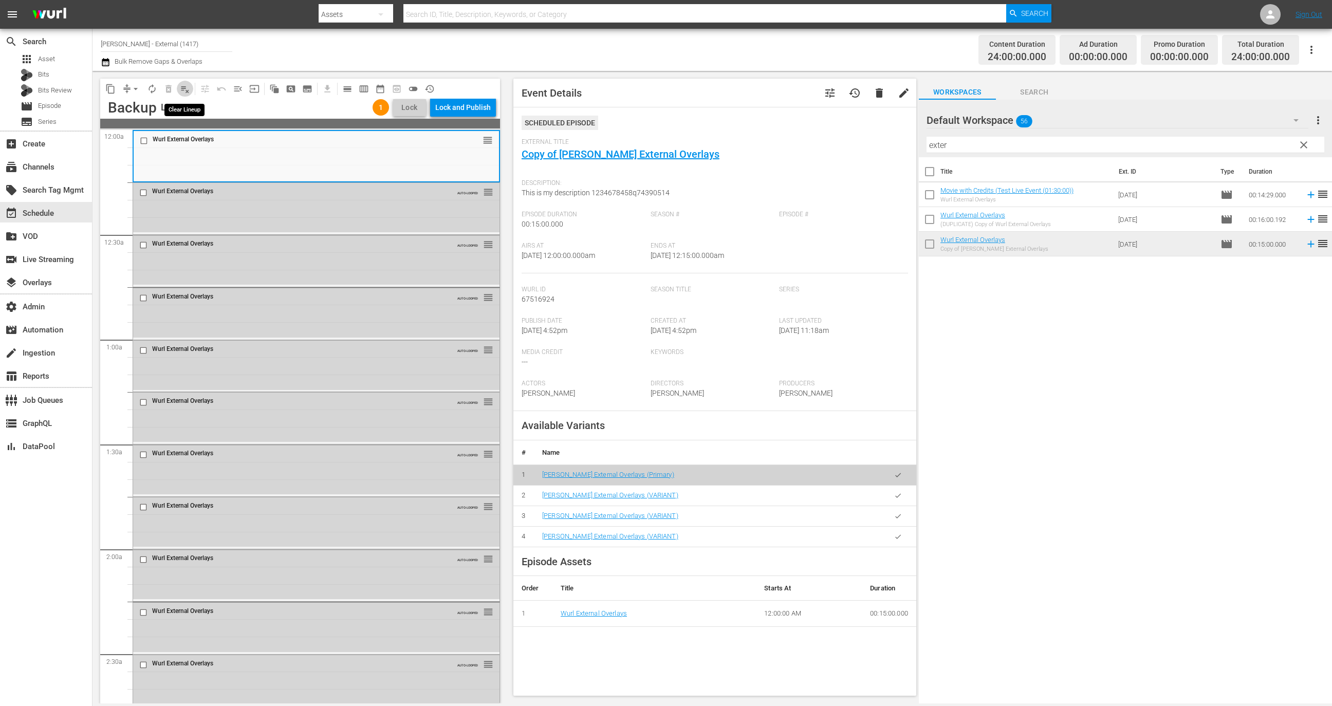
click at [182, 94] on button "playlist_remove_outlined" at bounding box center [185, 89] width 16 height 16
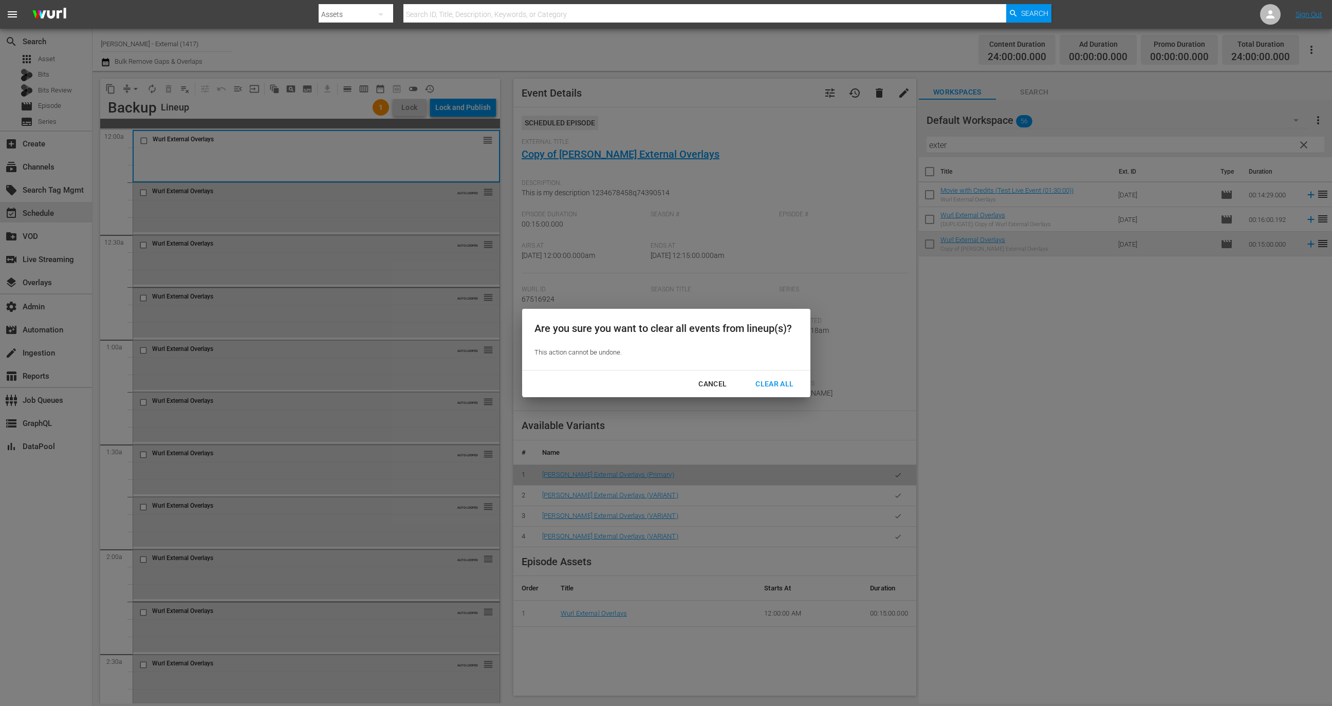
click at [788, 379] on div "Clear All" at bounding box center [774, 384] width 54 height 13
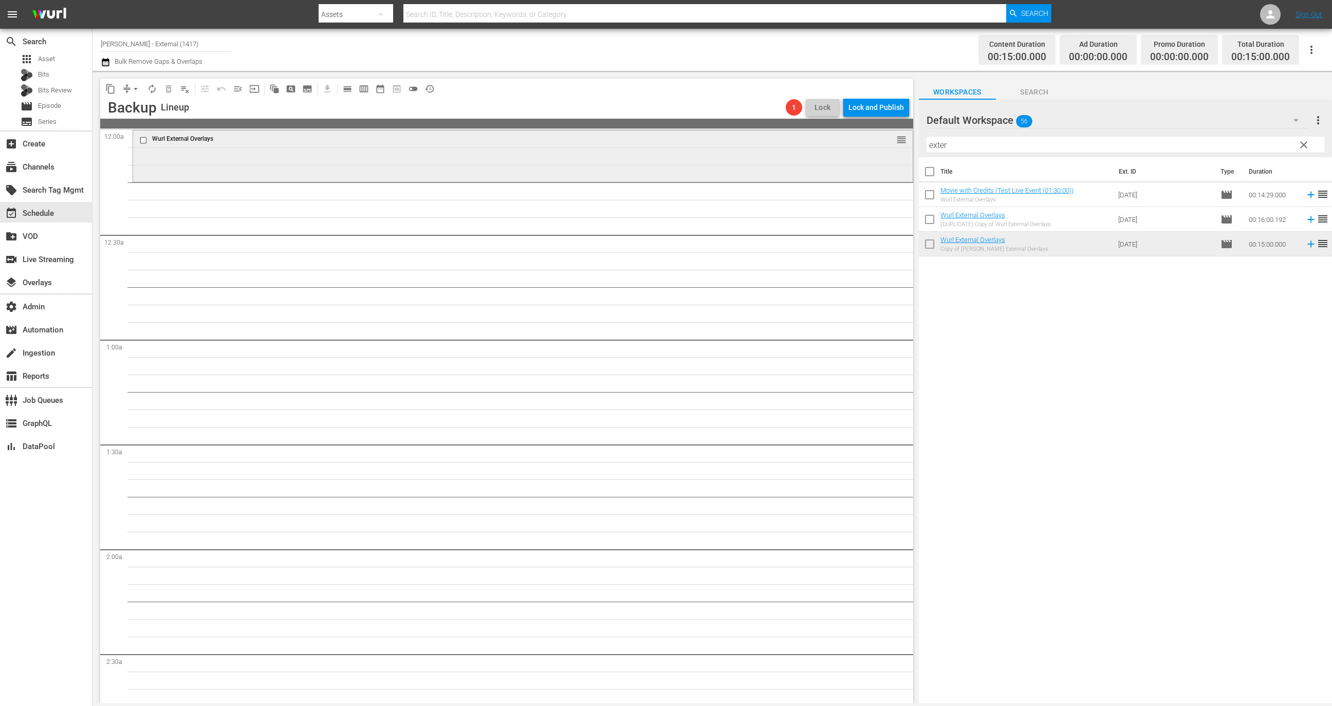
click at [367, 171] on div "Wurl External Overlays reorder" at bounding box center [522, 154] width 779 height 49
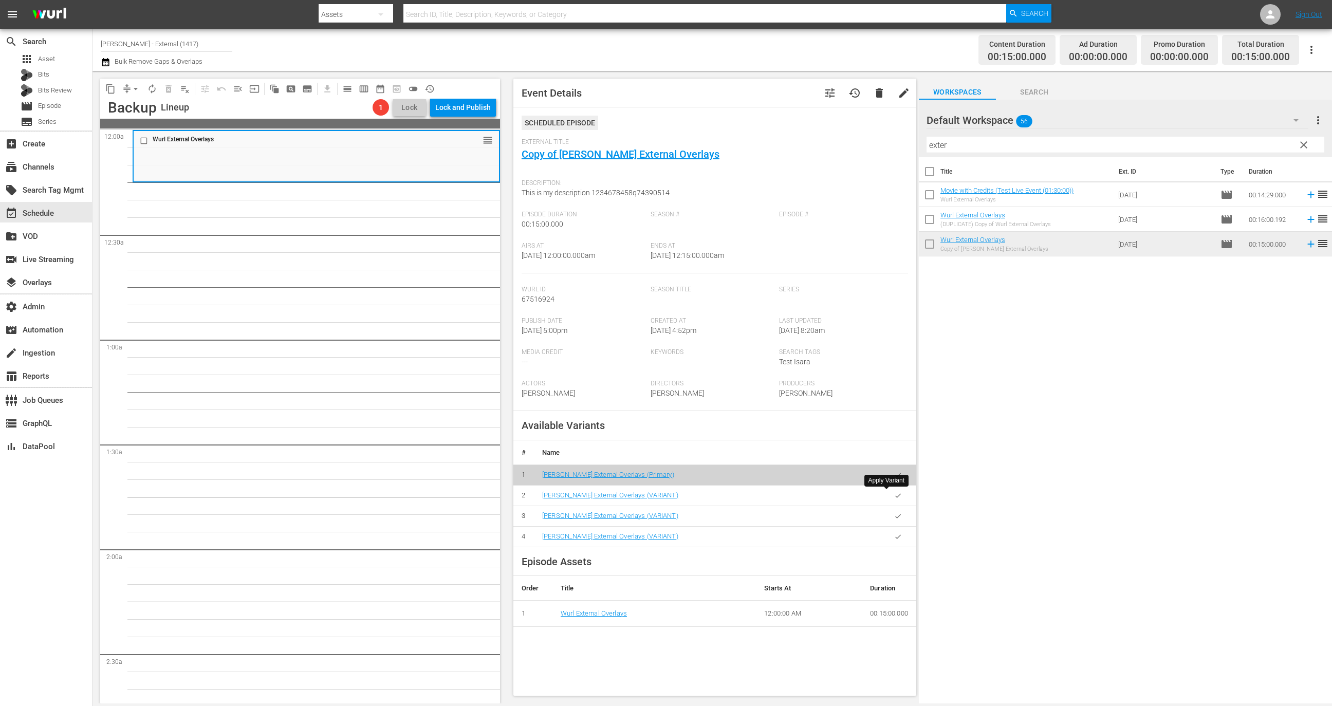
click at [891, 494] on button "button" at bounding box center [898, 496] width 20 height 20
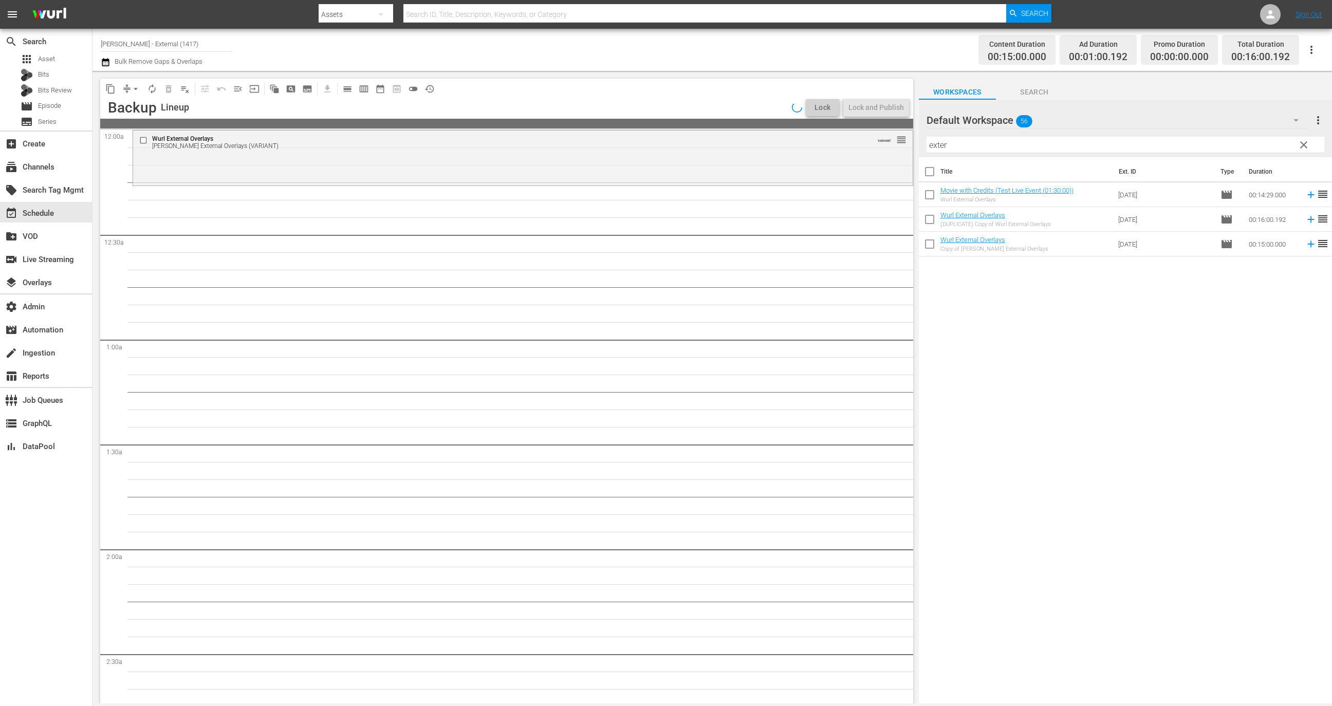
click at [153, 91] on span "autorenew_outlined" at bounding box center [152, 89] width 10 height 10
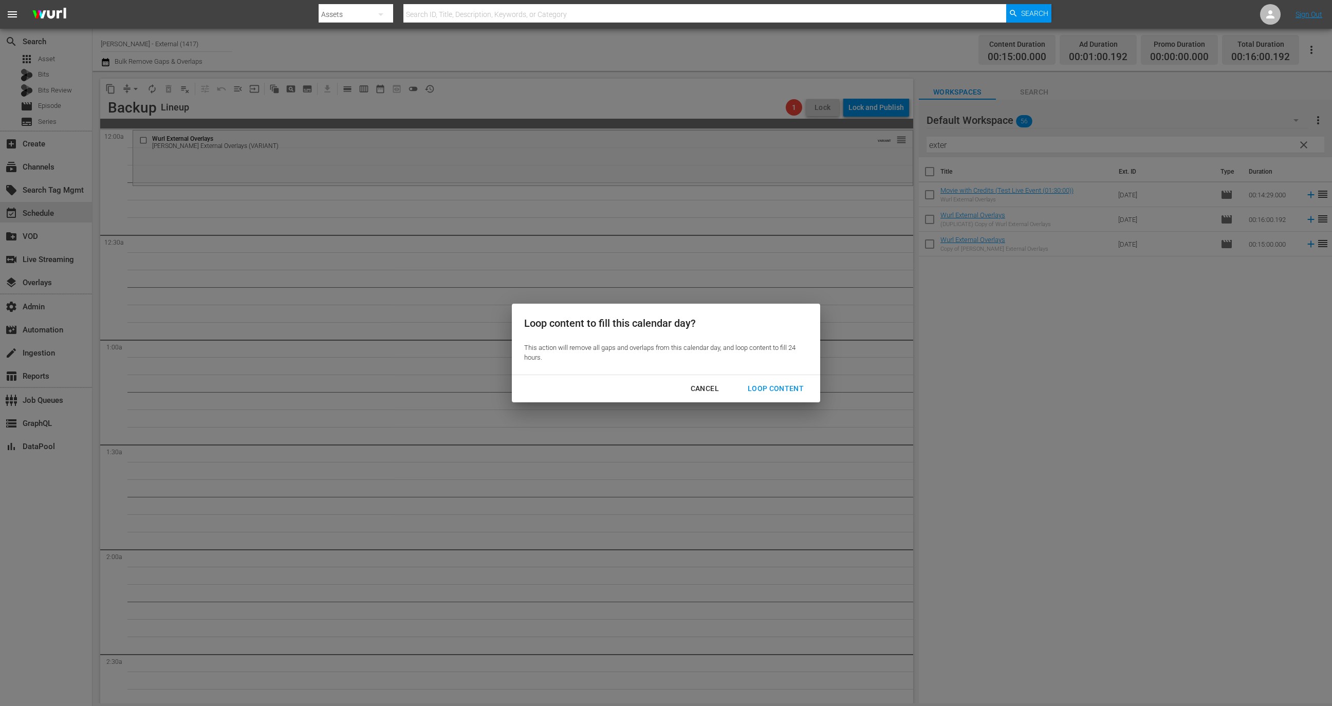
click at [752, 369] on div "Loop content to fill this calendar day? This action will remove all gaps and ov…" at bounding box center [666, 339] width 308 height 71
click at [767, 387] on div "Loop Content" at bounding box center [775, 388] width 72 height 13
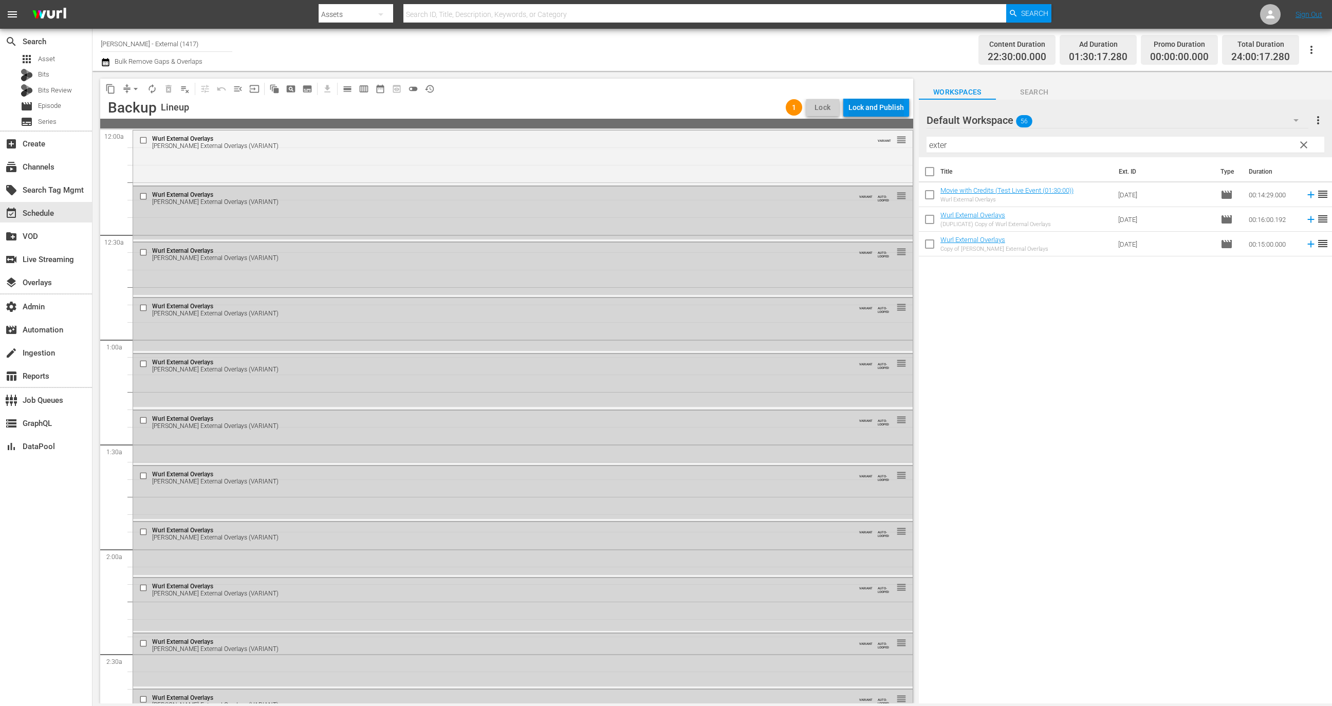
click at [872, 109] on div "Lock and Publish" at bounding box center [875, 107] width 55 height 18
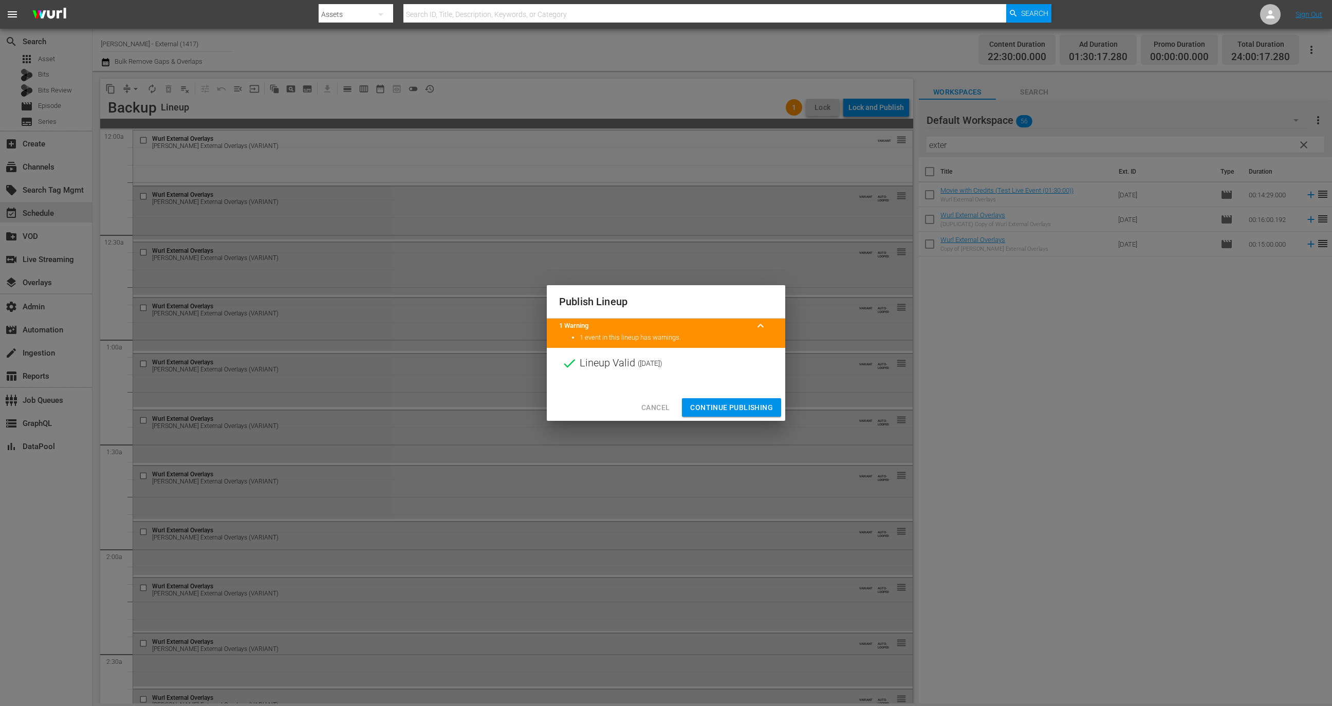
click at [766, 399] on button "Continue Publishing" at bounding box center [731, 407] width 99 height 19
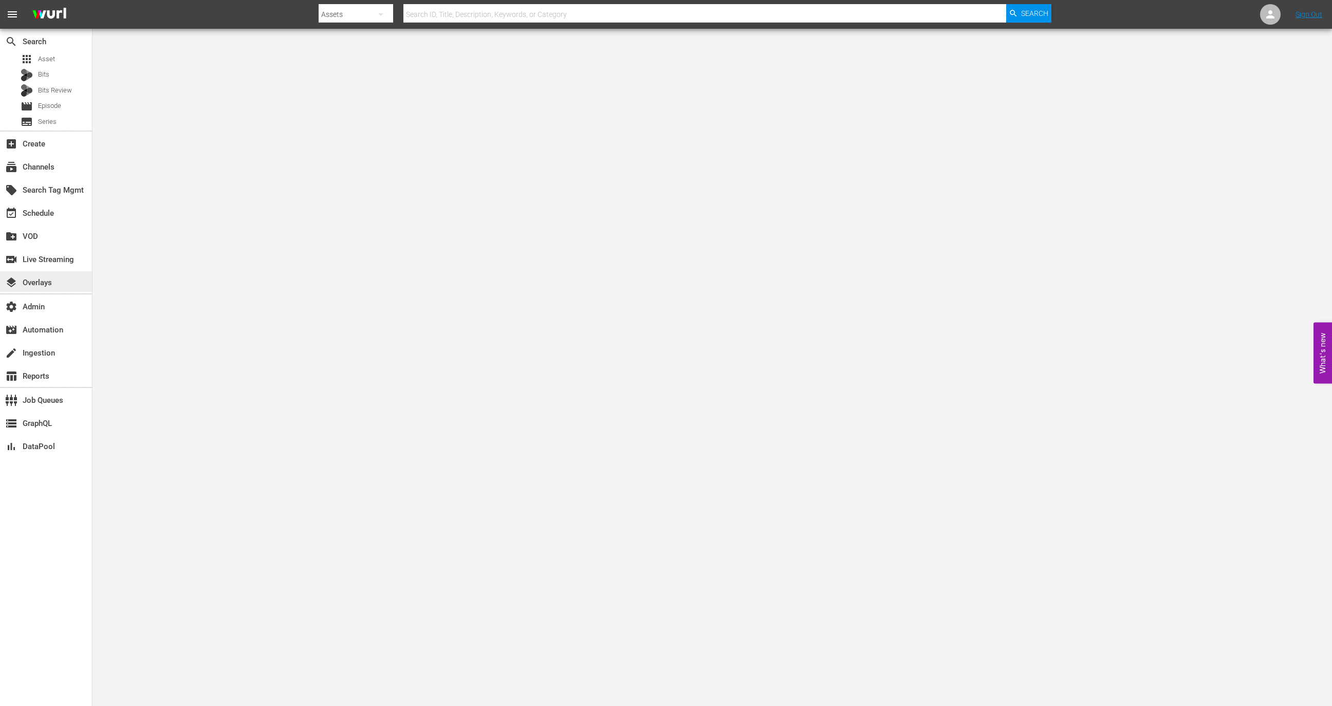
click at [62, 284] on div "layers Overlays" at bounding box center [46, 281] width 92 height 21
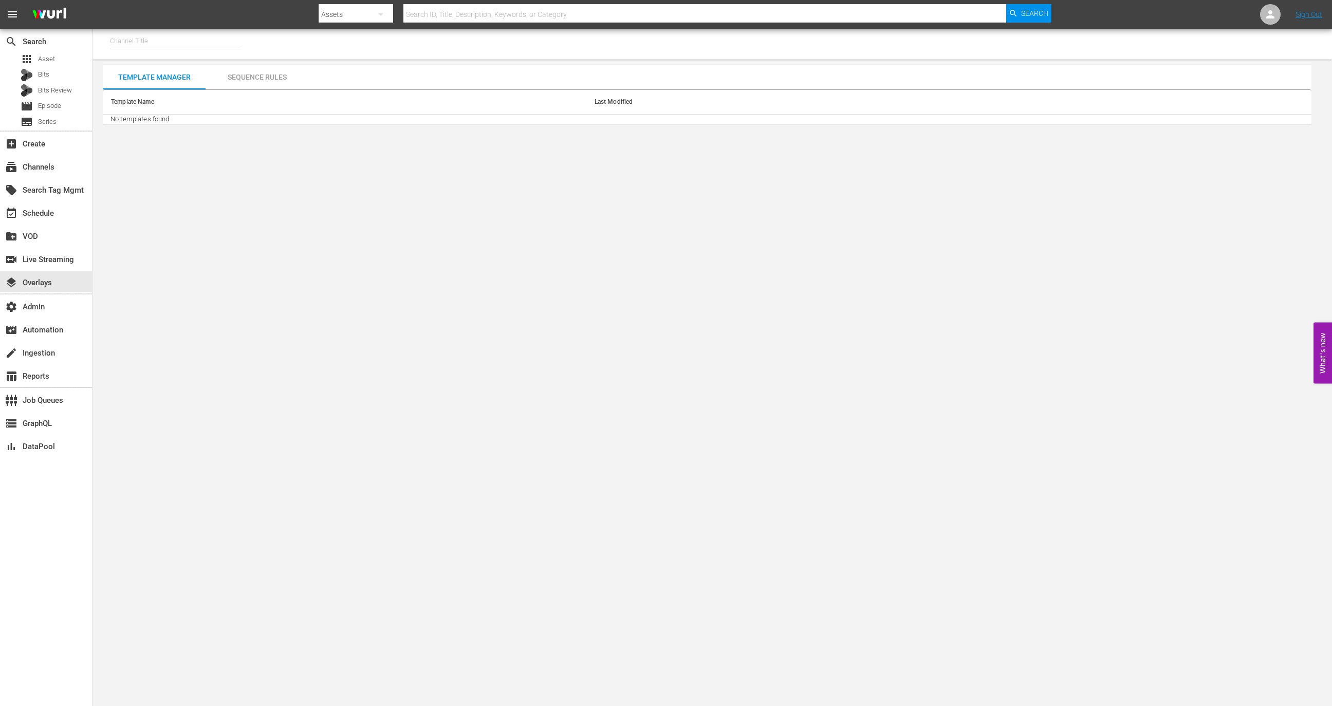
click at [172, 45] on input "text" at bounding box center [176, 41] width 132 height 25
click at [189, 72] on div "Wurl - External (1417 - wurl_external_1)" at bounding box center [251, 70] width 266 height 25
type input "Wurl - External (1417 - wurl_external_1)"
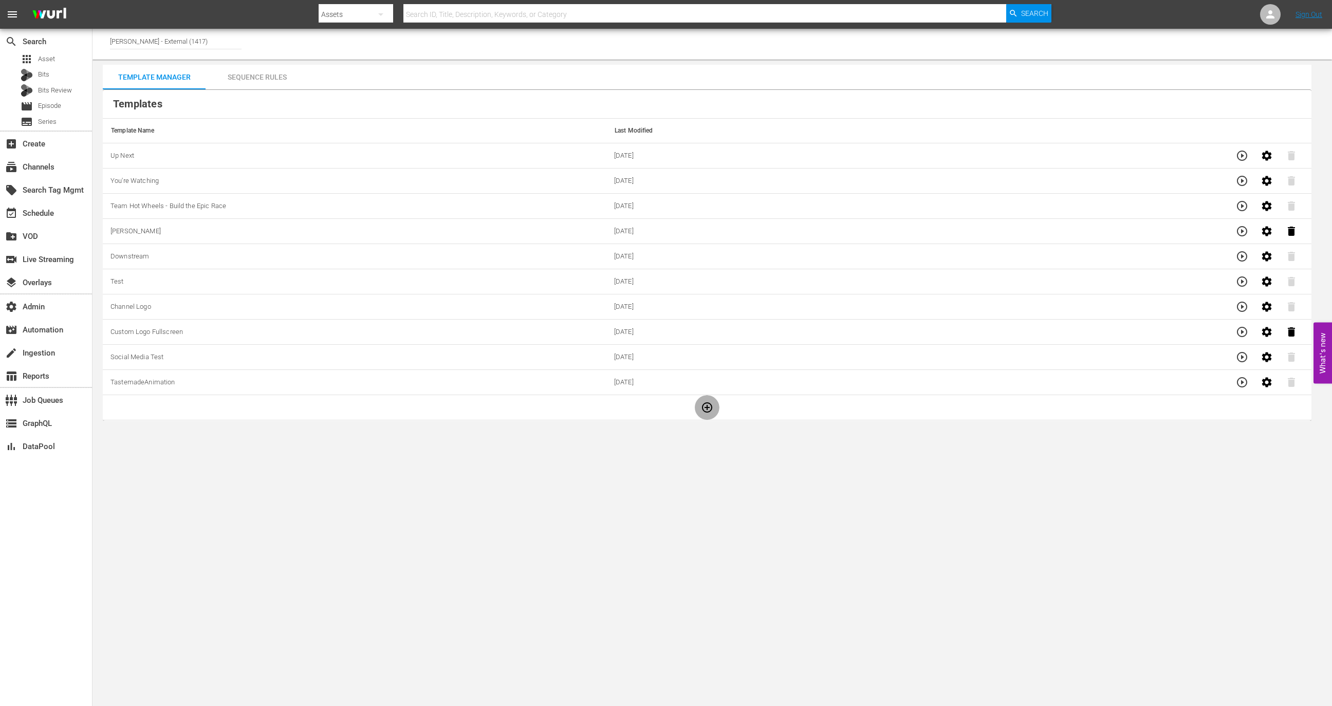
click at [706, 403] on icon "button" at bounding box center [707, 407] width 12 height 12
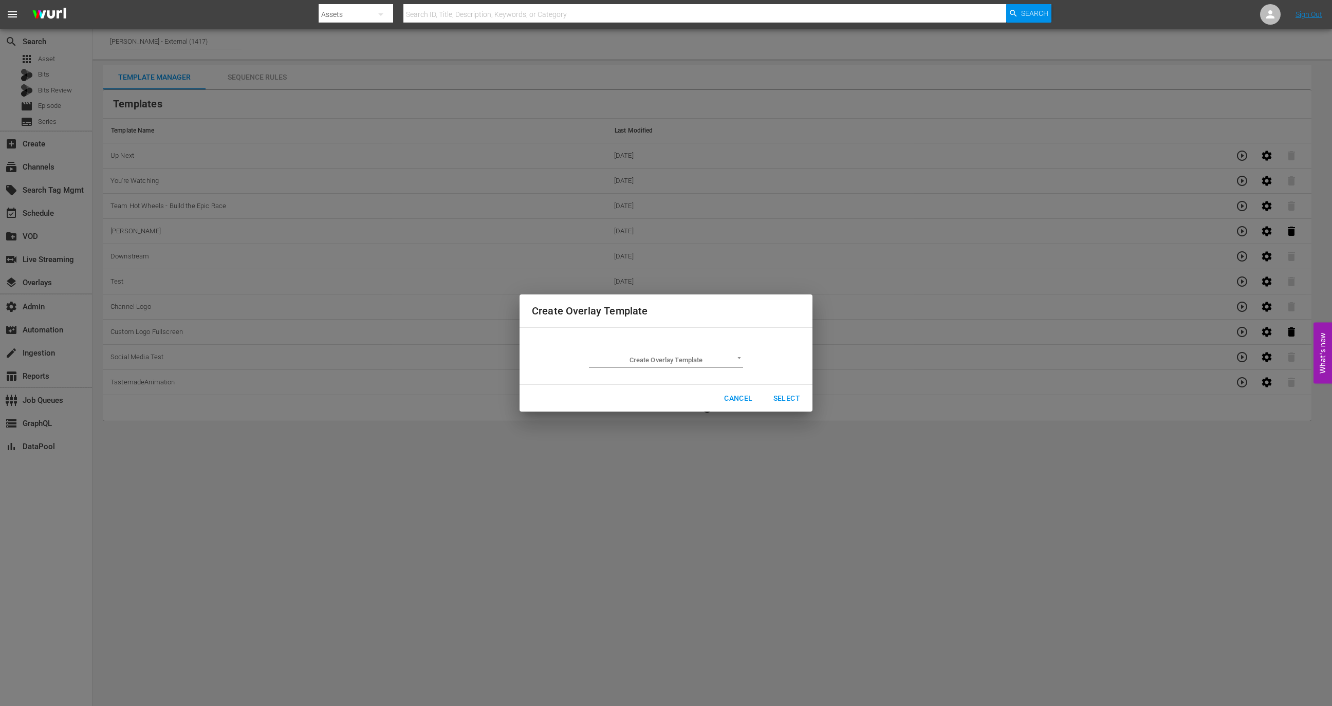
click at [687, 368] on td "Create Overlay Template ​" at bounding box center [666, 356] width 268 height 40
click at [691, 358] on body "menu Search By Assets Search ID, Title, Description, Keywords, or Category Sear…" at bounding box center [666, 353] width 1332 height 706
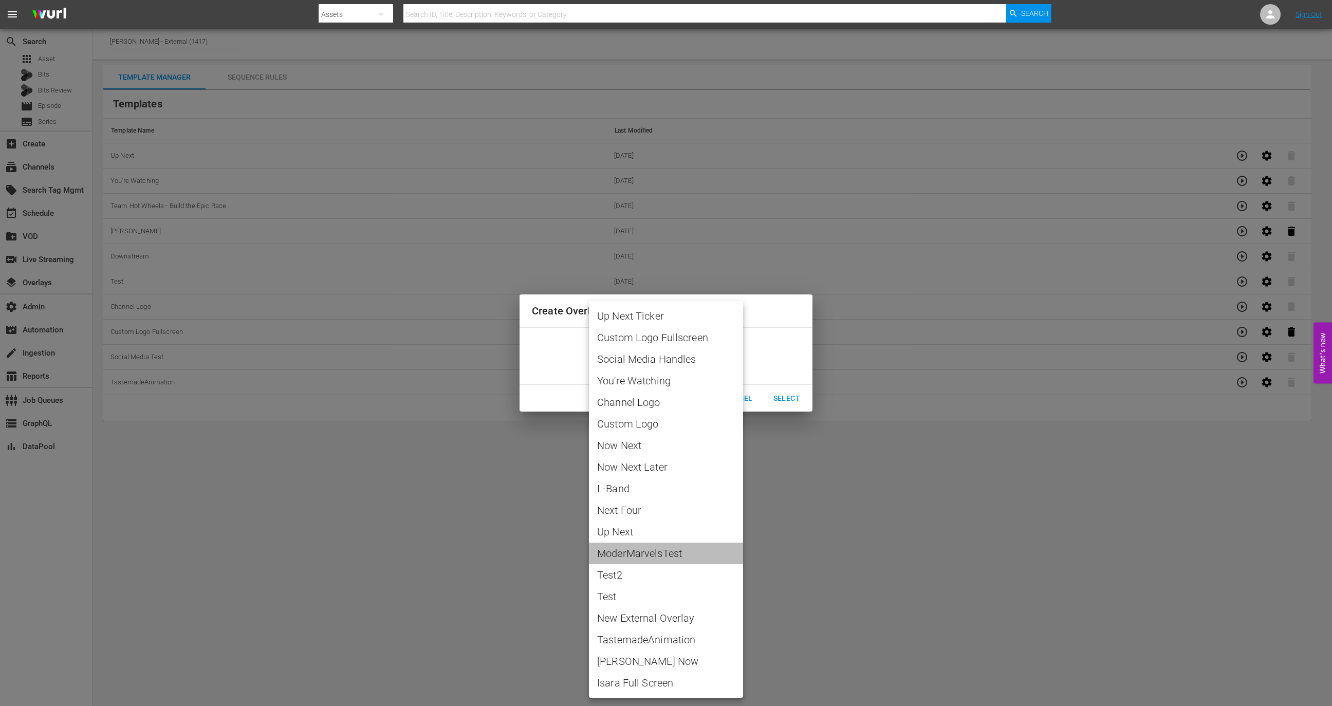
click at [667, 557] on span "ModerMarvelsTest" at bounding box center [666, 553] width 138 height 15
type input "ModerMarvelsTest"
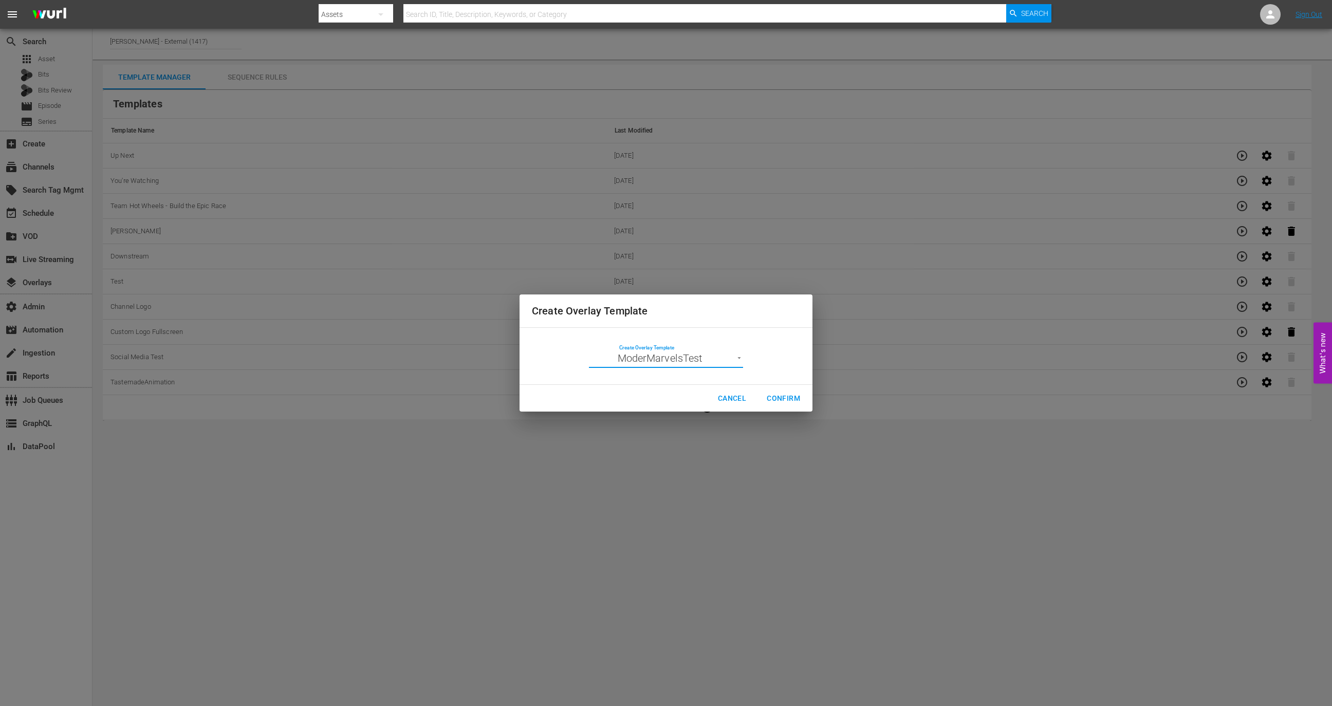
click at [782, 397] on span "Confirm" at bounding box center [783, 398] width 33 height 13
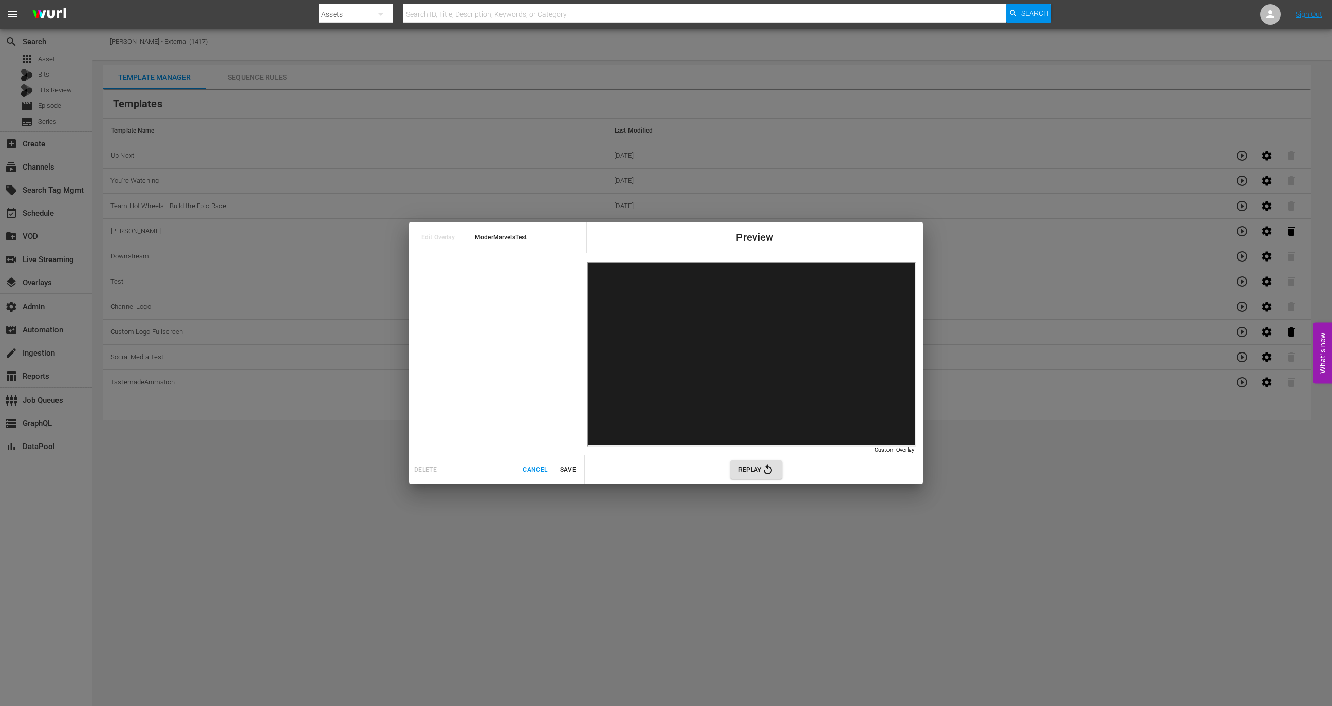
click at [766, 472] on icon "button" at bounding box center [767, 469] width 12 height 12
click at [769, 463] on icon "button" at bounding box center [767, 469] width 12 height 12
click at [578, 468] on span "Save" at bounding box center [567, 469] width 25 height 11
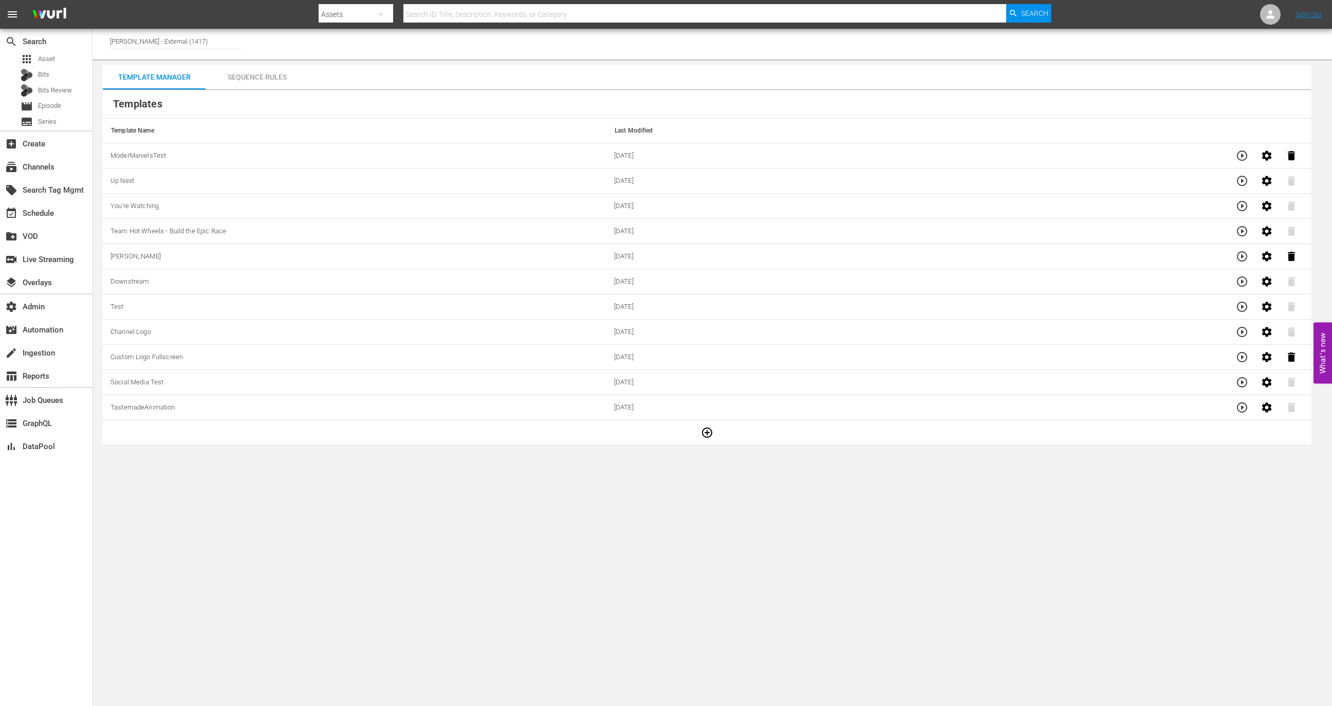
click at [271, 73] on div "Sequence Rules" at bounding box center [257, 77] width 103 height 25
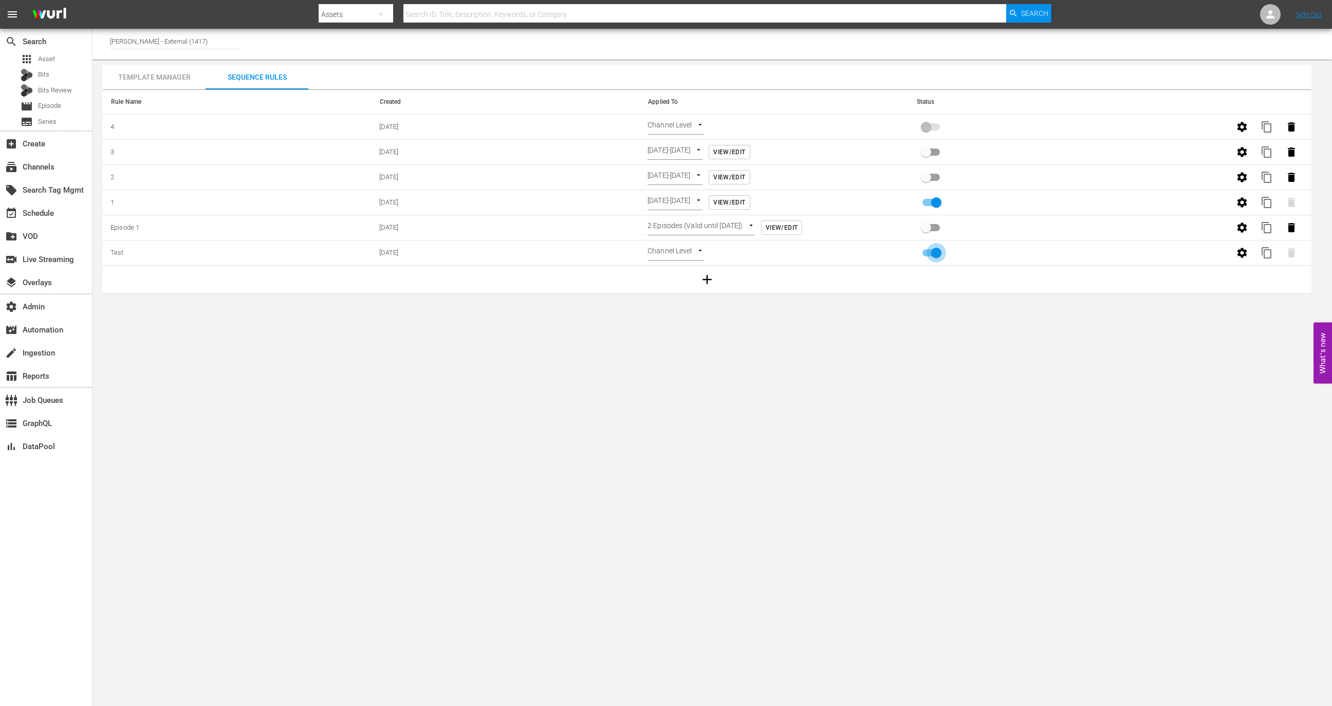
click at [930, 251] on input "primary checkbox" at bounding box center [936, 255] width 59 height 20
checkbox input "false"
click at [695, 254] on body "menu Search By Assets Search ID, Title, Description, Keywords, or Category Sear…" at bounding box center [666, 353] width 1332 height 706
click at [899, 314] on div at bounding box center [666, 353] width 1332 height 706
click at [1236, 247] on icon "button" at bounding box center [1242, 253] width 12 height 12
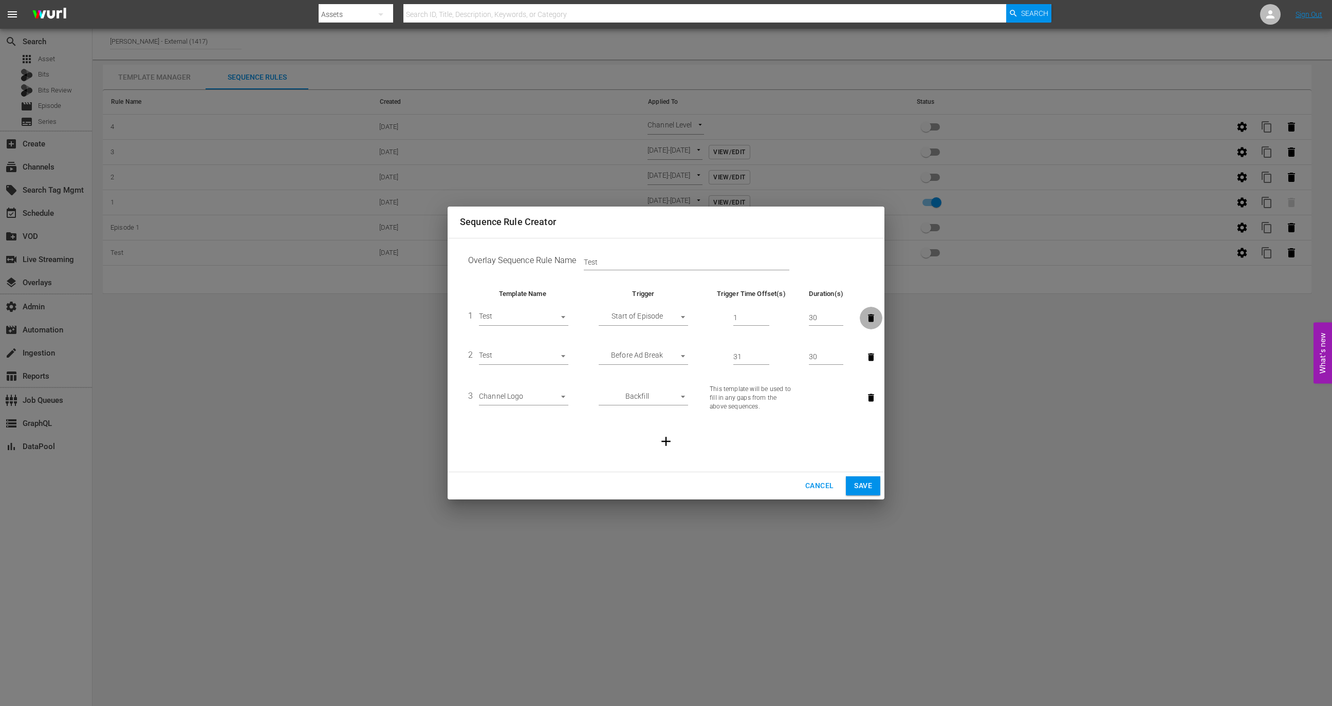
click at [868, 314] on icon "button" at bounding box center [871, 318] width 10 height 10
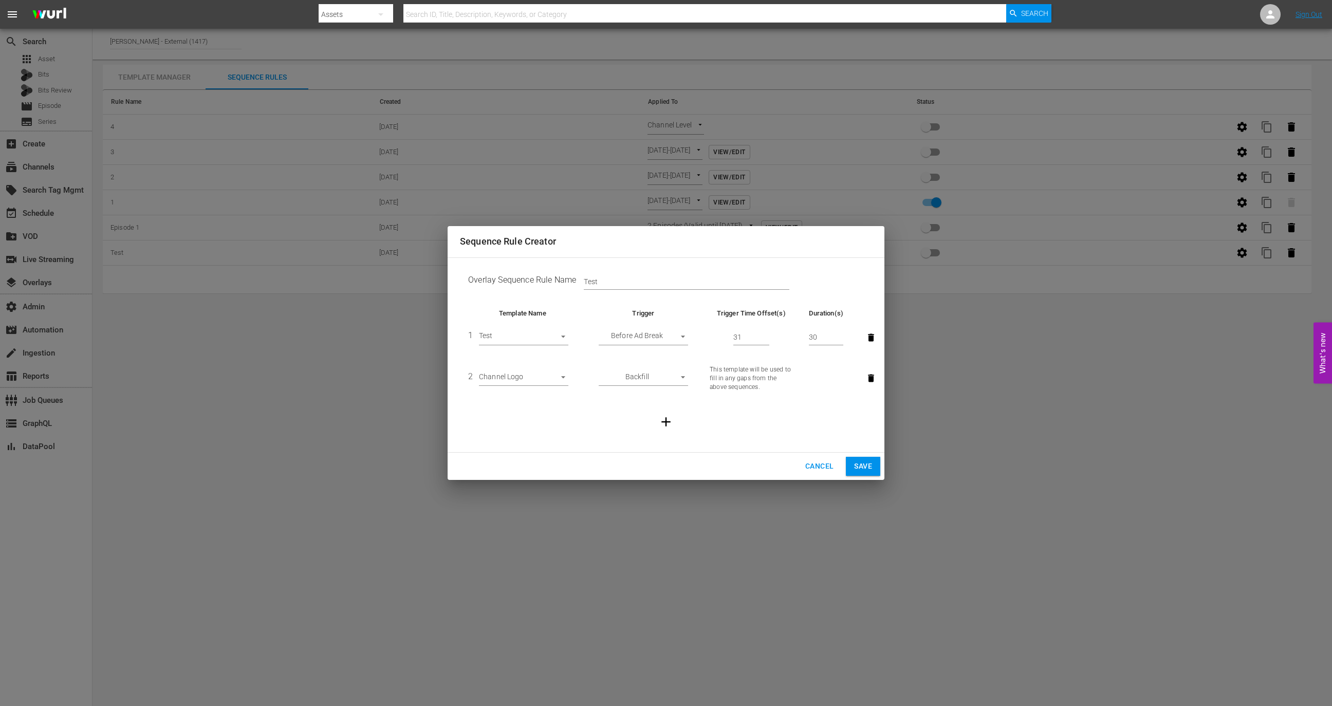
click at [868, 314] on th at bounding box center [861, 313] width 21 height 10
click at [870, 332] on icon "button" at bounding box center [871, 337] width 10 height 10
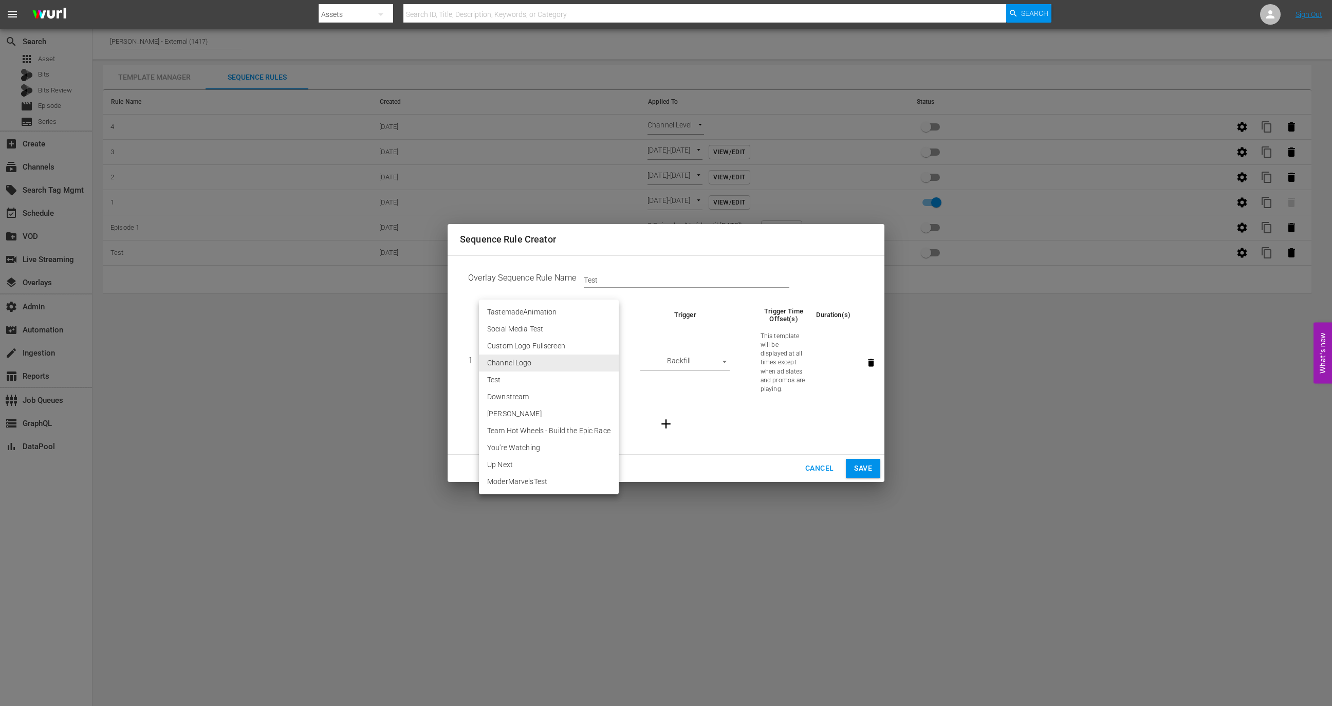
click at [505, 365] on body "menu Search By Assets Search ID, Title, Description, Keywords, or Category Sear…" at bounding box center [666, 353] width 1332 height 706
click at [526, 480] on li "ModerMarvelsTest" at bounding box center [549, 481] width 140 height 17
type input "30524"
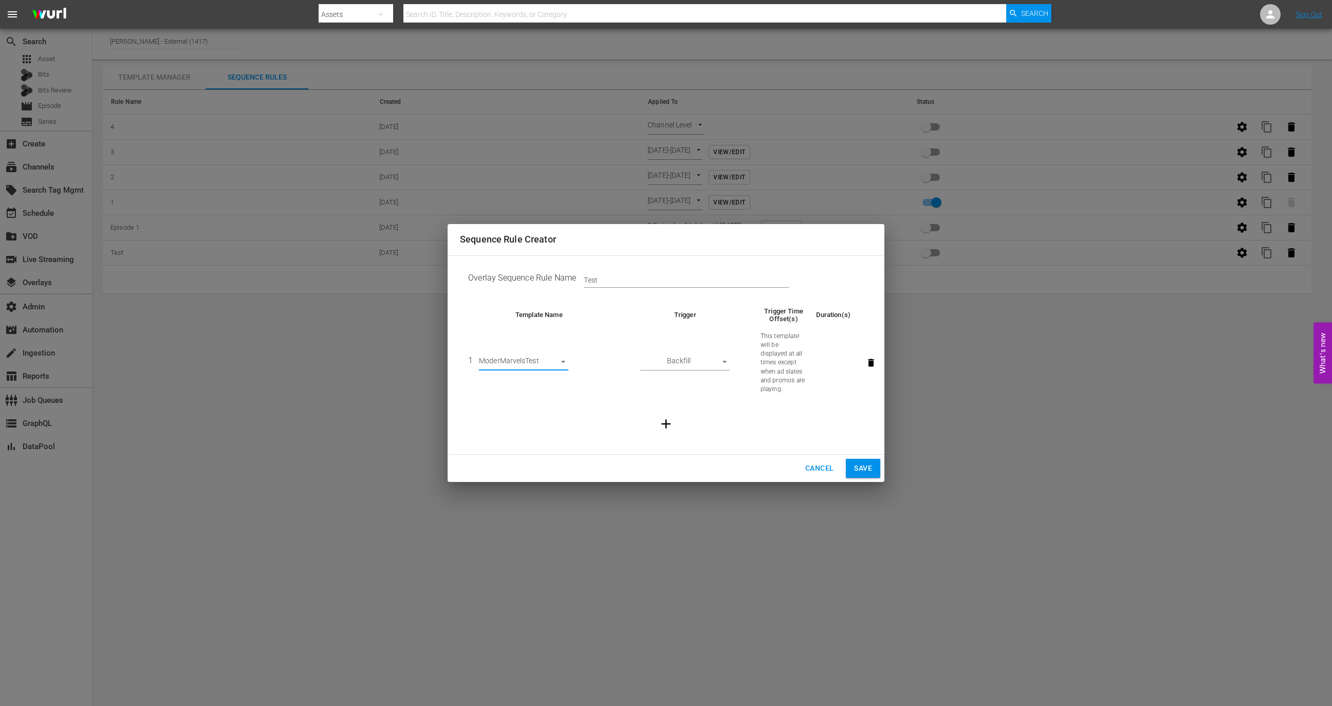
click at [862, 468] on span "Save" at bounding box center [863, 468] width 18 height 13
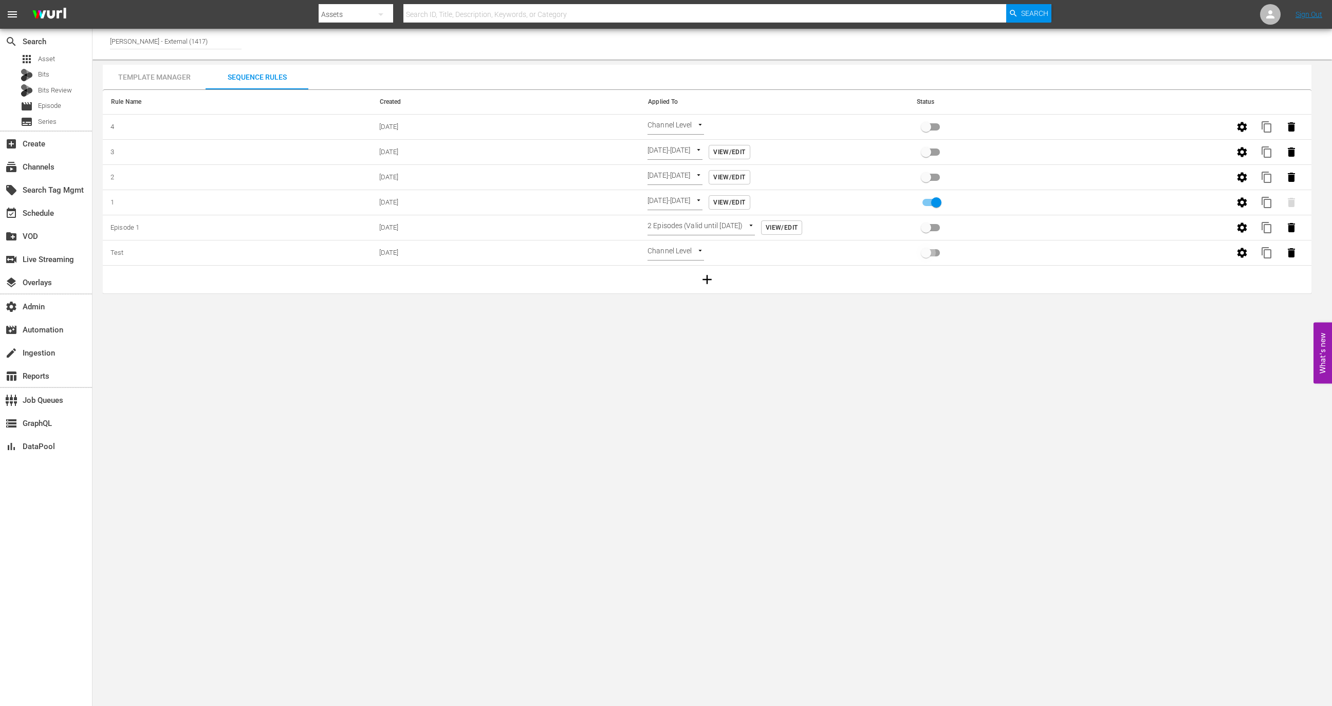
click at [927, 251] on input "primary checkbox" at bounding box center [926, 255] width 59 height 20
checkbox input "true"
click at [59, 217] on div "event_available Schedule" at bounding box center [46, 212] width 92 height 21
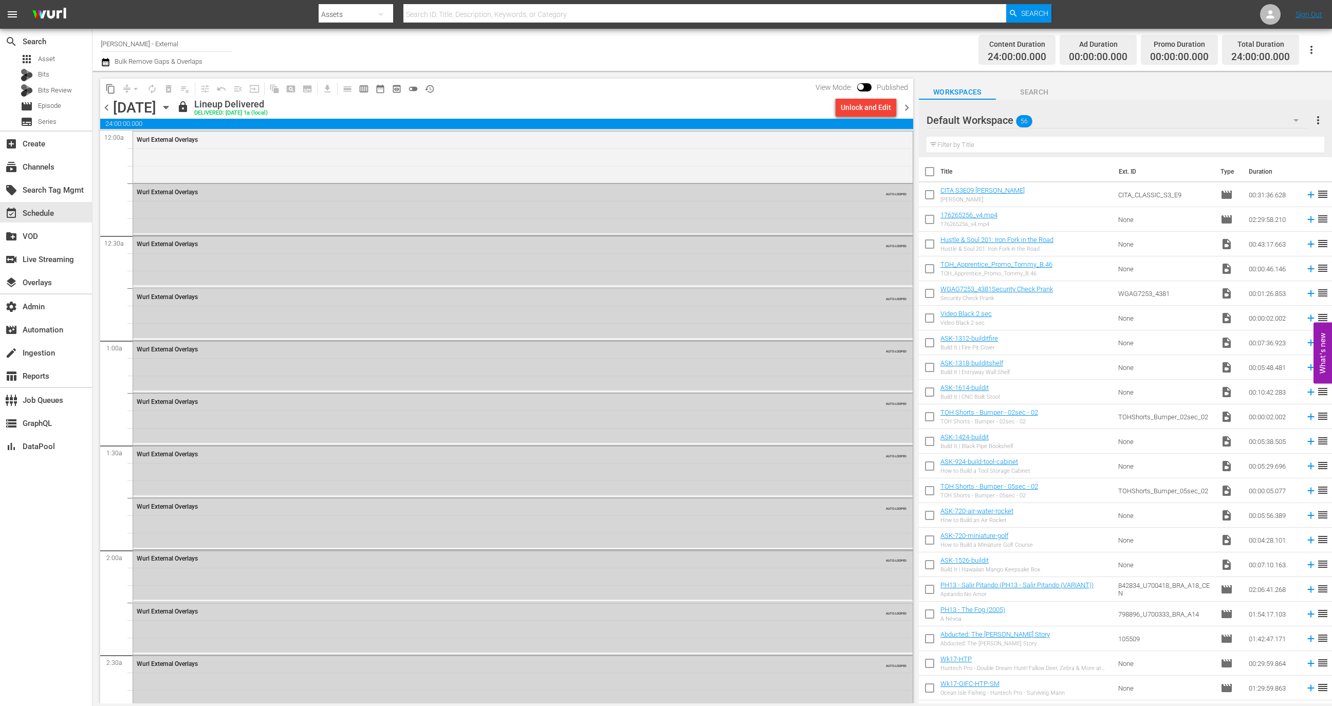
drag, startPoint x: 902, startPoint y: 105, endPoint x: 902, endPoint y: 130, distance: 25.2
click at [902, 105] on span "chevron_right" at bounding box center [906, 107] width 13 height 13
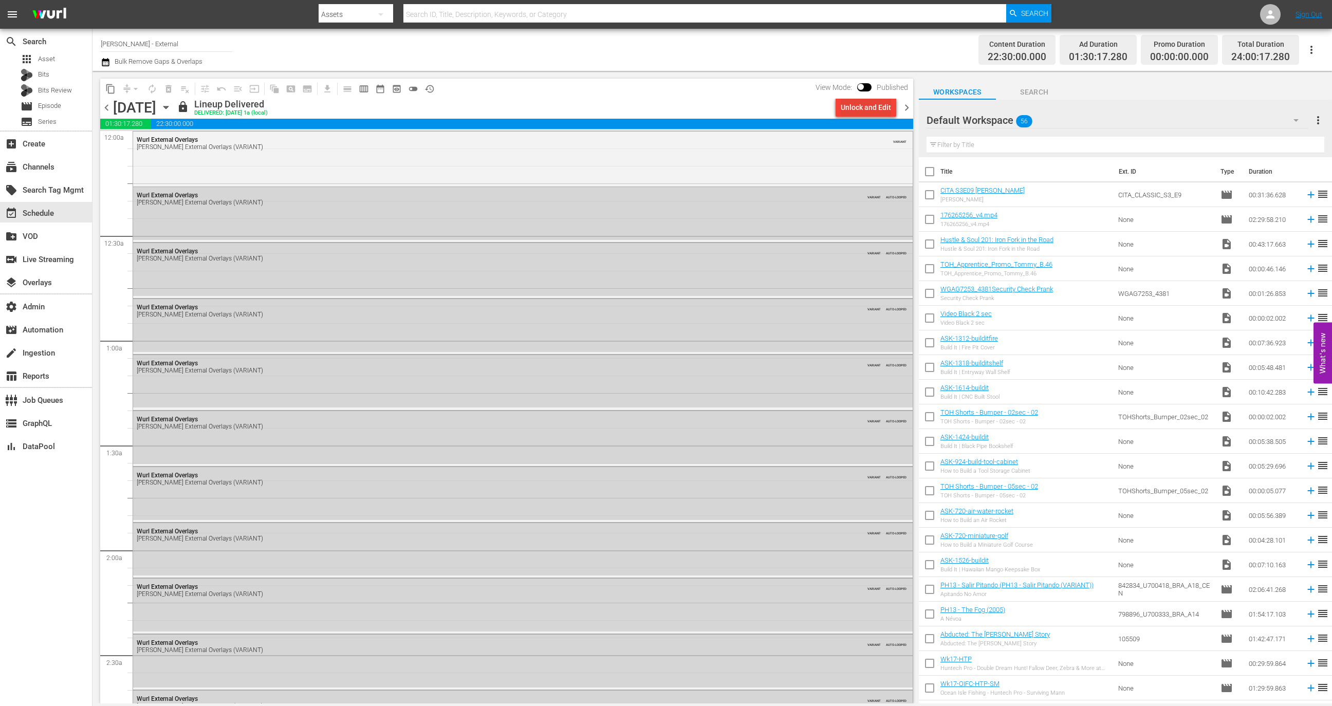
click at [871, 110] on div "Unlock and Edit" at bounding box center [866, 107] width 50 height 18
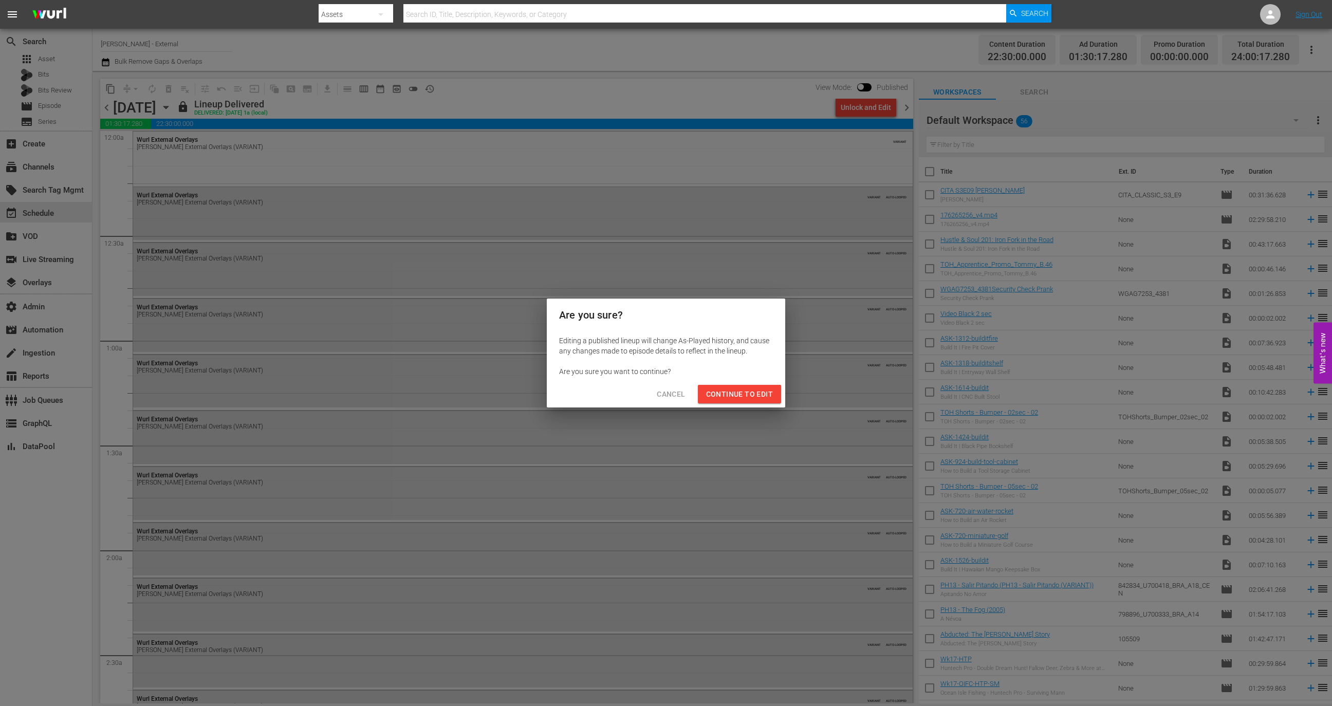
click at [743, 386] on button "Continue to Edit" at bounding box center [739, 394] width 83 height 19
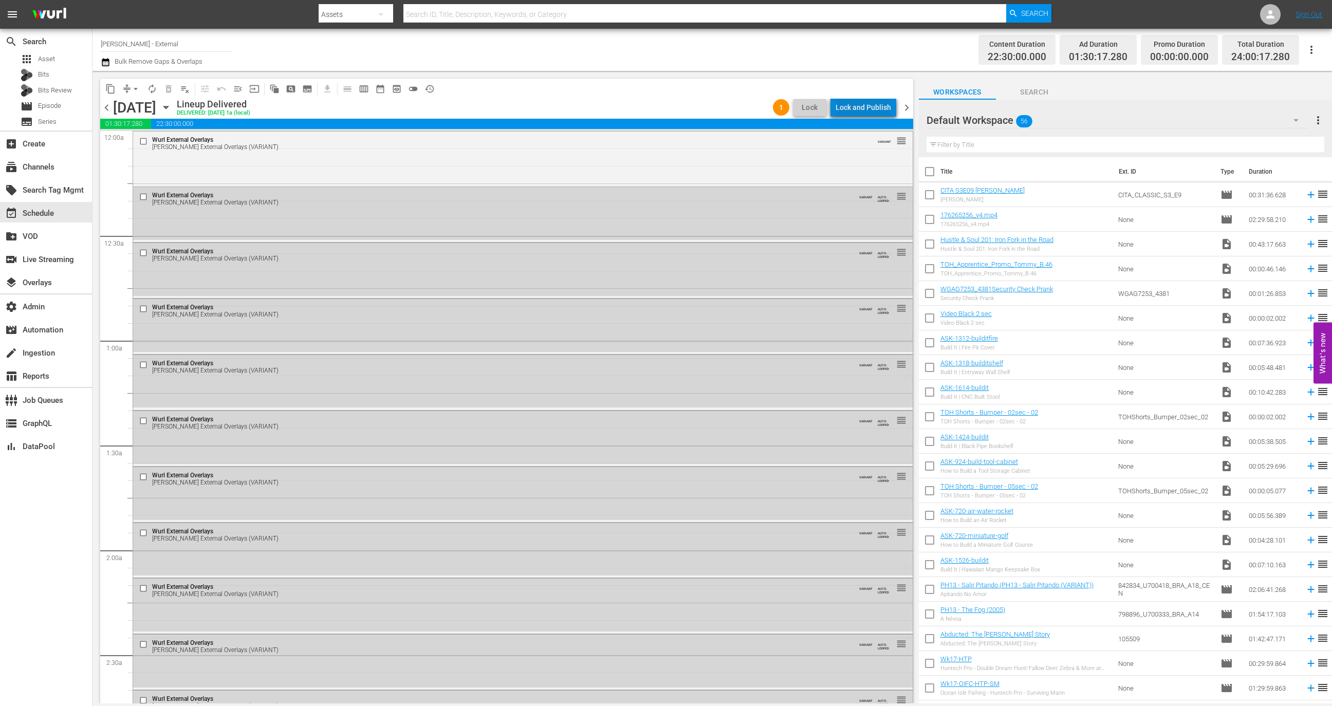
click at [871, 111] on div "Lock and Publish" at bounding box center [862, 107] width 55 height 18
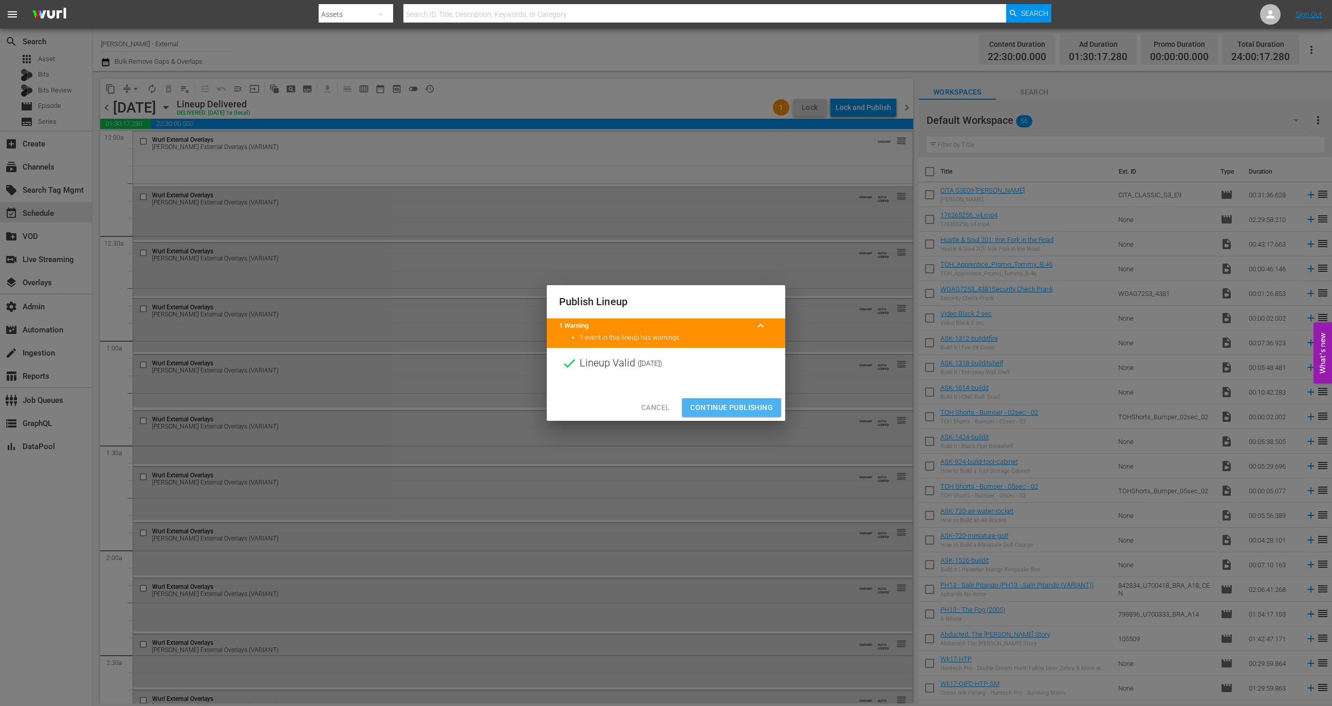
click at [758, 405] on span "Continue Publishing" at bounding box center [731, 407] width 83 height 13
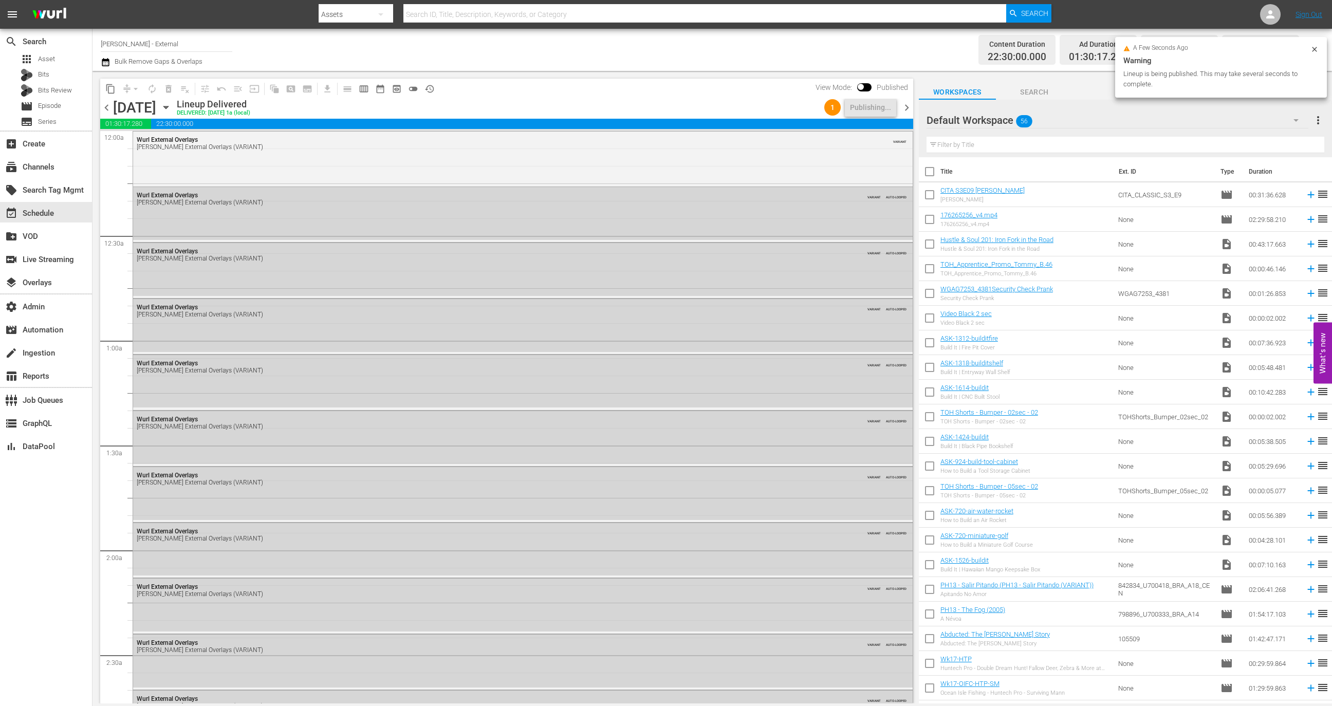
click at [911, 108] on span "chevron_right" at bounding box center [906, 107] width 13 height 13
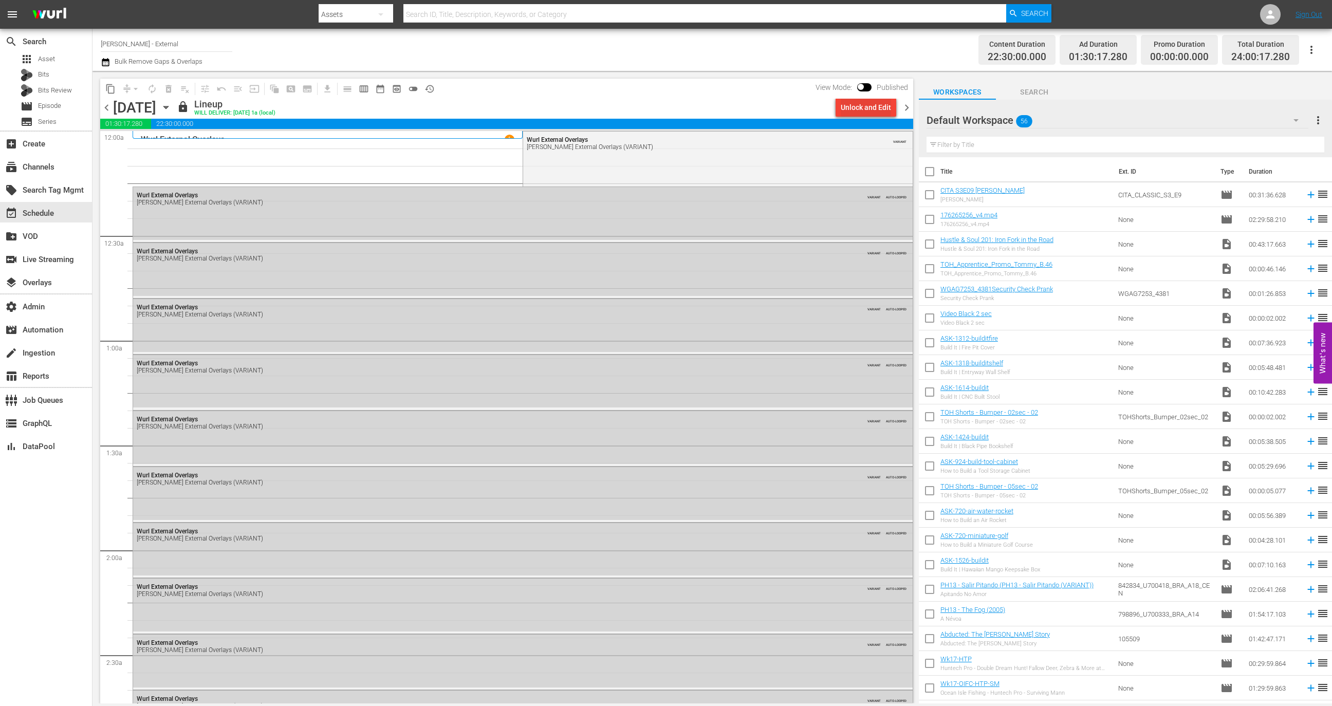
click at [863, 109] on div "Unlock and Edit" at bounding box center [866, 107] width 50 height 18
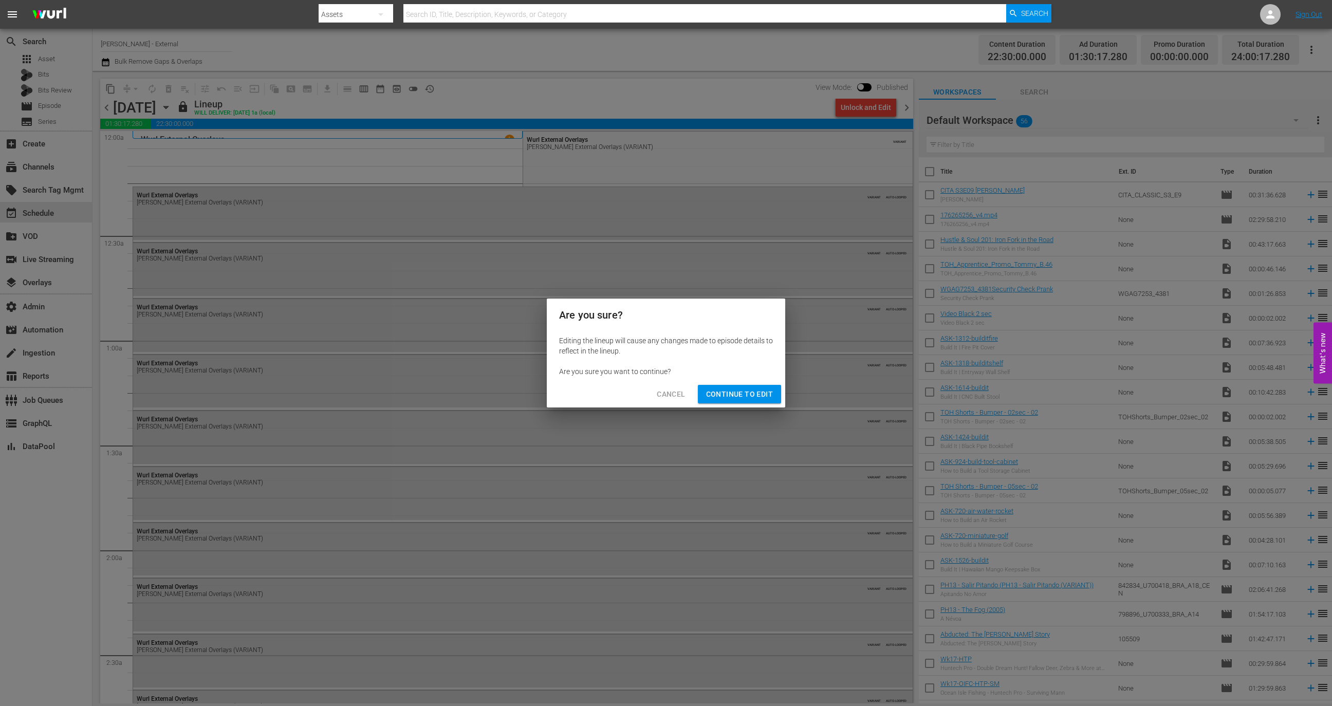
click at [726, 390] on span "Continue to Edit" at bounding box center [739, 394] width 67 height 13
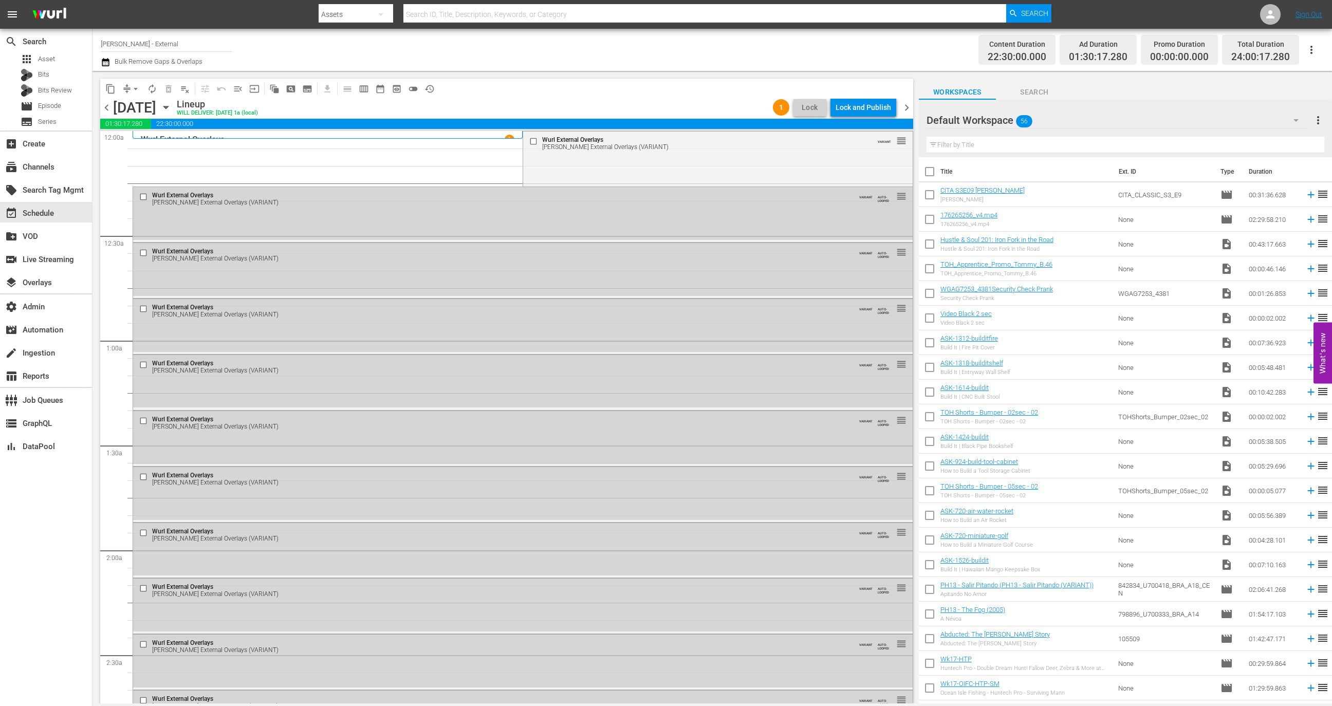
click at [870, 105] on div "Lock and Publish" at bounding box center [862, 107] width 55 height 18
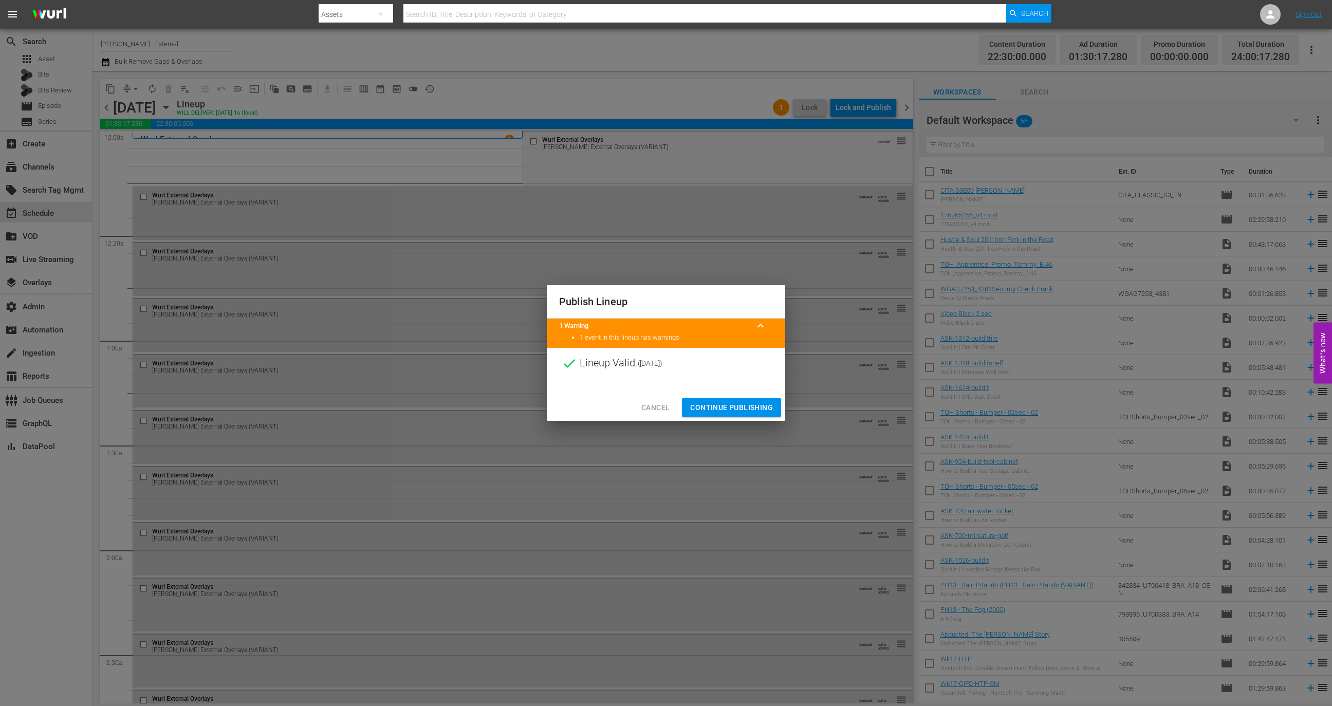
click at [750, 414] on button "Continue Publishing" at bounding box center [731, 407] width 99 height 19
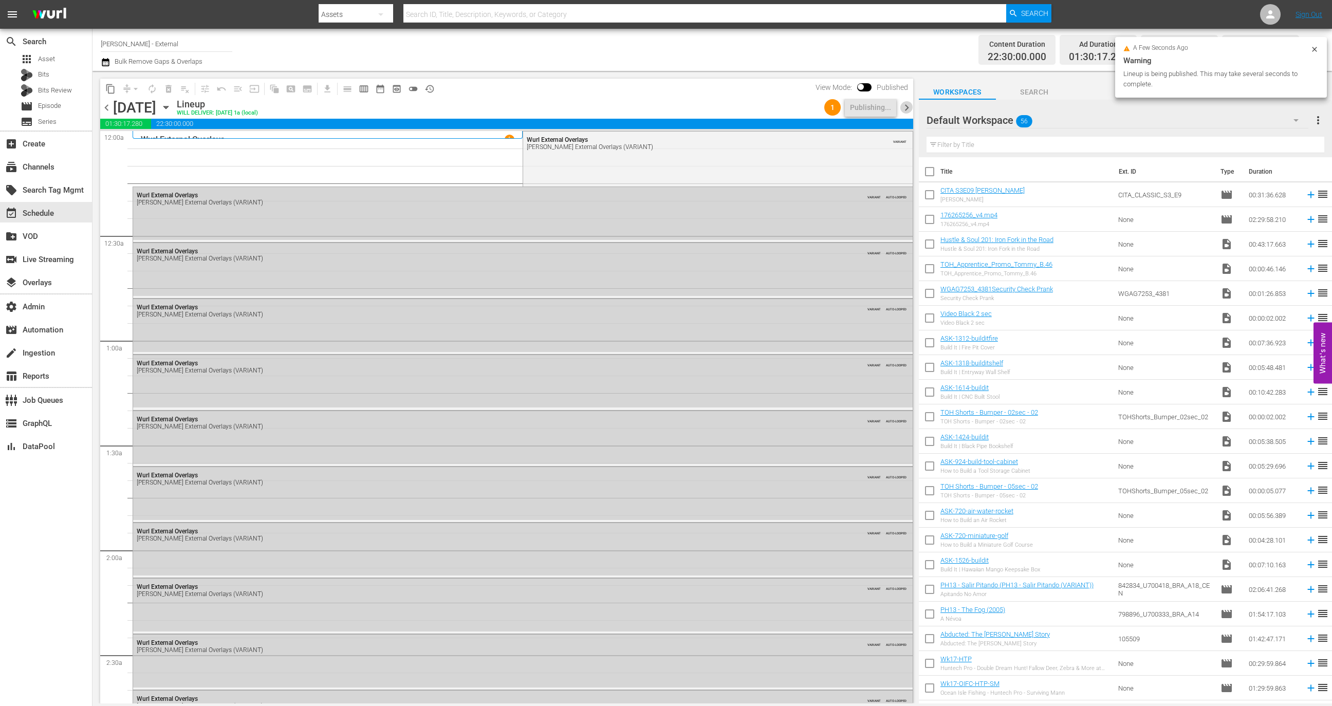
click at [908, 109] on span "chevron_right" at bounding box center [906, 107] width 13 height 13
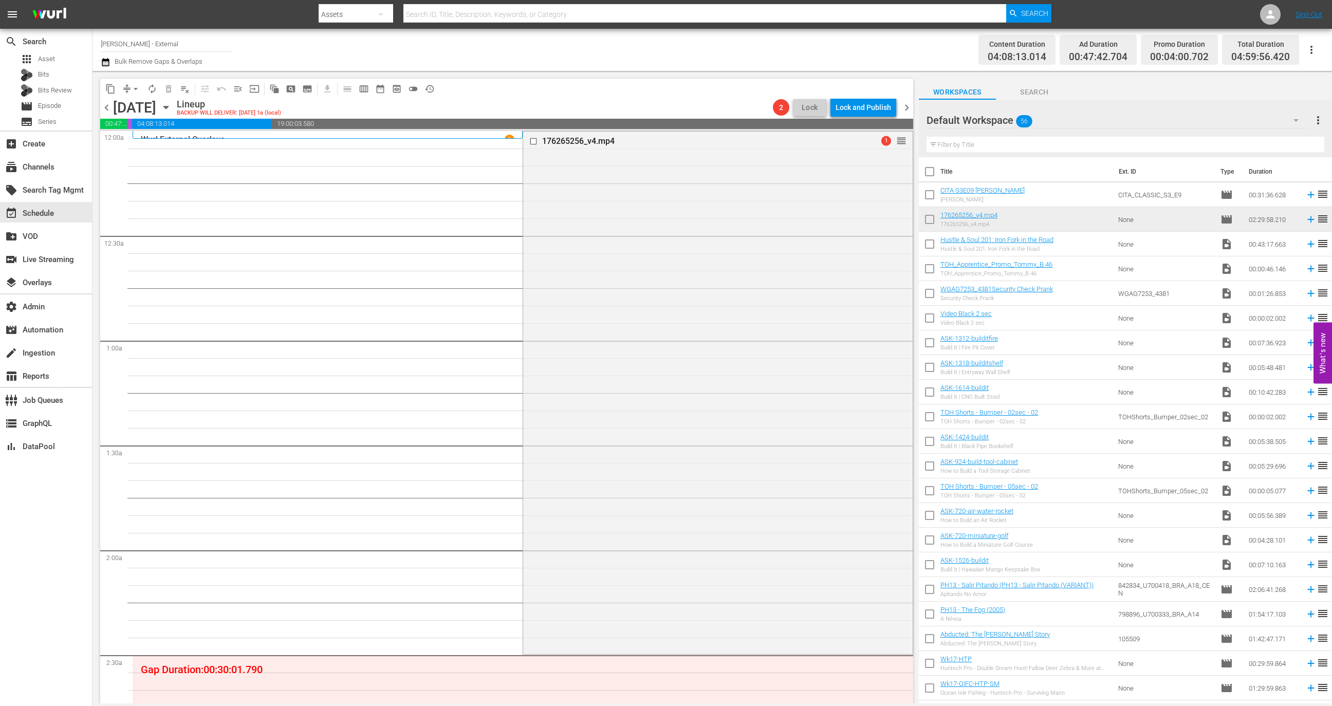
click at [906, 109] on span "chevron_right" at bounding box center [906, 107] width 13 height 13
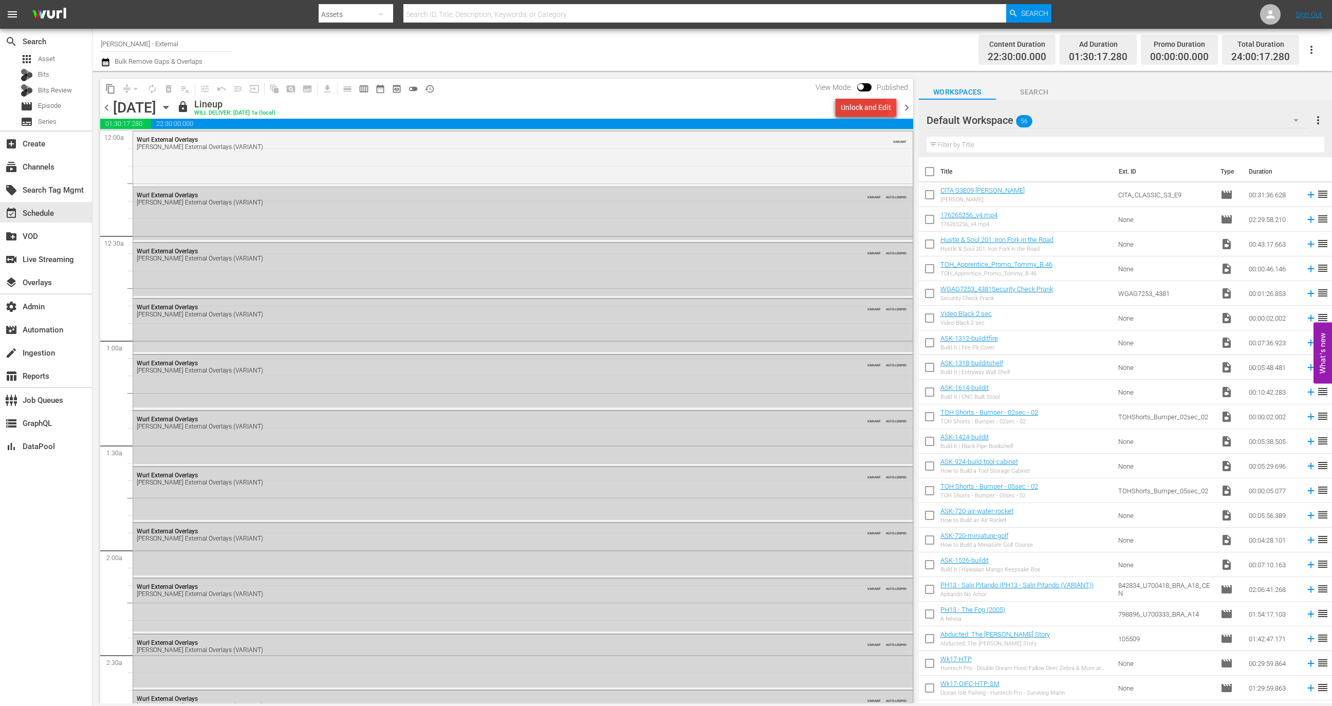
click at [863, 110] on div "Unlock and Edit" at bounding box center [866, 107] width 50 height 18
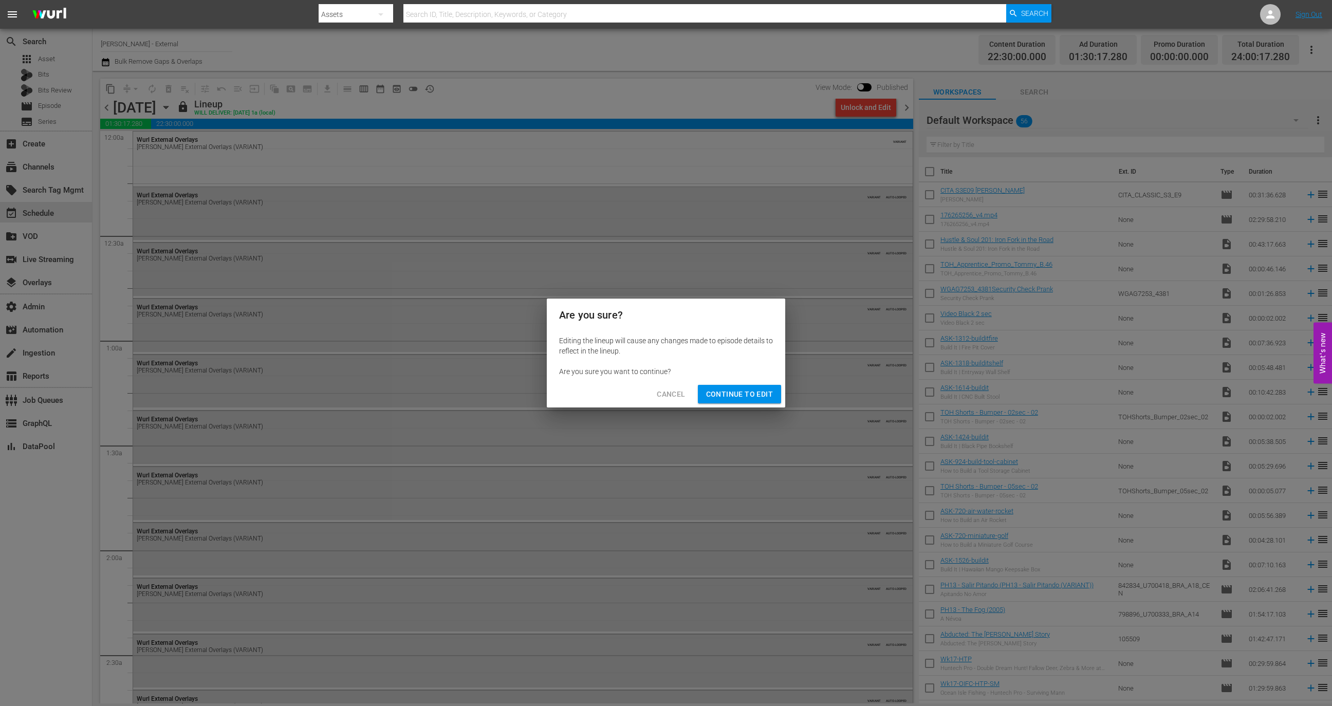
click at [739, 390] on span "Continue to Edit" at bounding box center [739, 394] width 67 height 13
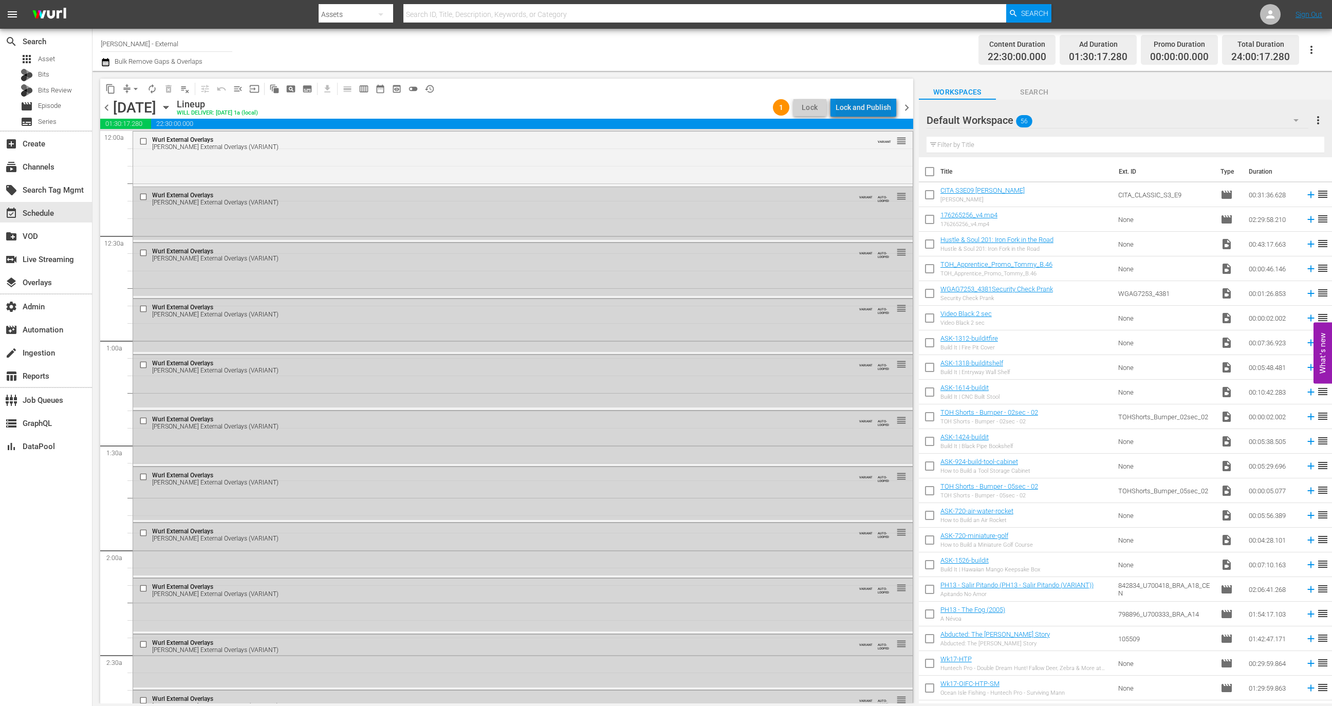
click at [874, 108] on div "Lock and Publish" at bounding box center [862, 107] width 55 height 18
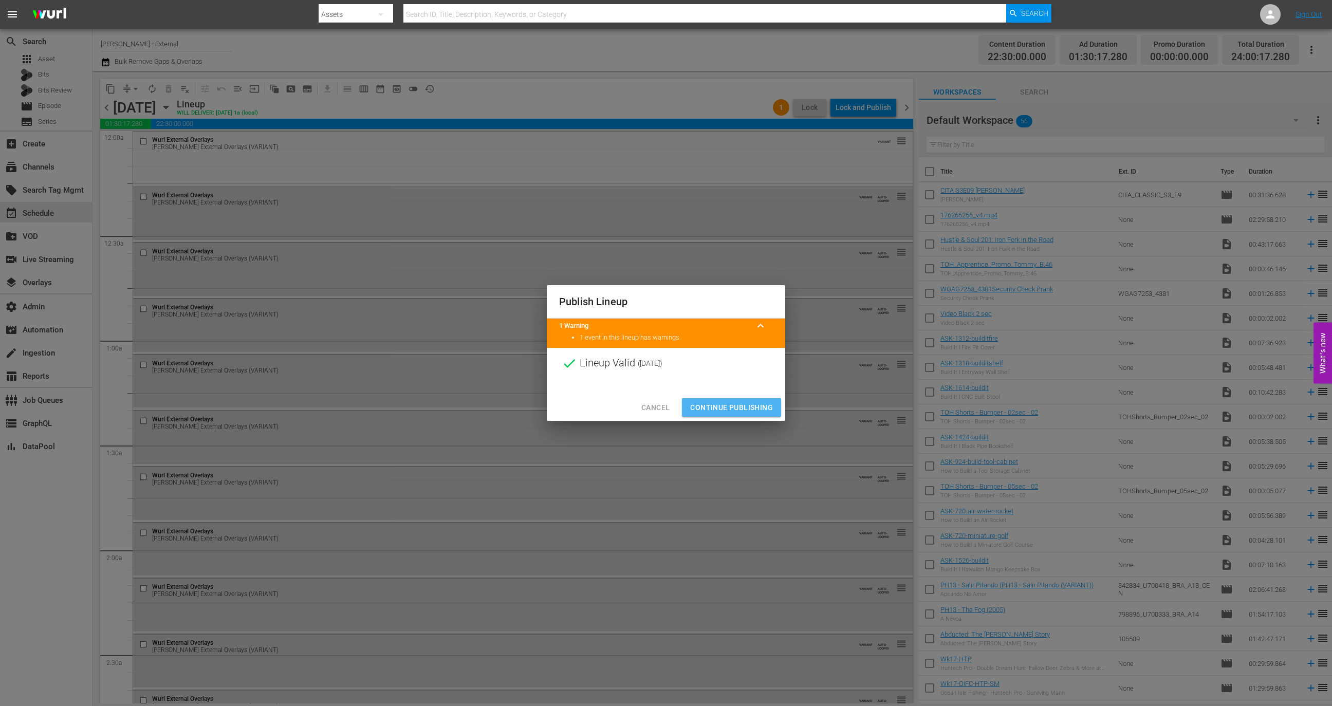
click at [749, 403] on span "Continue Publishing" at bounding box center [731, 407] width 83 height 13
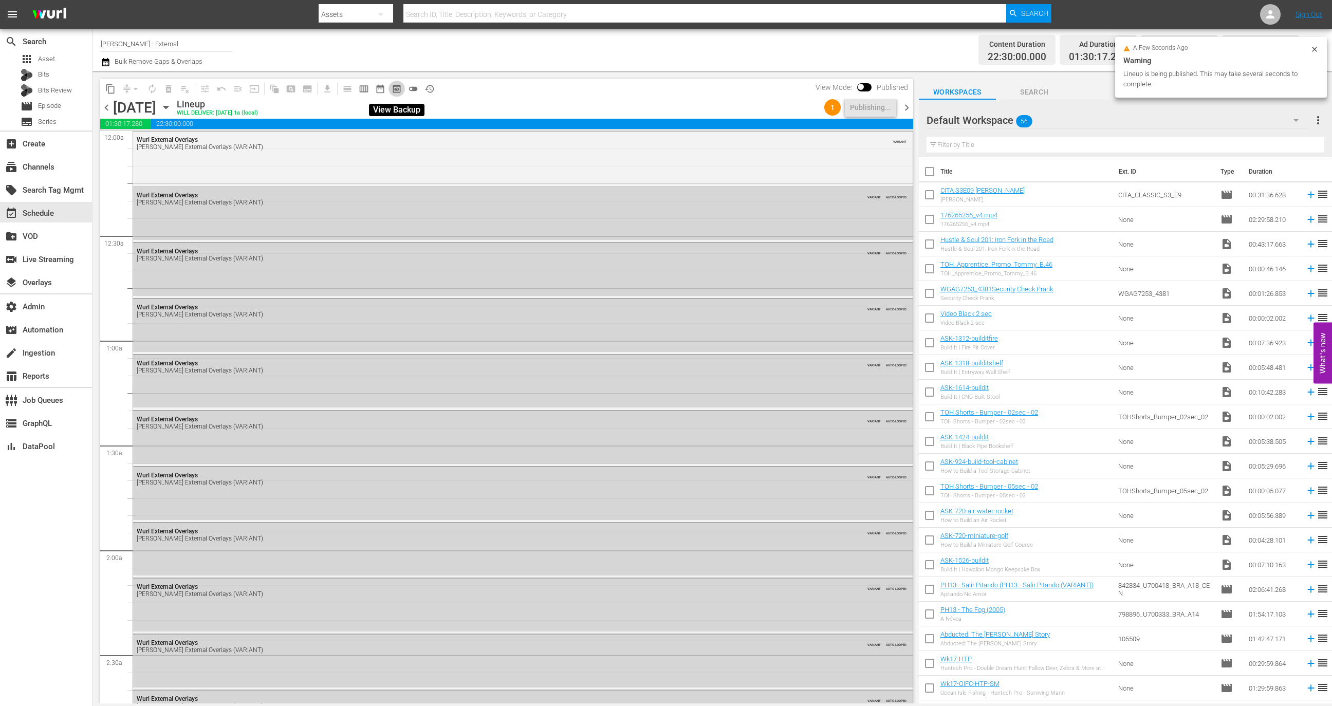
click at [400, 90] on span "preview_outlined" at bounding box center [396, 89] width 10 height 10
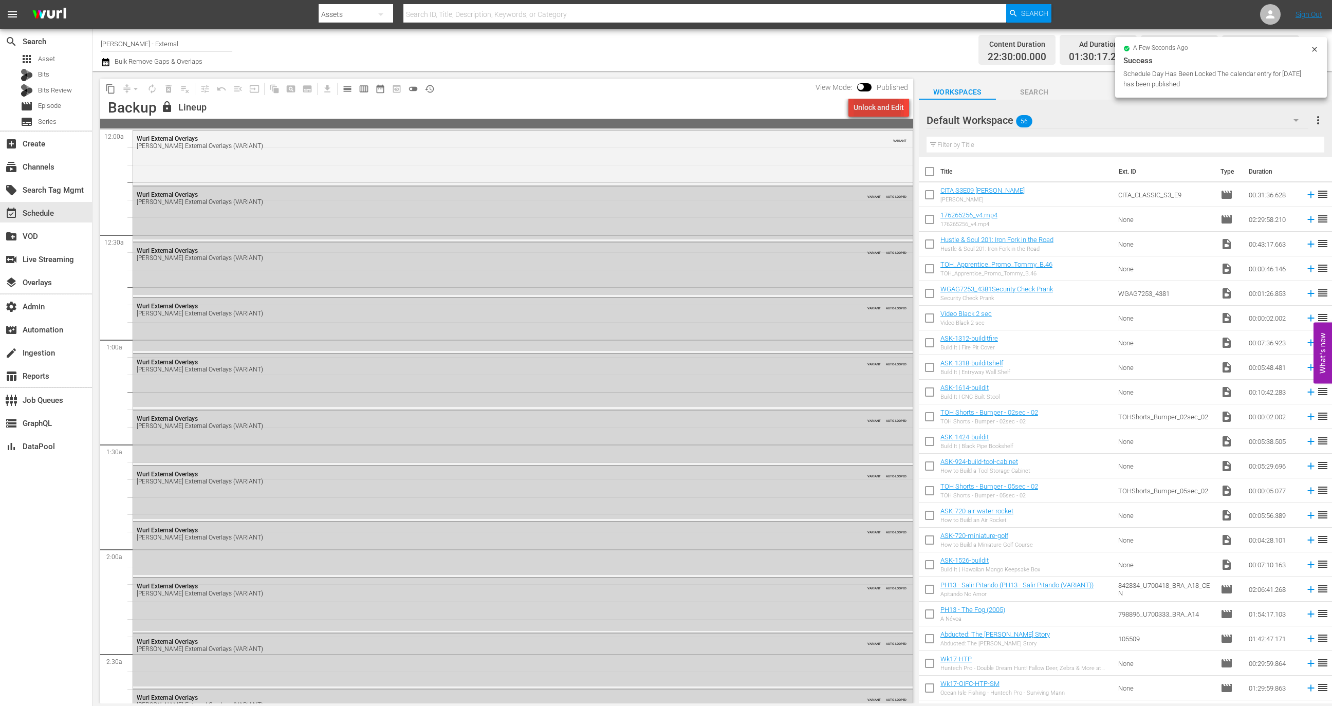
click at [874, 111] on div "Unlock and Edit" at bounding box center [878, 107] width 50 height 18
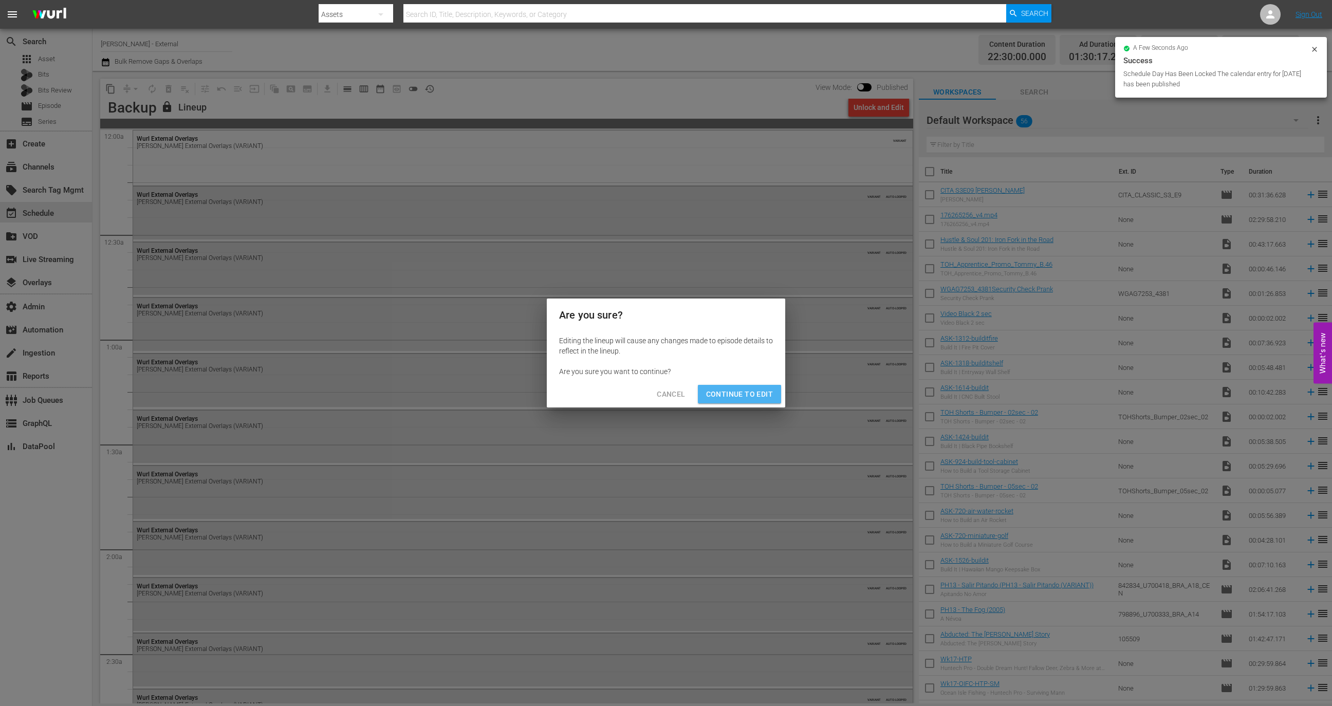
click at [752, 390] on span "Continue to Edit" at bounding box center [739, 394] width 67 height 13
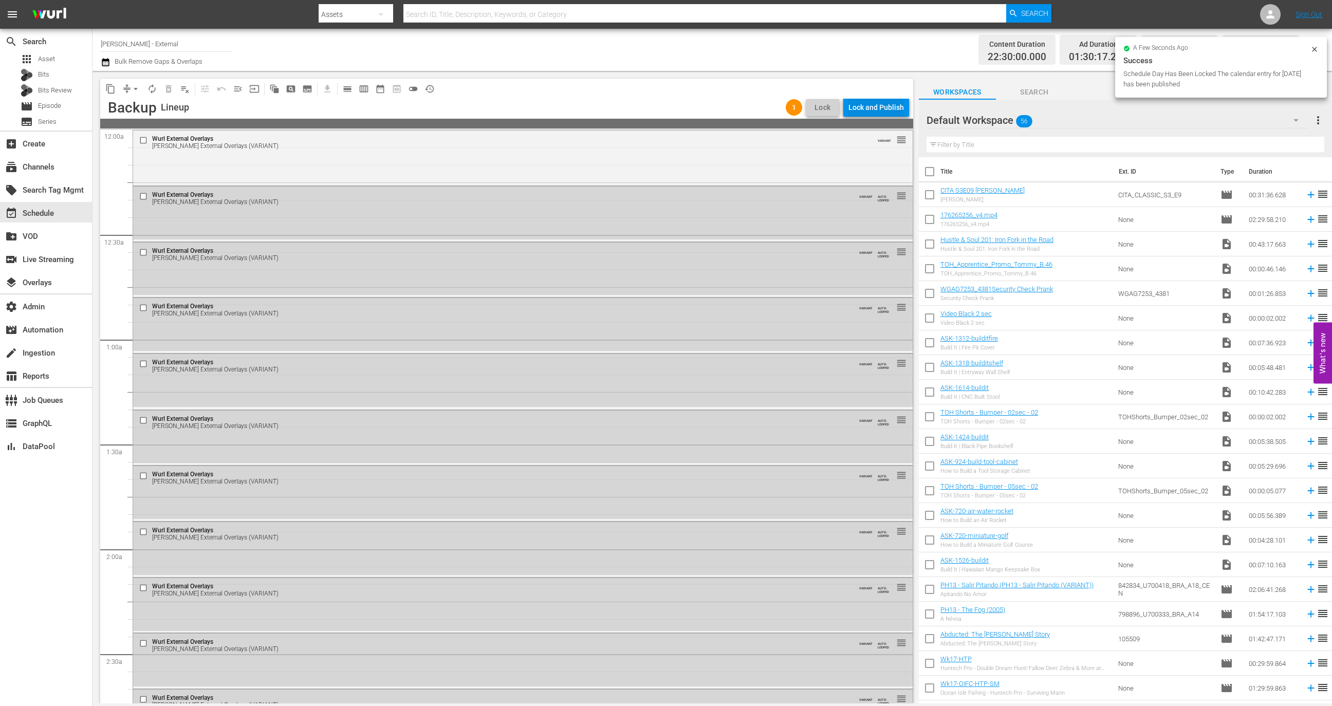
click at [884, 104] on div "Lock and Publish" at bounding box center [875, 107] width 55 height 18
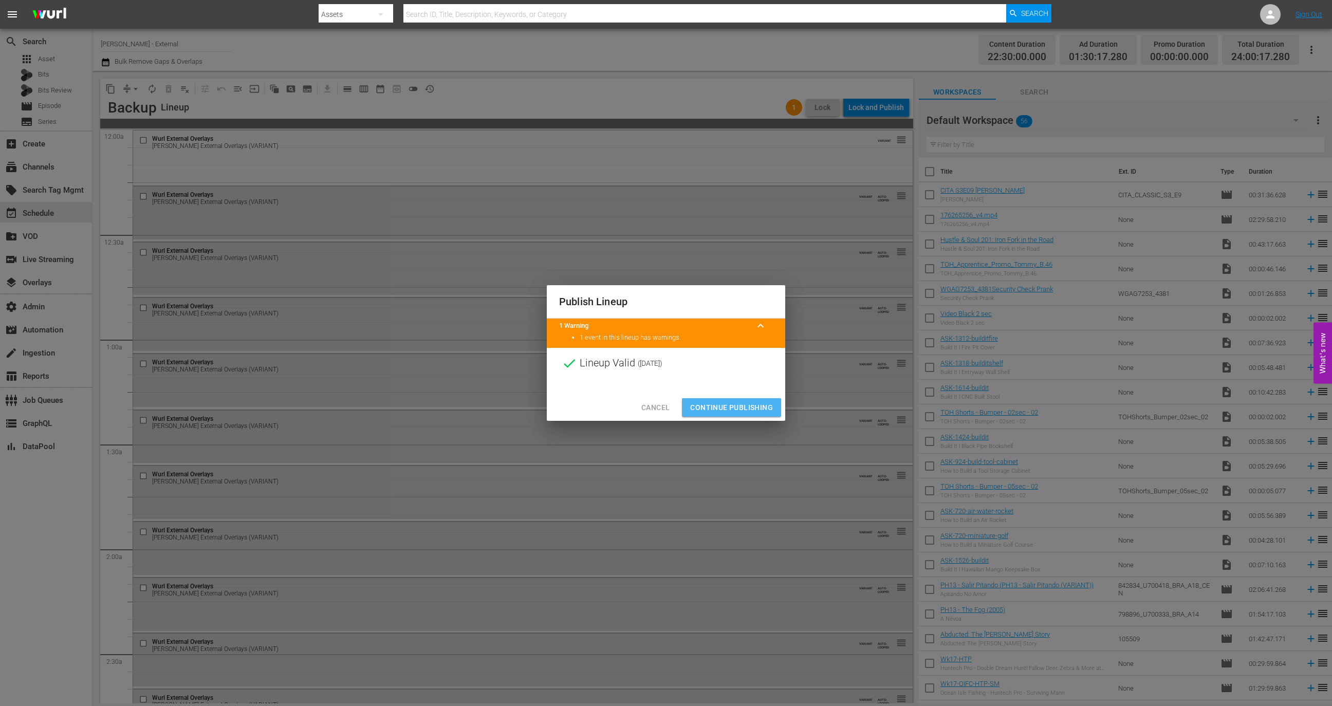
click at [758, 414] on button "Continue Publishing" at bounding box center [731, 407] width 99 height 19
